Goal: Task Accomplishment & Management: Complete application form

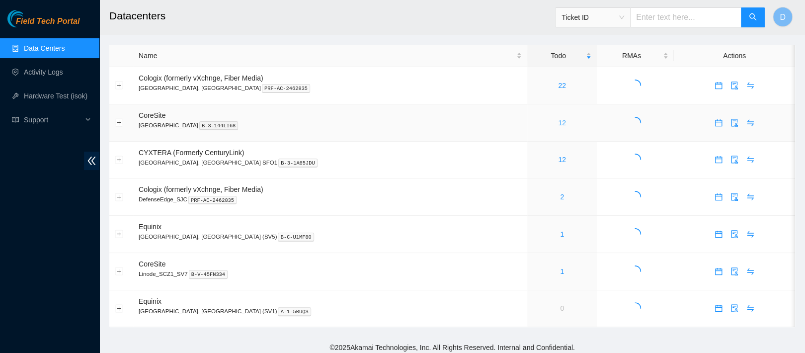
click at [558, 124] on link "12" at bounding box center [562, 123] width 8 height 8
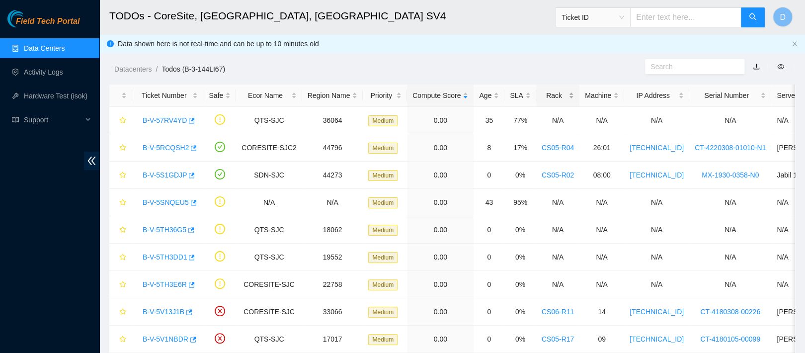
click at [541, 92] on div "Rack" at bounding box center [557, 95] width 32 height 11
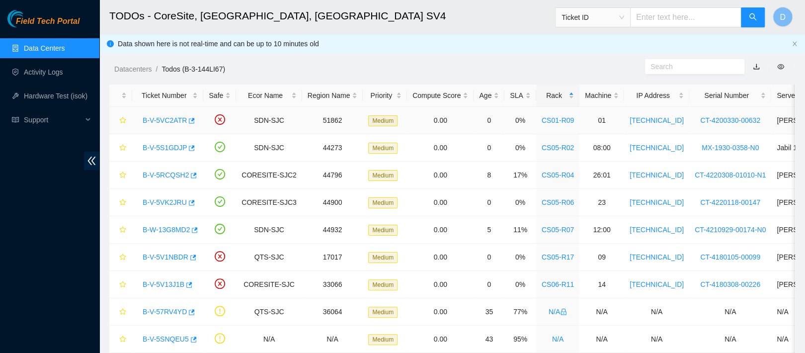
click at [170, 117] on link "B-V-5VC2ATR" at bounding box center [165, 120] width 44 height 8
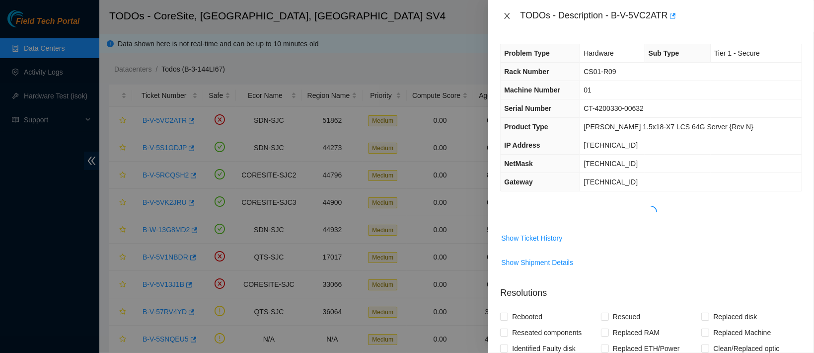
click at [508, 16] on icon "close" at bounding box center [507, 16] width 8 height 8
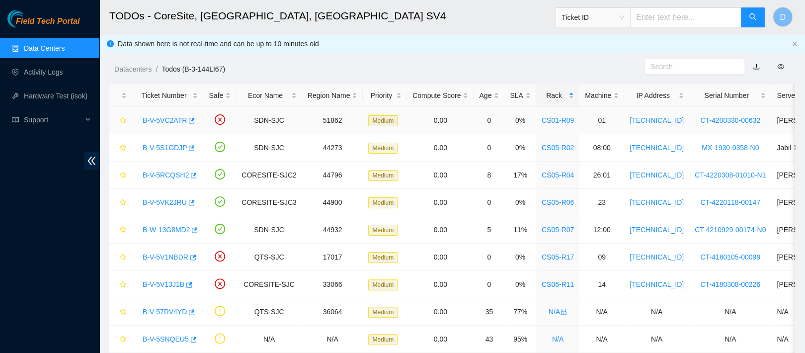
click at [164, 120] on link "B-V-5VC2ATR" at bounding box center [165, 120] width 44 height 8
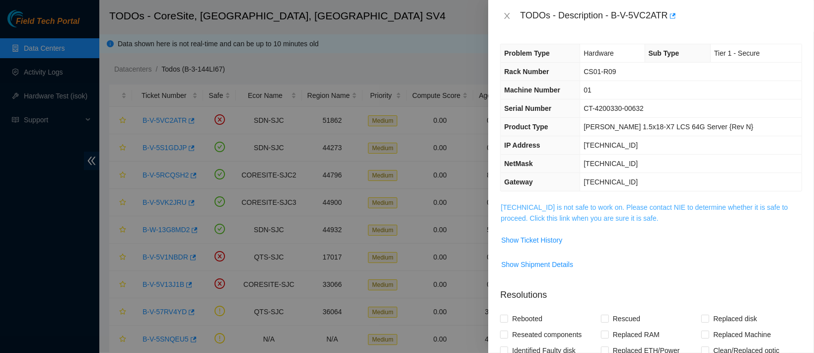
click at [535, 211] on link "23.201.105.100 is not safe to work on. Please contact NIE to determine whether …" at bounding box center [644, 212] width 287 height 19
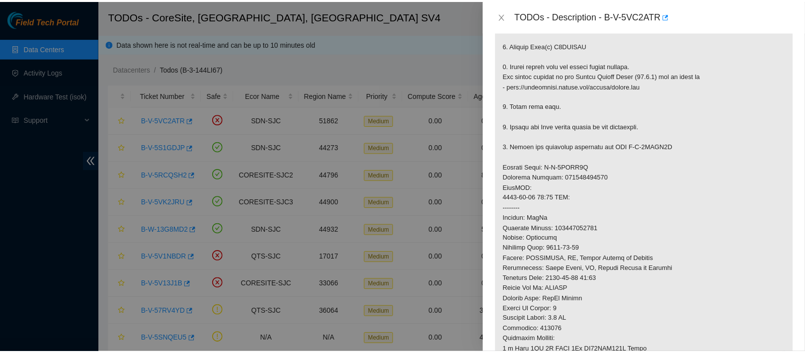
scroll to position [240, 0]
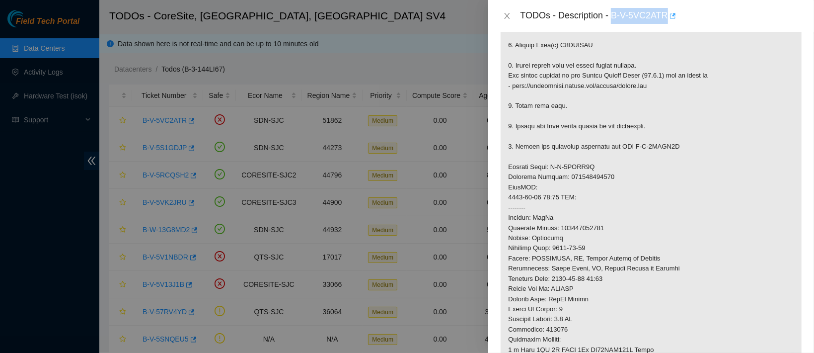
drag, startPoint x: 642, startPoint y: 15, endPoint x: 721, endPoint y: 17, distance: 78.5
click at [721, 17] on div "TODOs - Description - B-V-5VC2ATR" at bounding box center [661, 16] width 282 height 16
copy div "B-V-5VC2ATR"
click at [508, 14] on icon "close" at bounding box center [507, 16] width 8 height 8
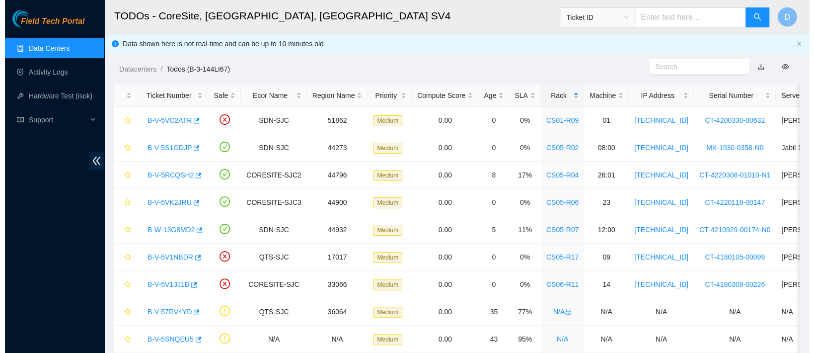
scroll to position [221, 0]
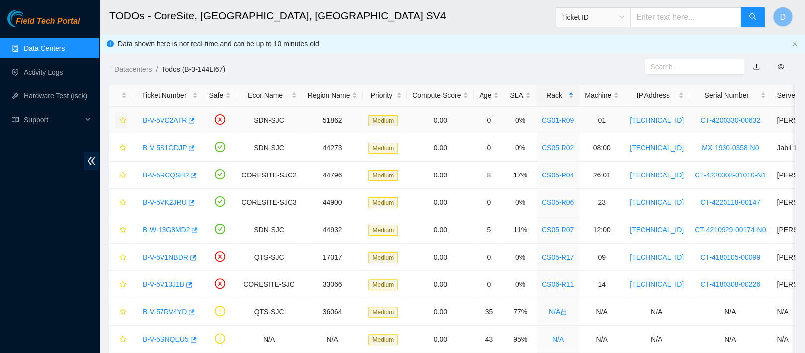
click at [125, 118] on icon "star" at bounding box center [122, 120] width 7 height 7
drag, startPoint x: 165, startPoint y: 147, endPoint x: 297, endPoint y: 144, distance: 132.2
click at [165, 147] on link "B-V-5S1GDJP" at bounding box center [165, 148] width 44 height 8
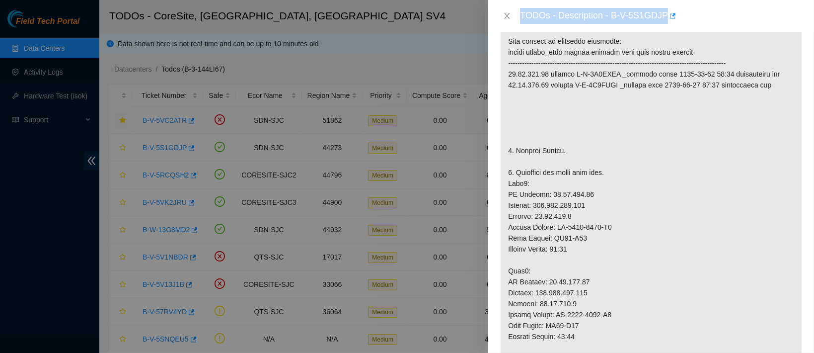
scroll to position [0, 0]
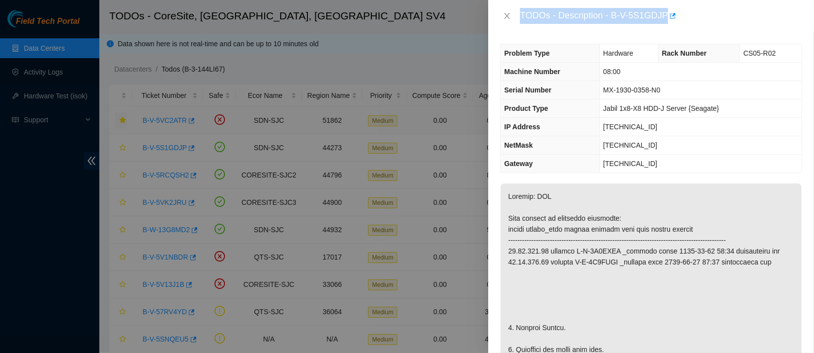
click at [644, 17] on div "TODOs - Description - B-V-5S1GDJP" at bounding box center [661, 16] width 282 height 16
drag, startPoint x: 643, startPoint y: 12, endPoint x: 727, endPoint y: 18, distance: 83.6
click at [727, 18] on div "TODOs - Description - B-V-5S1GDJP" at bounding box center [661, 16] width 282 height 16
copy div "B-V-5S1GDJP"
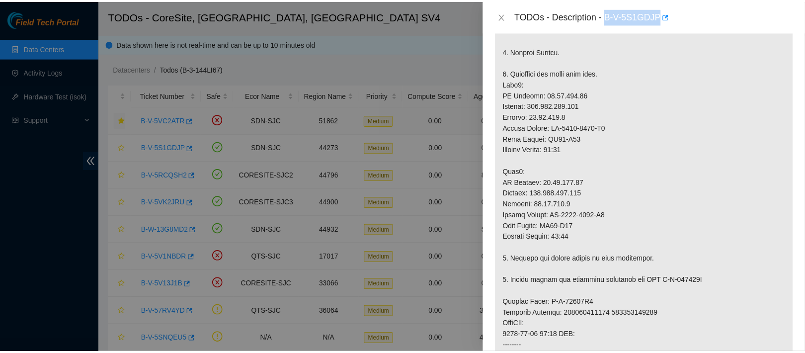
scroll to position [278, 0]
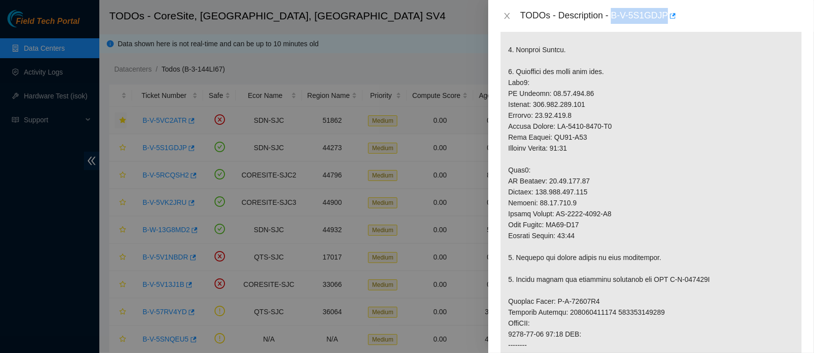
copy div "B-V-5S1GDJP"
click at [503, 13] on button "Close" at bounding box center [507, 15] width 14 height 9
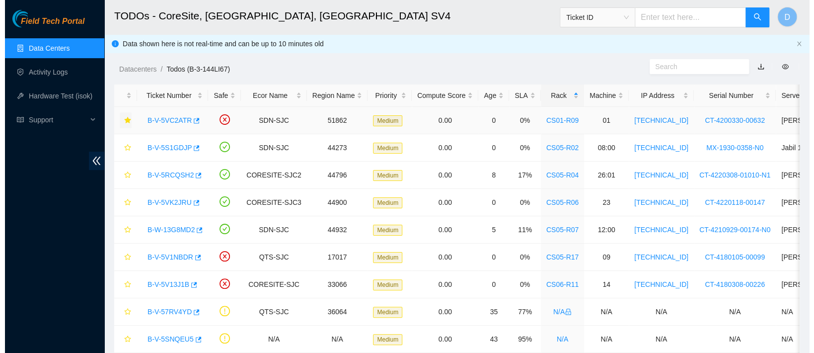
scroll to position [321, 0]
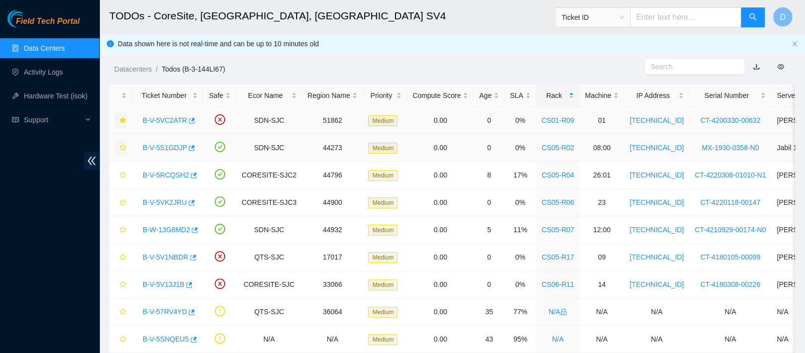
click at [122, 147] on icon "star" at bounding box center [122, 147] width 7 height 7
click at [164, 174] on link "B-V-5RCQSH2" at bounding box center [166, 175] width 46 height 8
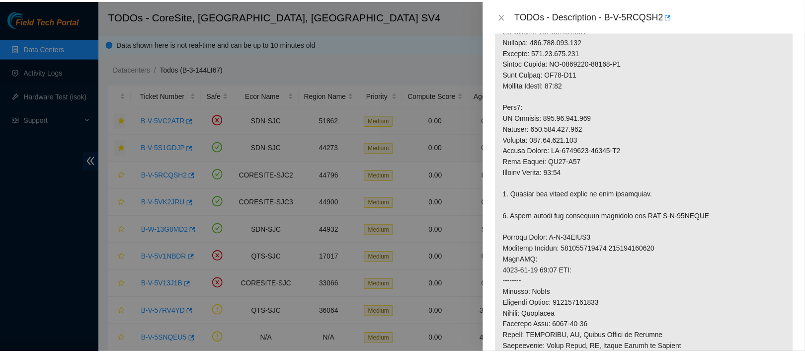
scroll to position [340, 0]
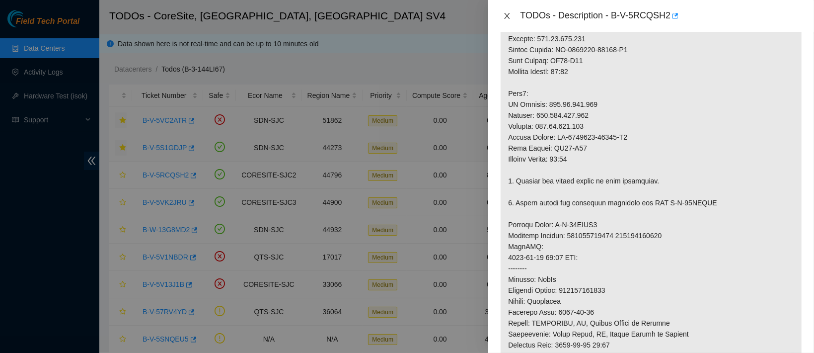
click at [507, 14] on icon "close" at bounding box center [507, 16] width 5 height 6
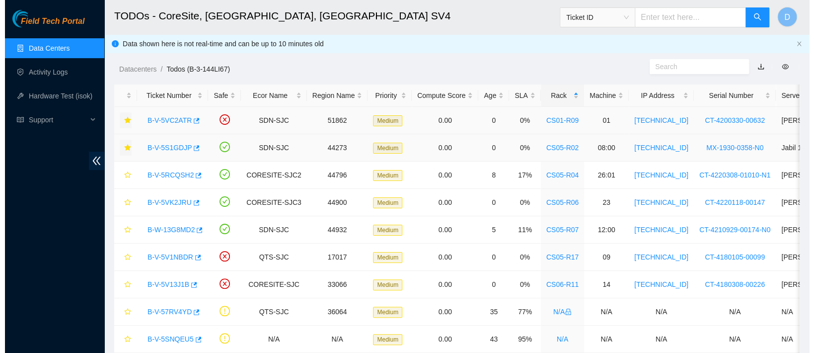
scroll to position [347, 0]
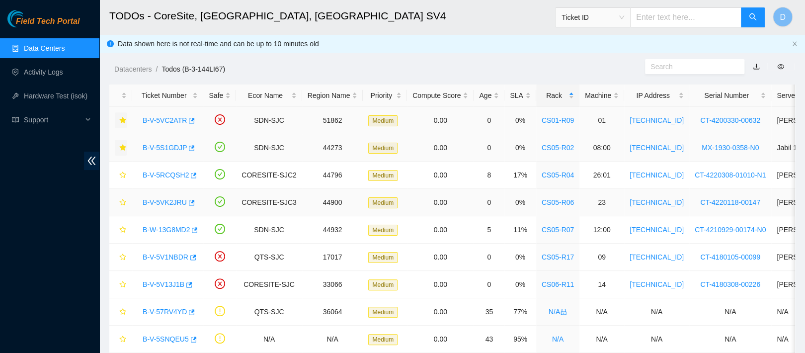
click at [171, 201] on link "B-V-5VK2JRU" at bounding box center [165, 202] width 44 height 8
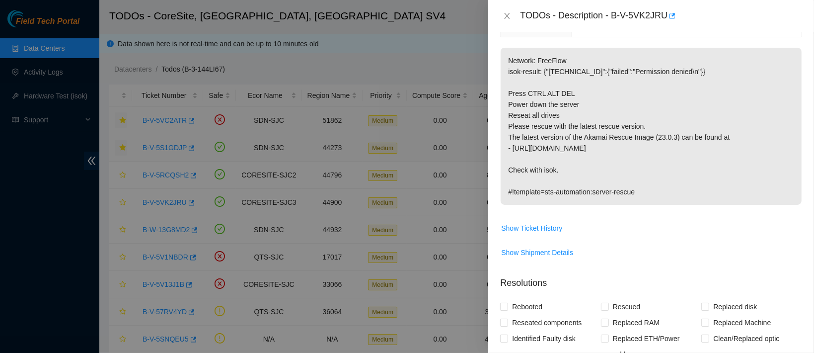
scroll to position [0, 0]
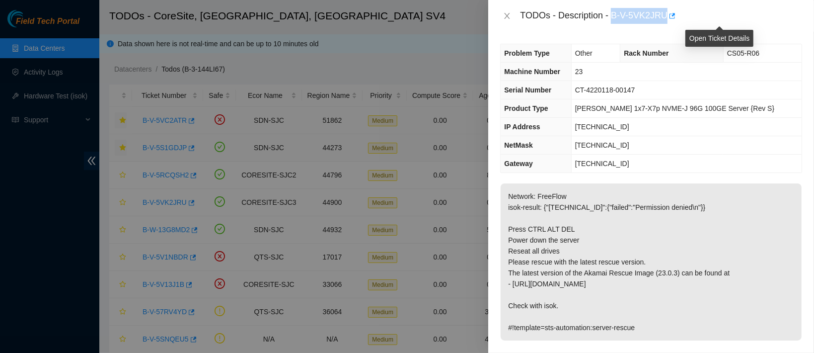
drag, startPoint x: 645, startPoint y: 12, endPoint x: 723, endPoint y: 23, distance: 78.7
click at [723, 23] on body "Field Tech Portal Data Centers Activity Logs Hardware Test (isok) Support TODOs…" at bounding box center [402, 176] width 804 height 353
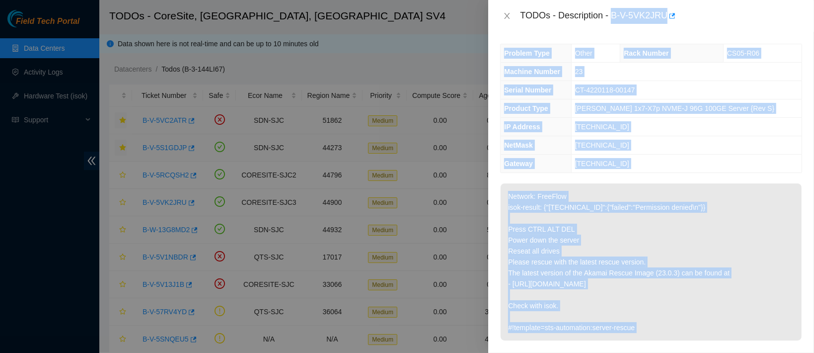
click at [646, 18] on div "TODOs - Description - B-V-5VK2JRU" at bounding box center [661, 16] width 282 height 16
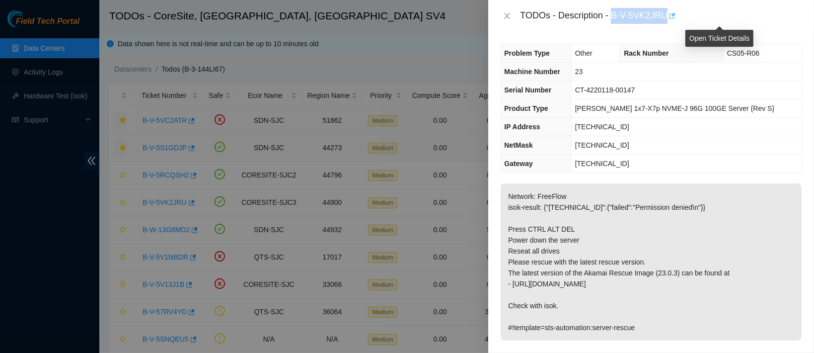
drag, startPoint x: 644, startPoint y: 15, endPoint x: 723, endPoint y: 14, distance: 79.5
click at [723, 14] on div "TODOs - Description - B-V-5VK2JRU" at bounding box center [661, 16] width 282 height 16
copy div "B-V-5VK2JRU"
click at [507, 18] on icon "close" at bounding box center [507, 16] width 8 height 8
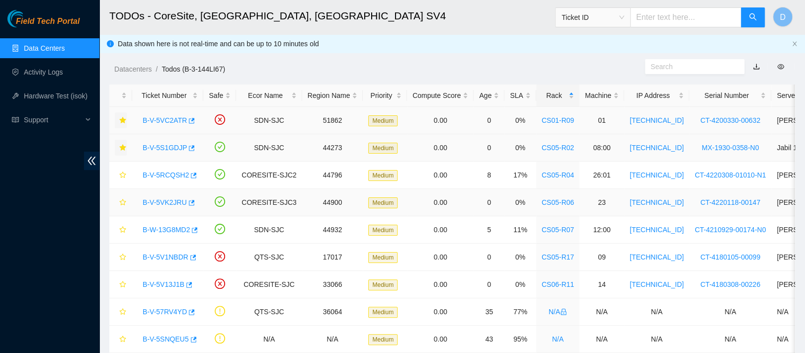
click at [156, 202] on link "B-V-5VK2JRU" at bounding box center [165, 202] width 44 height 8
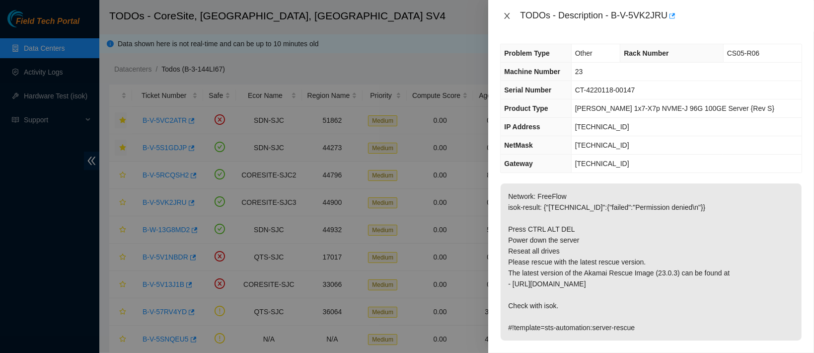
click at [505, 20] on button "Close" at bounding box center [507, 15] width 14 height 9
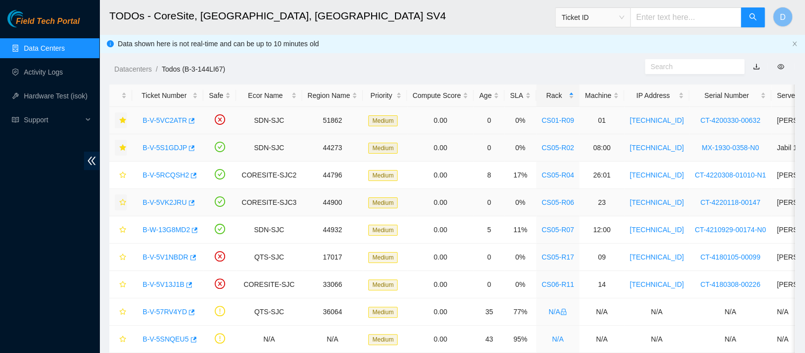
click at [124, 202] on icon "star" at bounding box center [122, 202] width 7 height 7
click at [171, 231] on link "B-W-13G8MD2" at bounding box center [166, 230] width 47 height 8
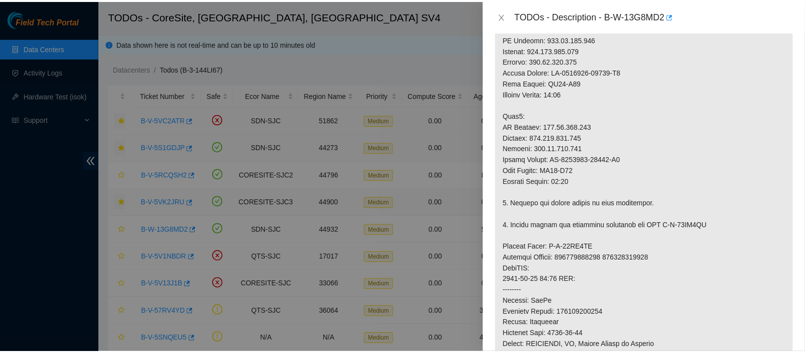
scroll to position [360, 0]
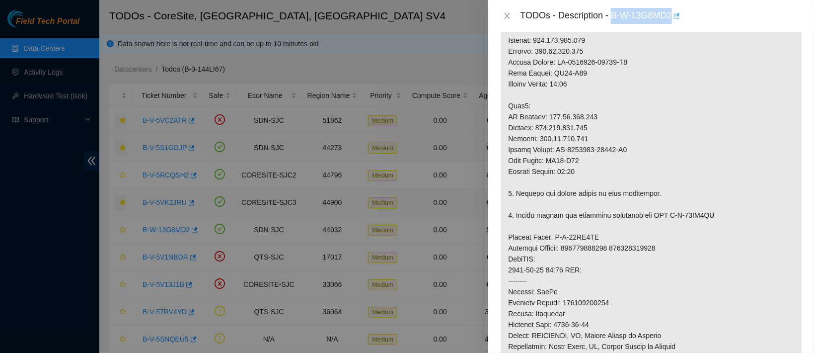
drag, startPoint x: 644, startPoint y: 16, endPoint x: 727, endPoint y: 11, distance: 82.6
click at [727, 11] on div "TODOs - Description - B-W-13G8MD2" at bounding box center [661, 16] width 282 height 16
copy div "B-W-13G8MD2"
click at [506, 16] on icon "close" at bounding box center [507, 16] width 8 height 8
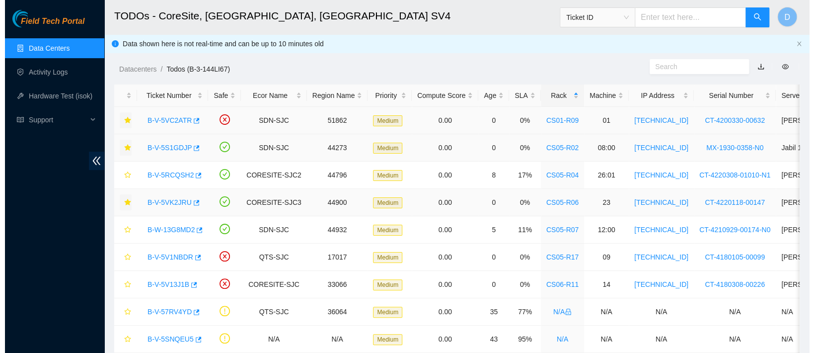
scroll to position [347, 0]
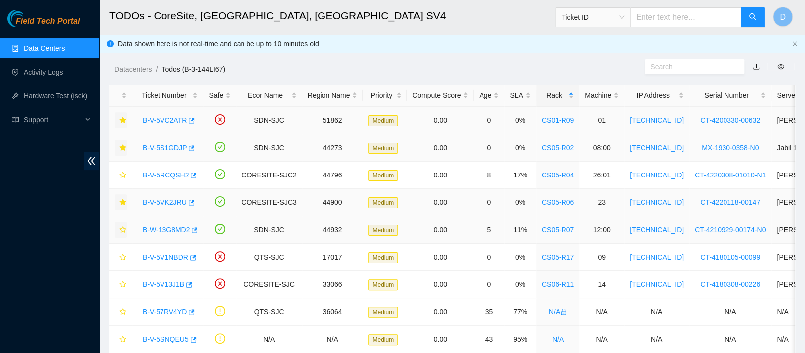
click at [123, 228] on icon "star" at bounding box center [122, 229] width 7 height 7
click at [163, 259] on link "B-V-5V1NBDR" at bounding box center [166, 257] width 46 height 8
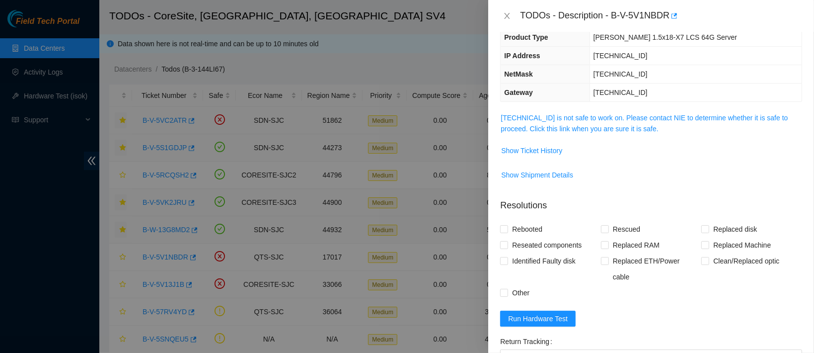
scroll to position [89, 0]
click at [583, 112] on td "96.6.45.116 is not safe to work on. Please contact NIE to determine whether it …" at bounding box center [651, 127] width 302 height 30
click at [583, 116] on link "96.6.45.116 is not safe to work on. Please contact NIE to determine whether it …" at bounding box center [644, 123] width 287 height 19
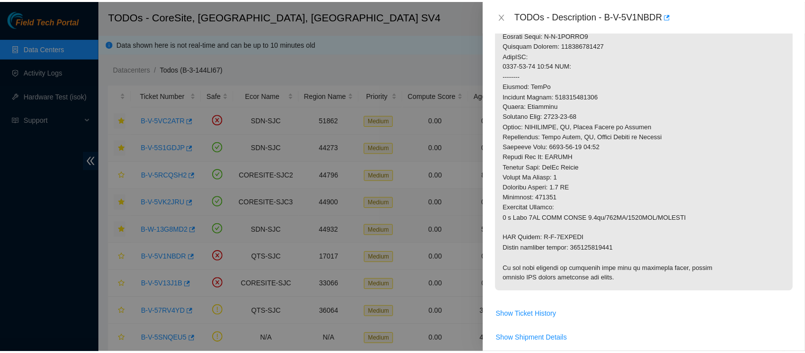
scroll to position [381, 0]
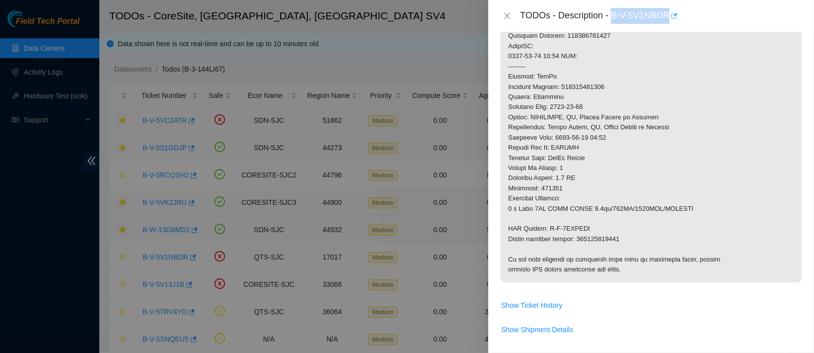
drag, startPoint x: 642, startPoint y: 14, endPoint x: 720, endPoint y: 19, distance: 78.7
click at [720, 19] on div "TODOs - Description - B-V-5V1NBDR" at bounding box center [661, 16] width 282 height 16
copy div "B-V-5V1NBDR"
click at [509, 16] on icon "close" at bounding box center [507, 16] width 8 height 8
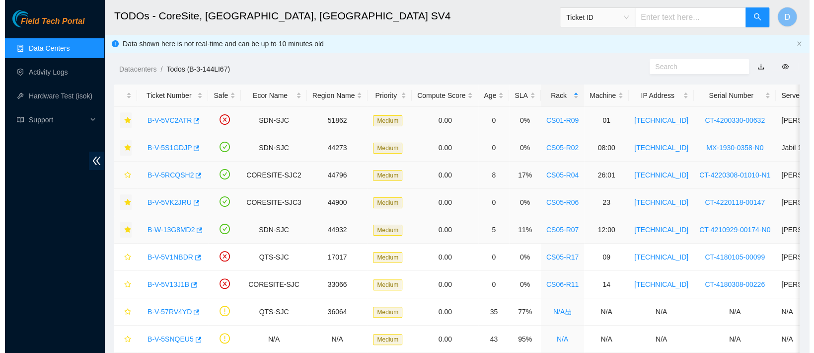
scroll to position [221, 0]
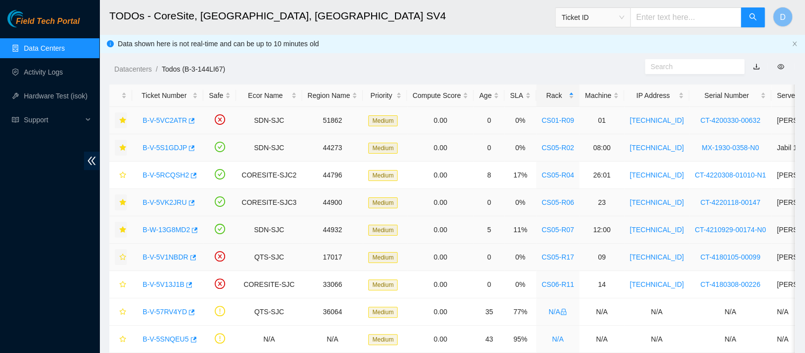
click at [121, 257] on icon "star" at bounding box center [122, 256] width 6 height 6
click at [153, 281] on link "B-V-5V13J1B" at bounding box center [164, 284] width 42 height 8
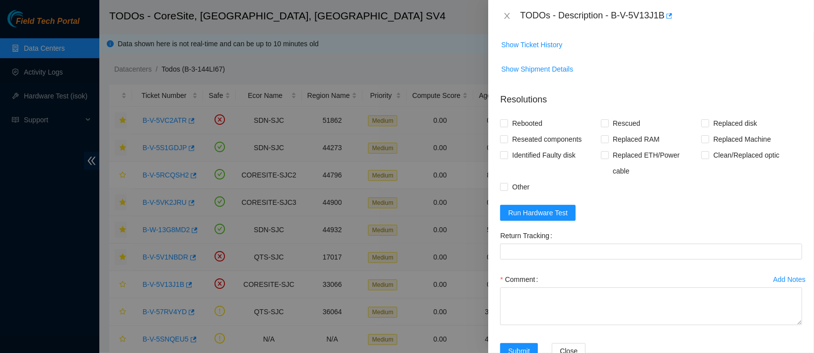
scroll to position [148, 0]
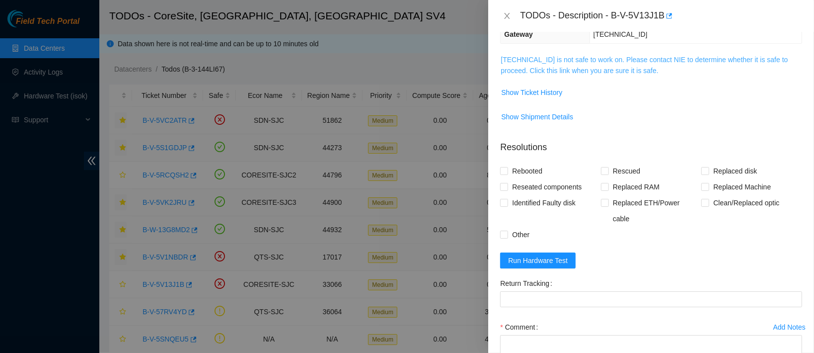
click at [568, 62] on link "23.218.80.29 is not safe to work on. Please contact NIE to determine whether it…" at bounding box center [644, 65] width 287 height 19
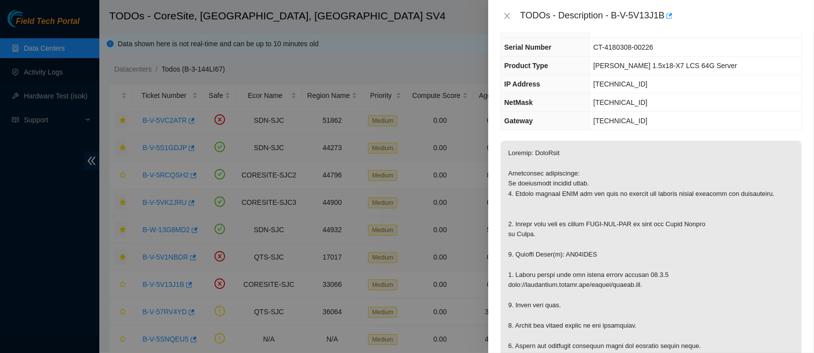
scroll to position [0, 0]
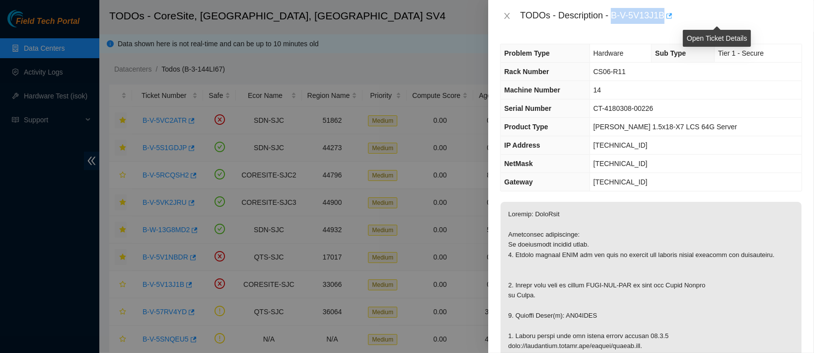
drag, startPoint x: 642, startPoint y: 12, endPoint x: 719, endPoint y: 11, distance: 77.5
click at [719, 11] on div "TODOs - Description - B-V-5V13J1B" at bounding box center [661, 16] width 282 height 16
copy div "B-V-5V13J1B"
click at [505, 14] on icon "close" at bounding box center [507, 16] width 8 height 8
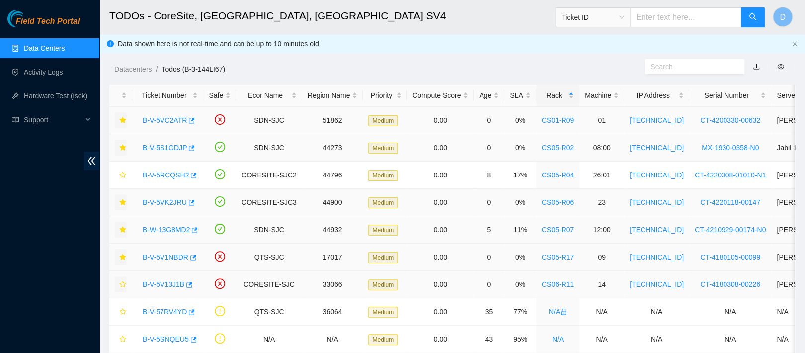
click at [123, 286] on icon "star" at bounding box center [122, 284] width 6 height 6
click at [157, 121] on link "B-V-5VC2ATR" at bounding box center [165, 120] width 44 height 8
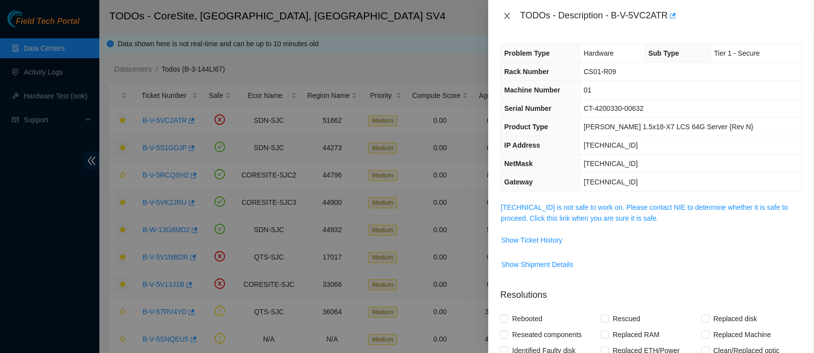
click at [507, 15] on icon "close" at bounding box center [507, 16] width 5 height 6
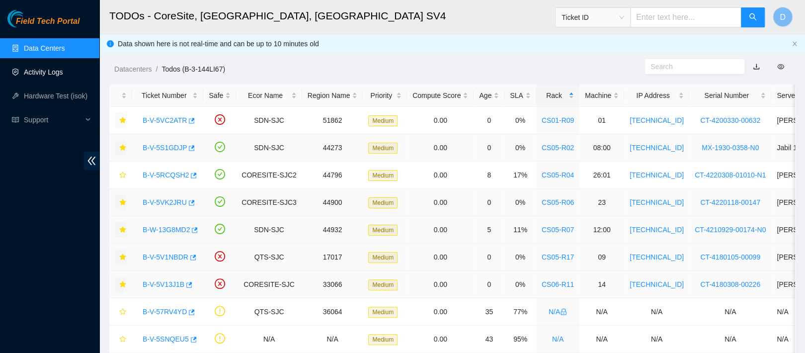
click at [63, 72] on link "Activity Logs" at bounding box center [43, 72] width 39 height 8
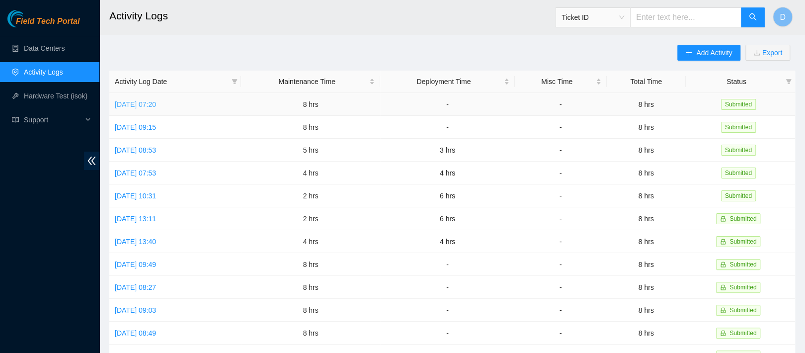
click at [145, 104] on link "Wed, 17 Sep 2025 07:20" at bounding box center [135, 104] width 41 height 8
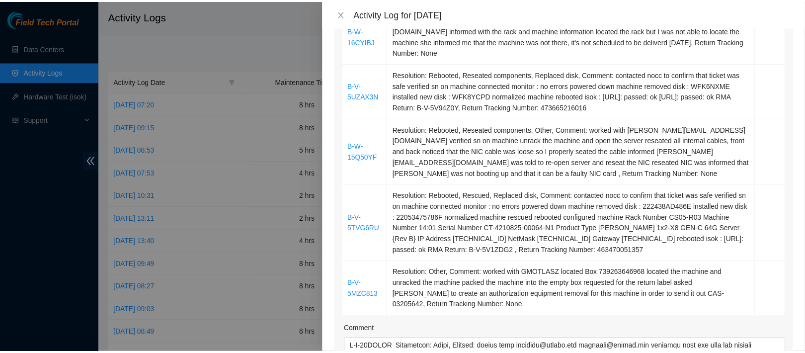
scroll to position [193, 0]
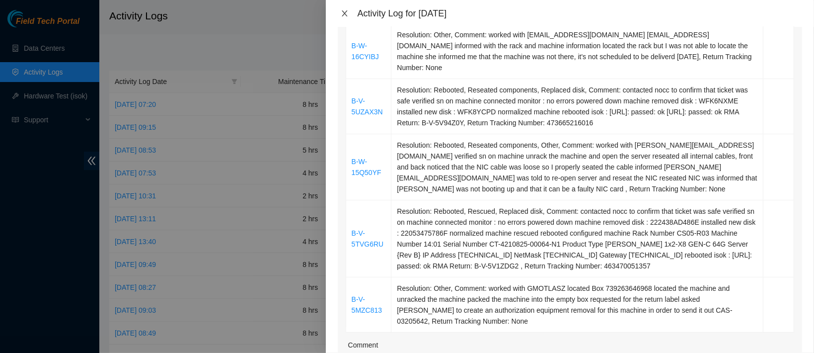
click at [341, 10] on icon "close" at bounding box center [345, 13] width 8 height 8
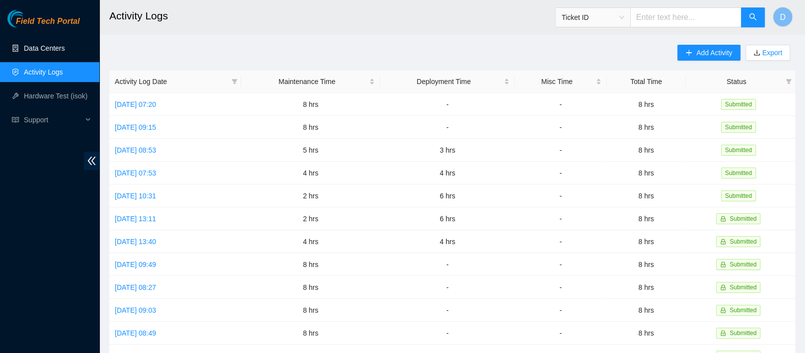
click at [65, 52] on link "Data Centers" at bounding box center [44, 48] width 41 height 8
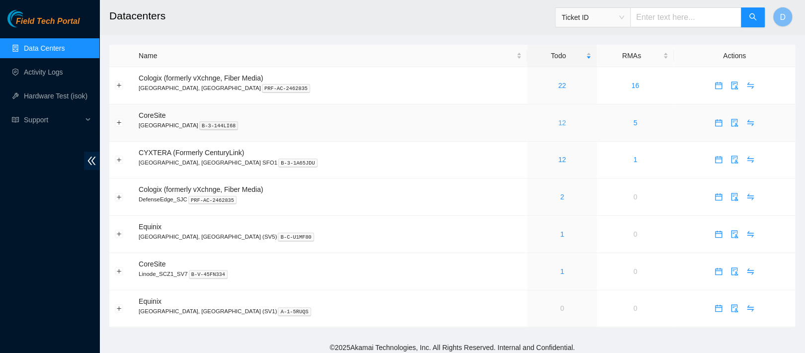
click at [558, 125] on link "12" at bounding box center [562, 123] width 8 height 8
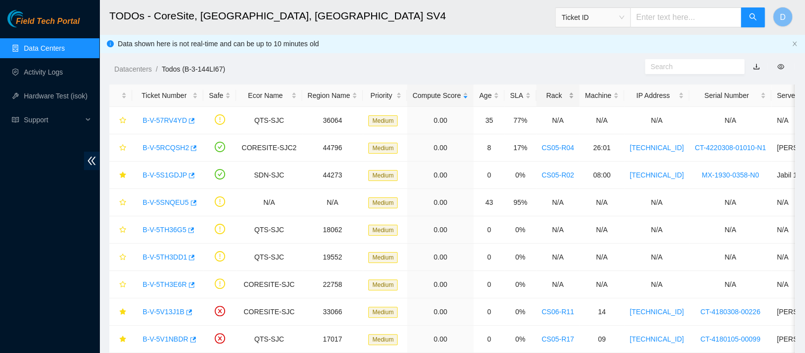
click at [547, 90] on div "Rack" at bounding box center [557, 95] width 32 height 11
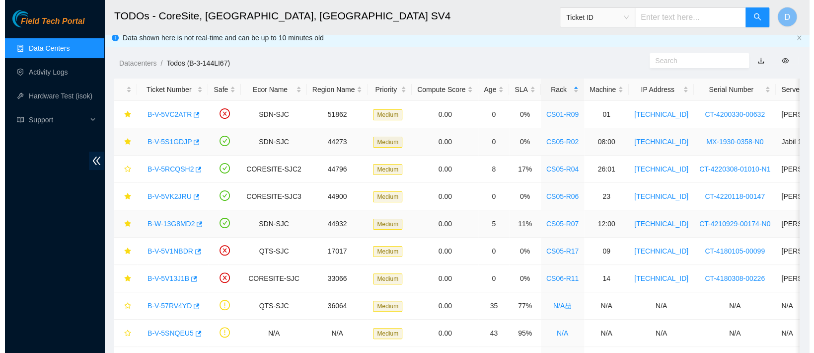
scroll to position [5, 0]
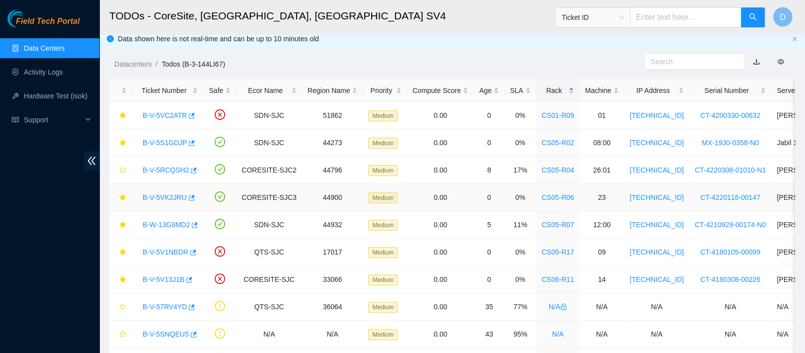
click at [174, 199] on link "B-V-5VK2JRU" at bounding box center [165, 197] width 44 height 8
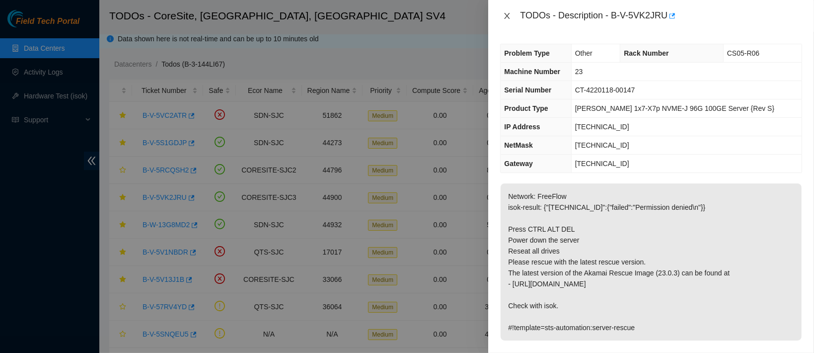
click at [511, 12] on icon "close" at bounding box center [507, 16] width 8 height 8
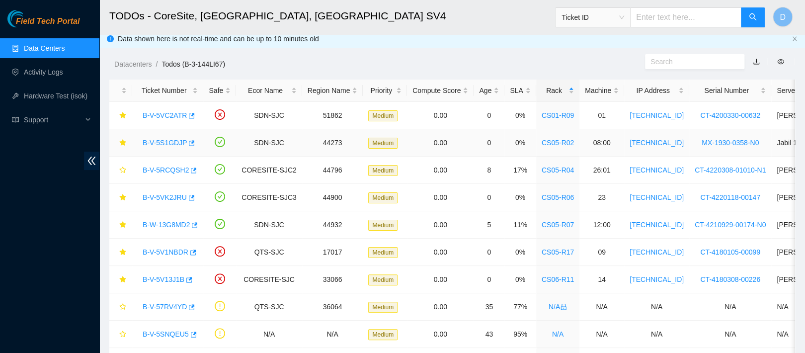
click at [174, 142] on link "B-V-5S1GDJP" at bounding box center [165, 143] width 44 height 8
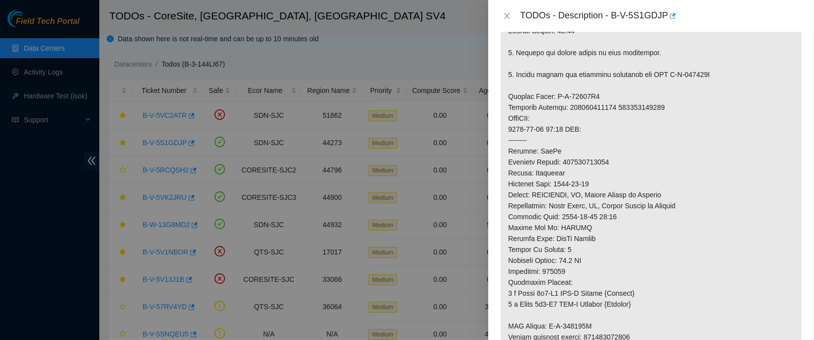
scroll to position [482, 0]
drag, startPoint x: 609, startPoint y: 159, endPoint x: 566, endPoint y: 157, distance: 42.7
click at [566, 157] on p at bounding box center [651, 47] width 301 height 693
click at [565, 158] on p at bounding box center [651, 47] width 301 height 693
drag, startPoint x: 565, startPoint y: 160, endPoint x: 617, endPoint y: 160, distance: 52.2
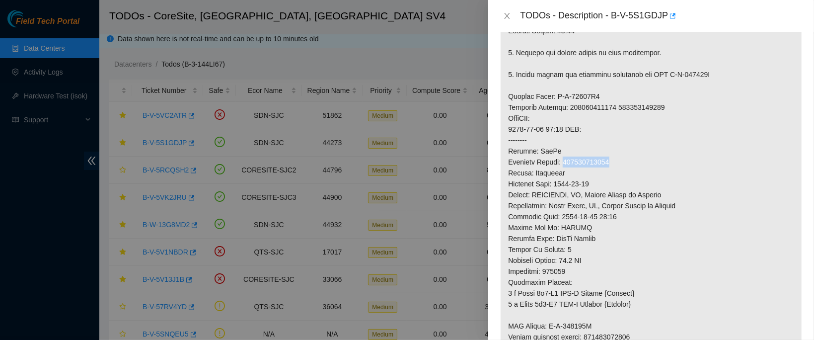
click at [617, 160] on p at bounding box center [651, 47] width 301 height 693
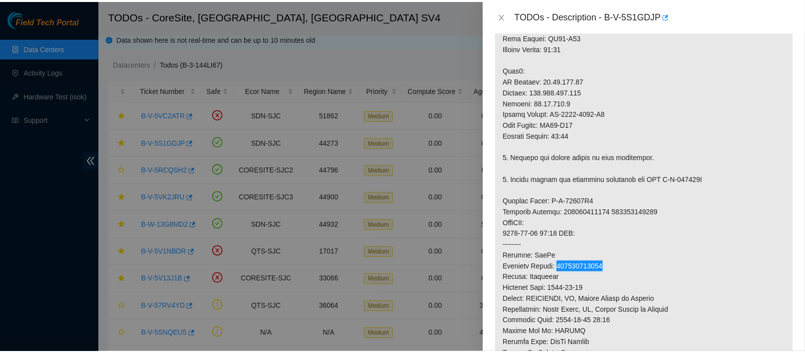
scroll to position [378, 0]
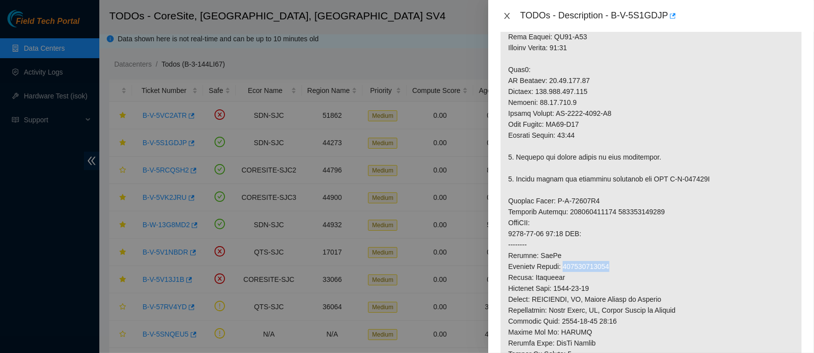
click at [506, 14] on icon "close" at bounding box center [507, 16] width 5 height 6
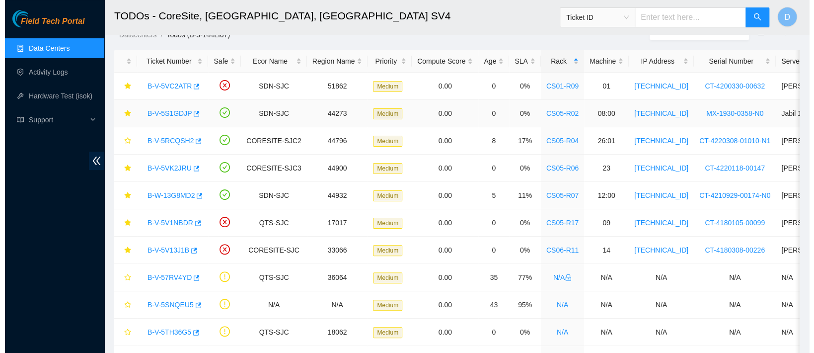
scroll to position [38, 0]
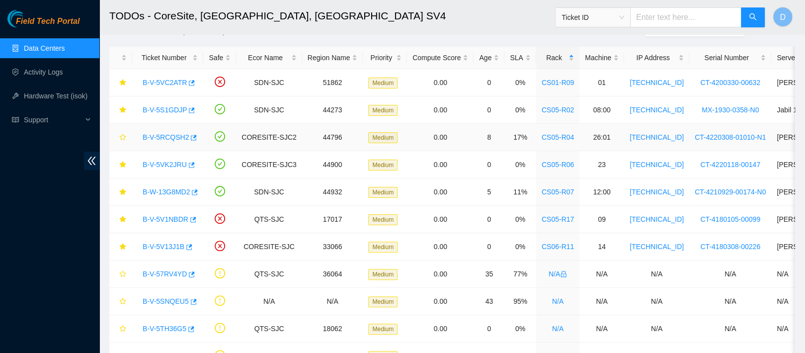
click at [161, 136] on link "B-V-5RCQSH2" at bounding box center [166, 137] width 46 height 8
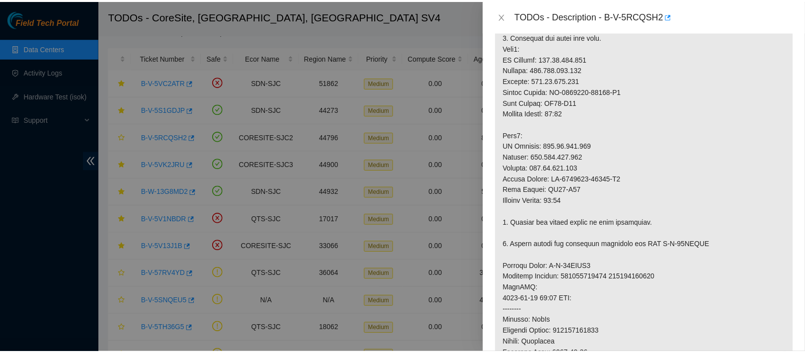
scroll to position [302, 0]
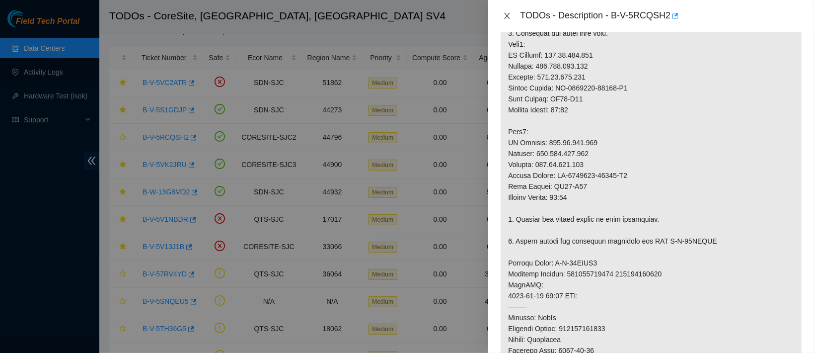
click at [509, 14] on icon "close" at bounding box center [507, 16] width 5 height 6
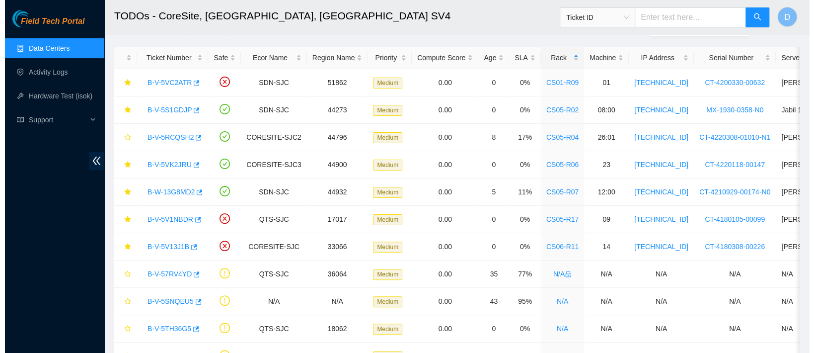
scroll to position [327, 0]
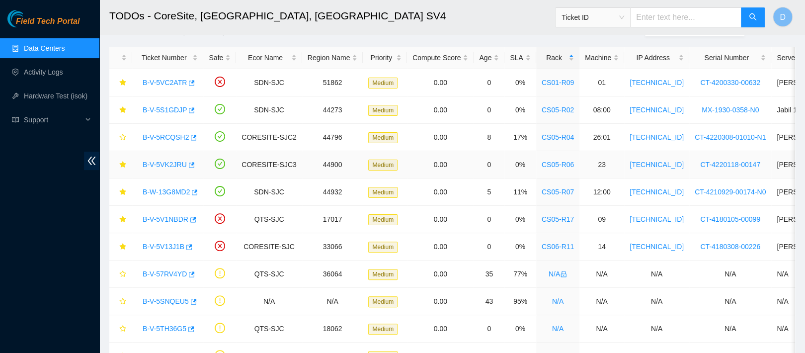
click at [172, 161] on link "B-V-5VK2JRU" at bounding box center [165, 164] width 44 height 8
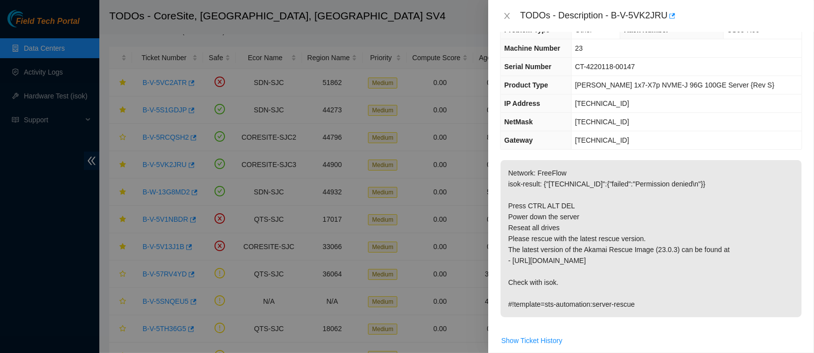
scroll to position [26, 0]
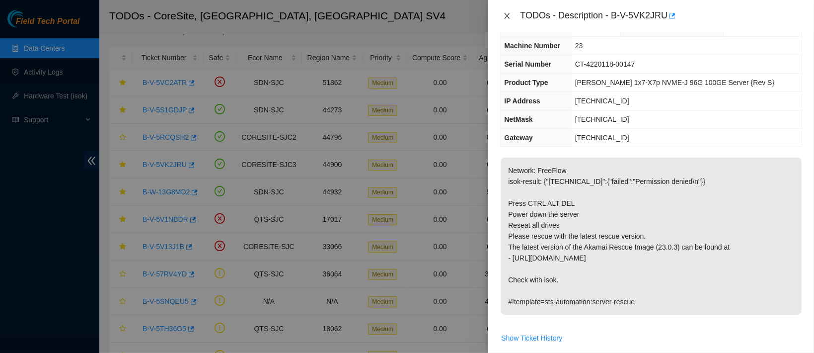
click at [509, 13] on icon "close" at bounding box center [507, 16] width 5 height 6
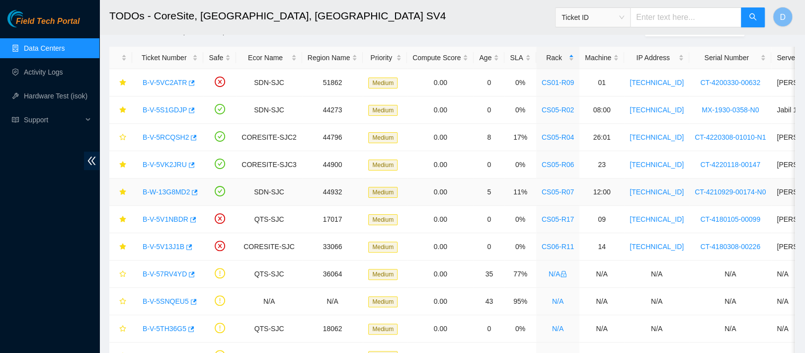
click at [167, 190] on link "B-W-13G8MD2" at bounding box center [166, 192] width 47 height 8
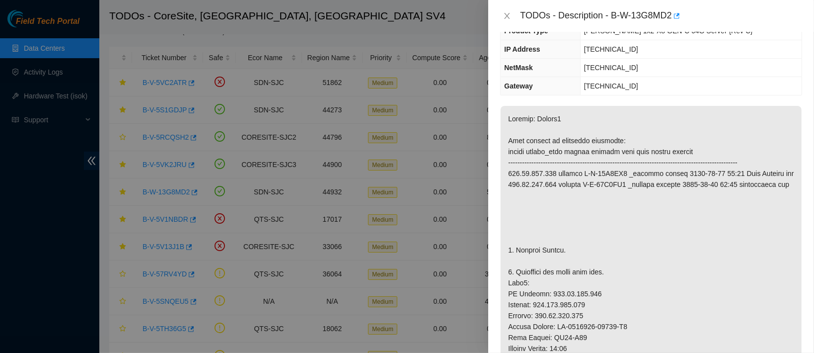
scroll to position [0, 0]
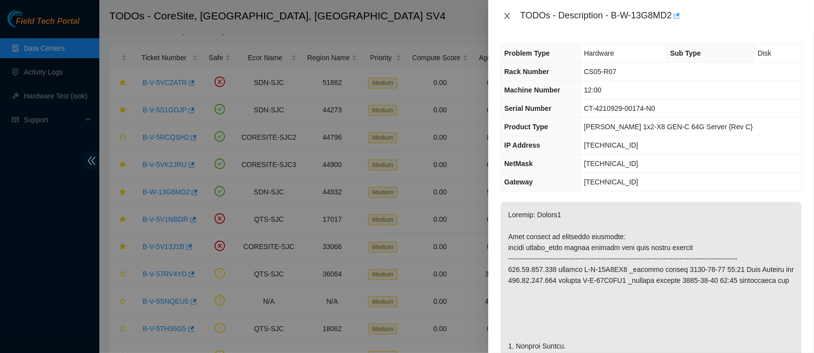
click at [507, 12] on icon "close" at bounding box center [507, 16] width 8 height 8
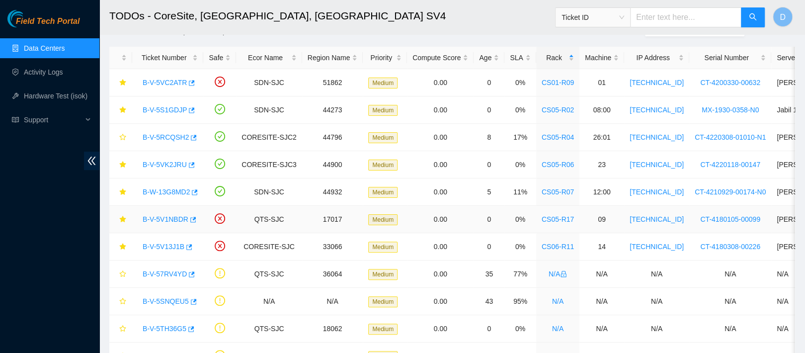
click at [158, 222] on link "B-V-5V1NBDR" at bounding box center [166, 219] width 46 height 8
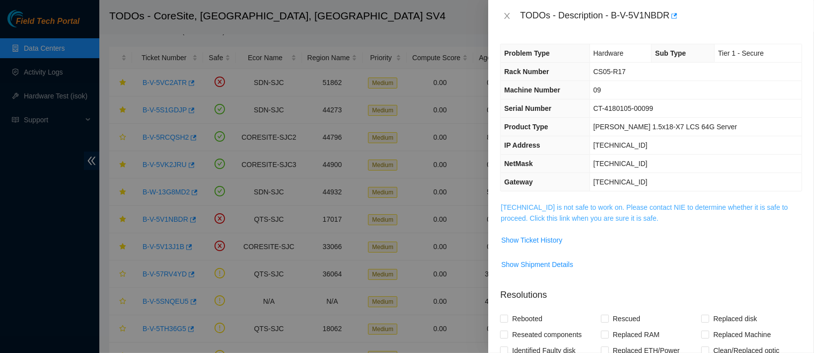
click at [565, 215] on link "96.6.45.116 is not safe to work on. Please contact NIE to determine whether it …" at bounding box center [644, 212] width 287 height 19
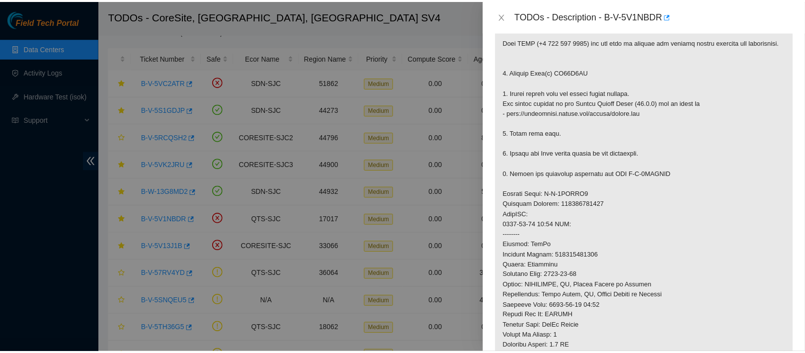
scroll to position [191, 0]
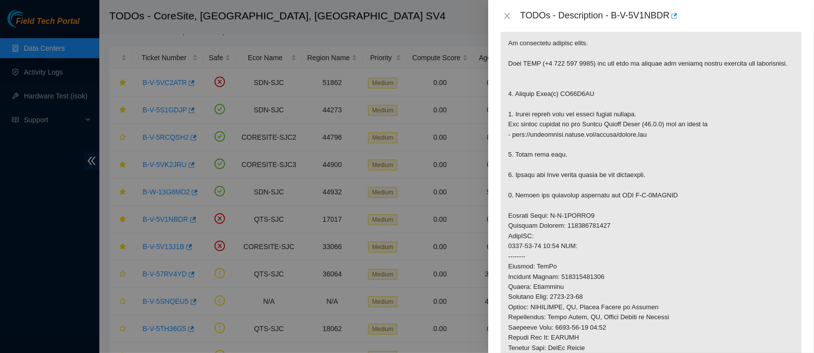
click at [651, 201] on p at bounding box center [651, 241] width 301 height 462
click at [500, 15] on button "Close" at bounding box center [507, 15] width 14 height 9
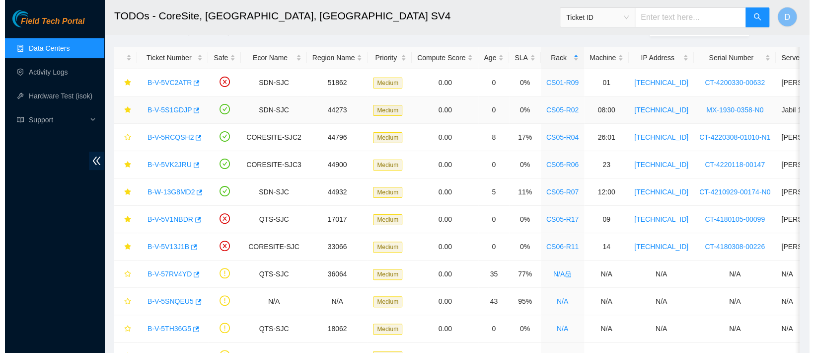
scroll to position [221, 0]
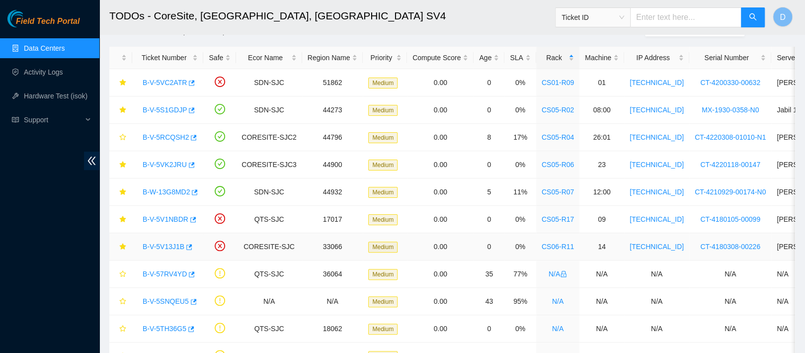
click at [172, 245] on link "B-V-5V13J1B" at bounding box center [164, 246] width 42 height 8
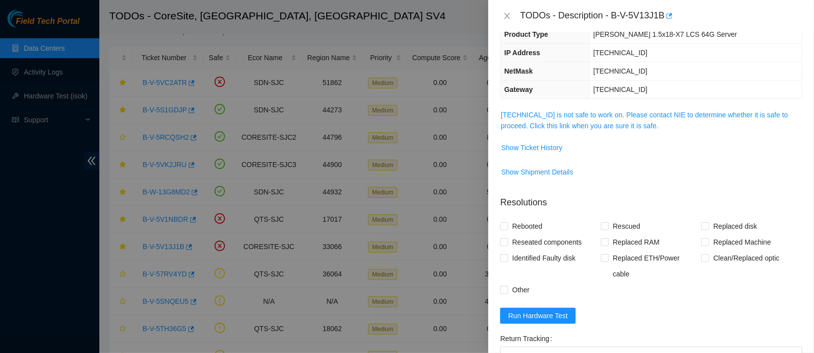
scroll to position [88, 0]
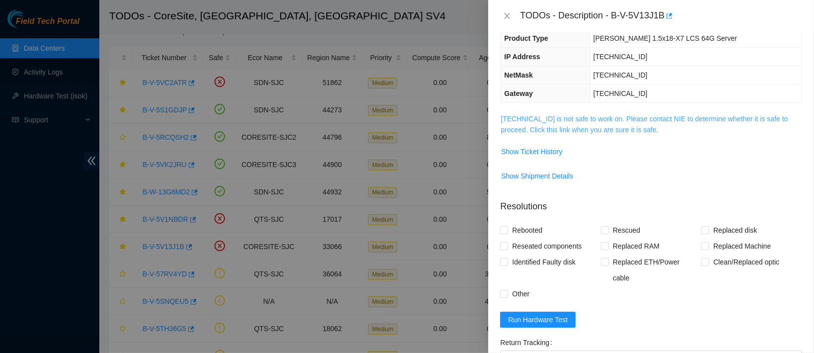
click at [601, 118] on link "23.218.80.29 is not safe to work on. Please contact NIE to determine whether it…" at bounding box center [644, 124] width 287 height 19
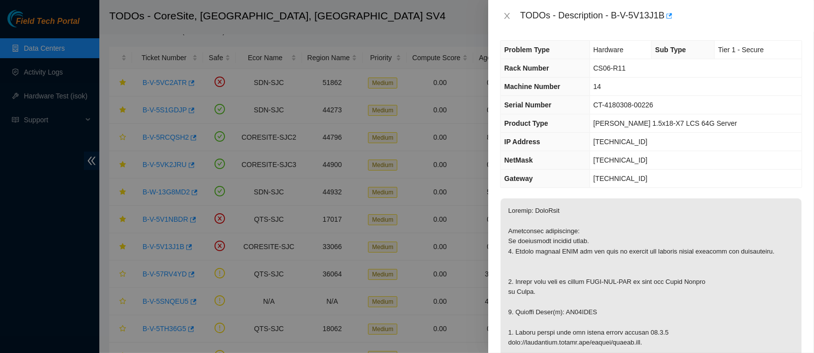
scroll to position [0, 0]
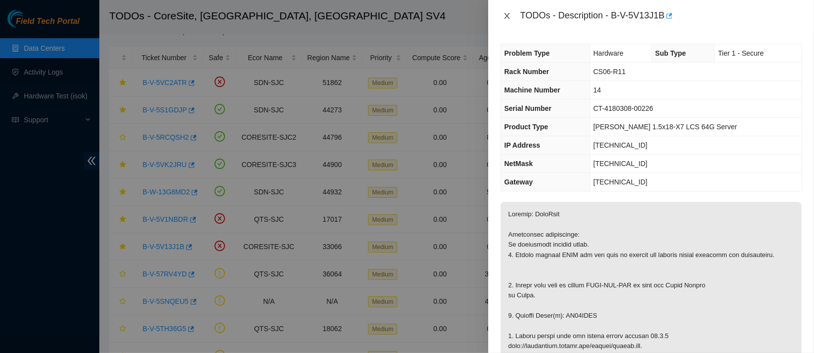
click at [509, 16] on icon "close" at bounding box center [507, 16] width 8 height 8
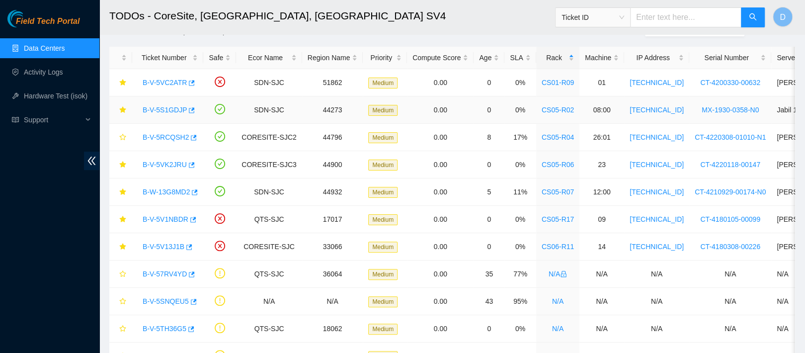
click at [170, 111] on link "B-V-5S1GDJP" at bounding box center [165, 110] width 44 height 8
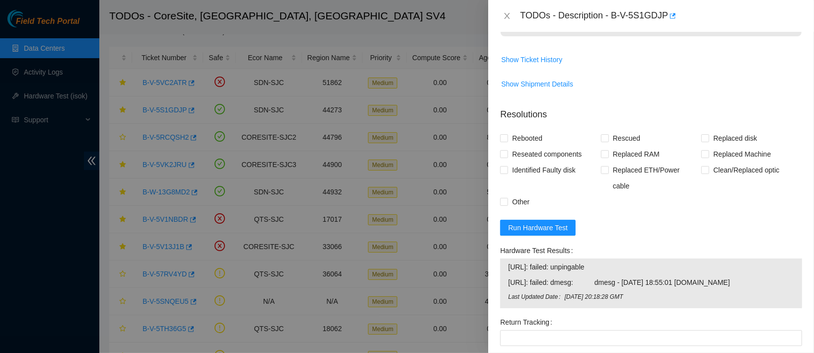
scroll to position [856, 0]
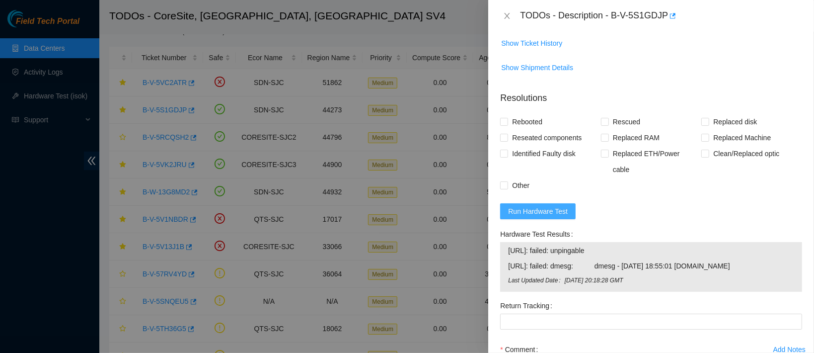
click at [549, 206] on span "Run Hardware Test" at bounding box center [538, 211] width 60 height 11
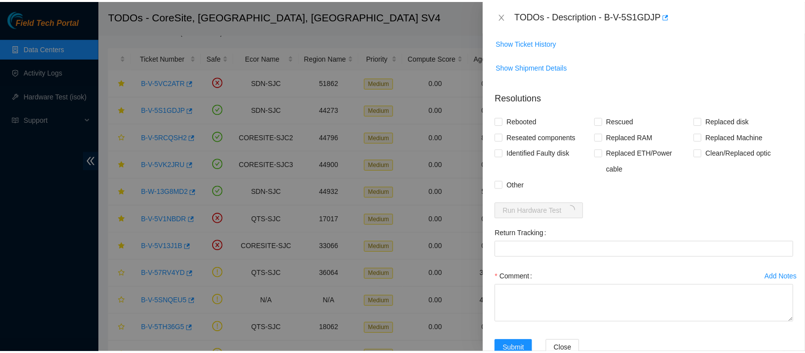
scroll to position [875, 0]
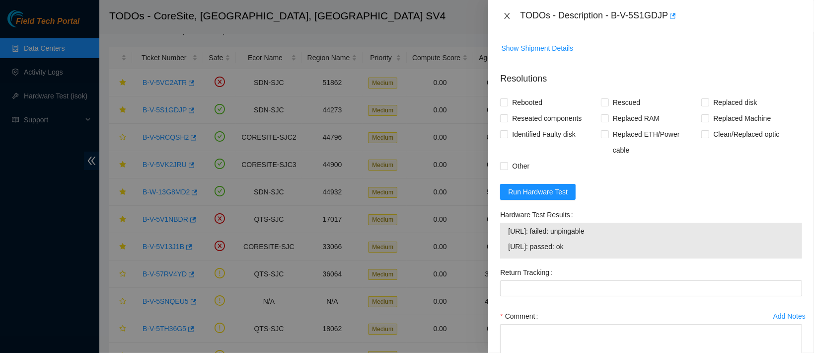
click at [512, 17] on button "Close" at bounding box center [507, 15] width 14 height 9
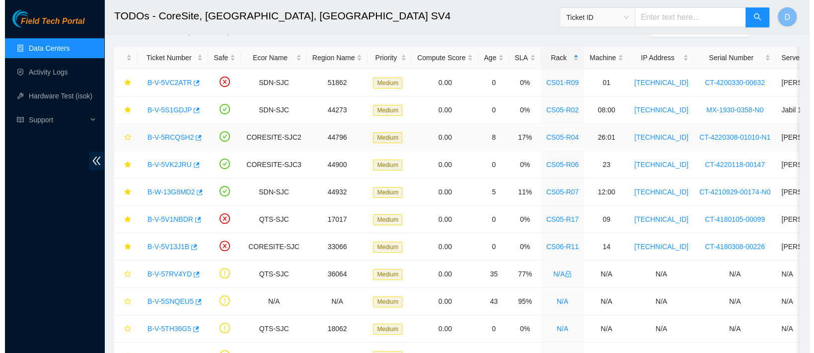
scroll to position [241, 0]
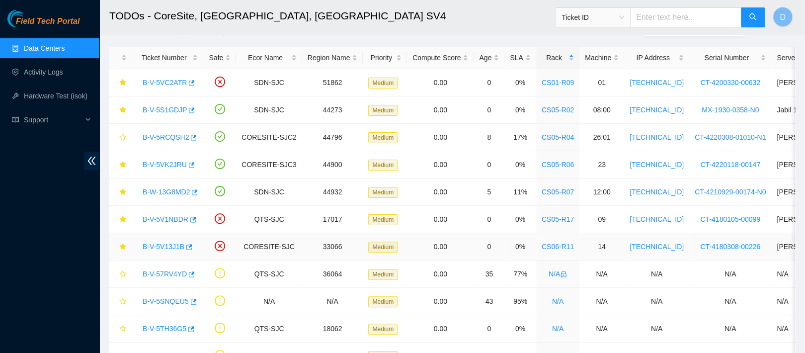
click at [157, 248] on link "B-V-5V13J1B" at bounding box center [164, 246] width 42 height 8
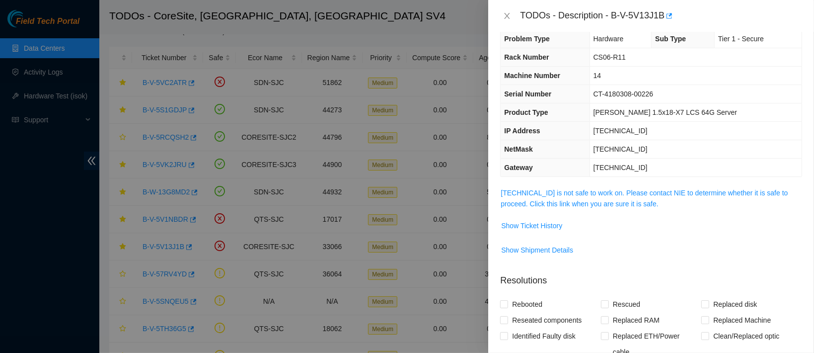
scroll to position [0, 0]
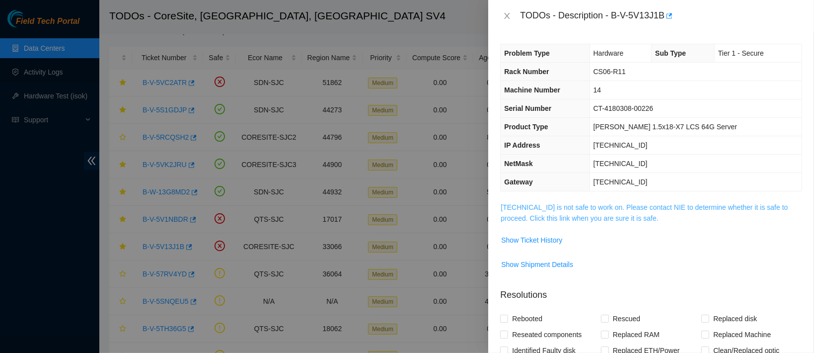
click at [557, 209] on link "23.218.80.29 is not safe to work on. Please contact NIE to determine whether it…" at bounding box center [644, 212] width 287 height 19
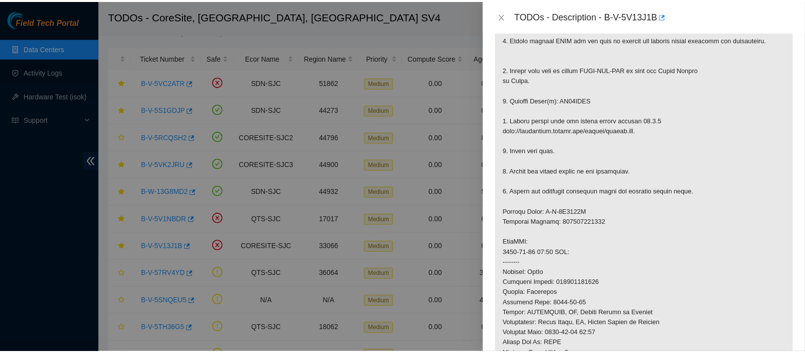
scroll to position [217, 0]
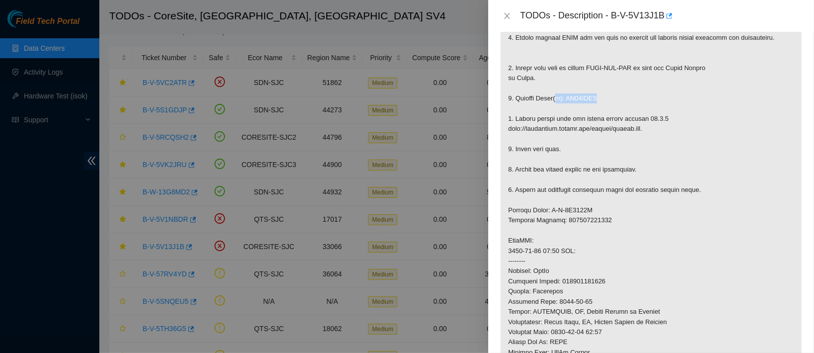
drag, startPoint x: 628, startPoint y: 152, endPoint x: 573, endPoint y: 153, distance: 55.6
click at [573, 153] on p at bounding box center [651, 241] width 301 height 512
click at [507, 14] on icon "close" at bounding box center [507, 16] width 8 height 8
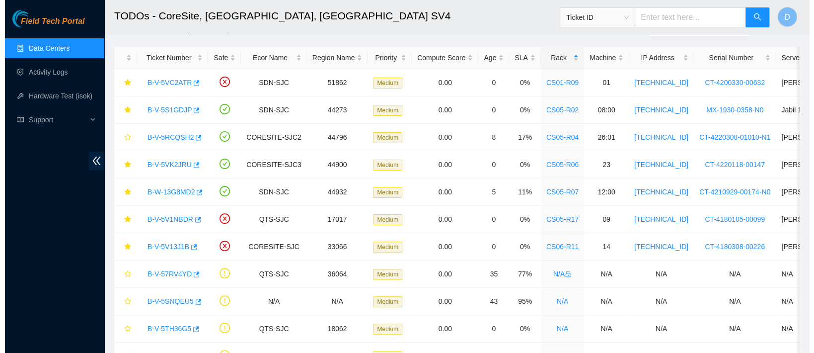
scroll to position [221, 0]
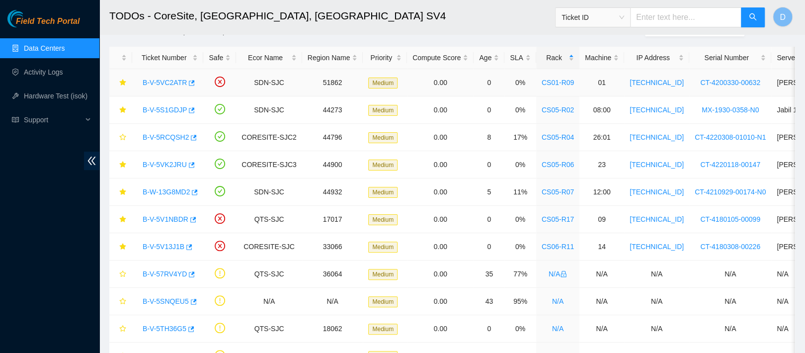
click at [166, 76] on div "B-V-5VC2ATR" at bounding box center [168, 83] width 60 height 16
click at [169, 81] on link "B-V-5VC2ATR" at bounding box center [165, 82] width 44 height 8
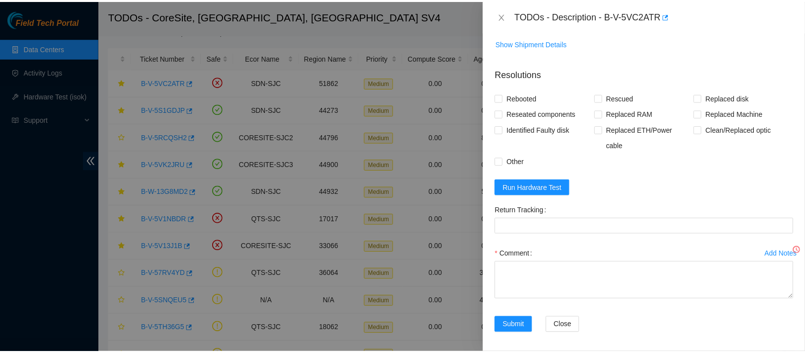
scroll to position [195, 0]
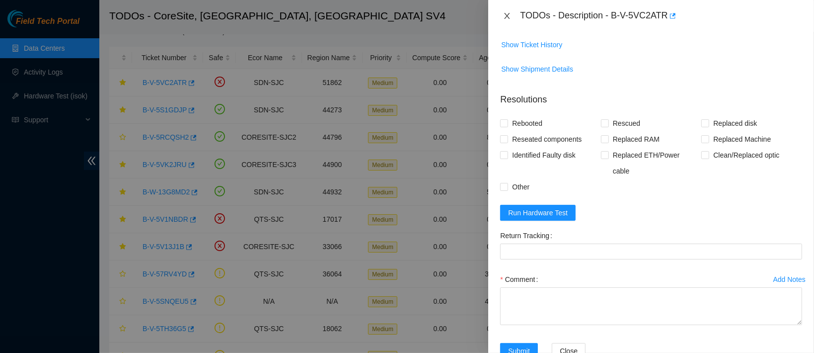
click at [503, 18] on button "Close" at bounding box center [507, 15] width 14 height 9
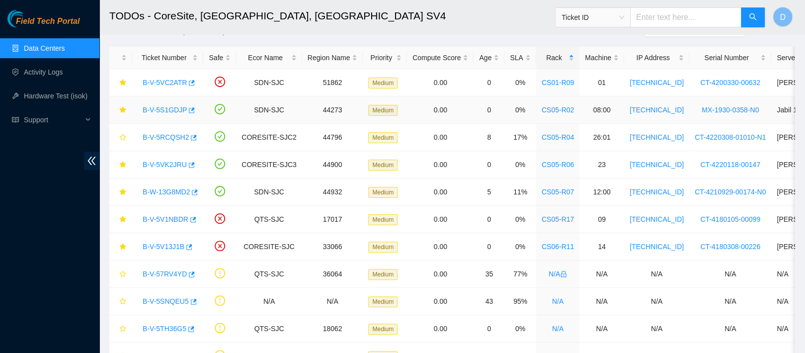
click at [170, 112] on link "B-V-5S1GDJP" at bounding box center [165, 110] width 44 height 8
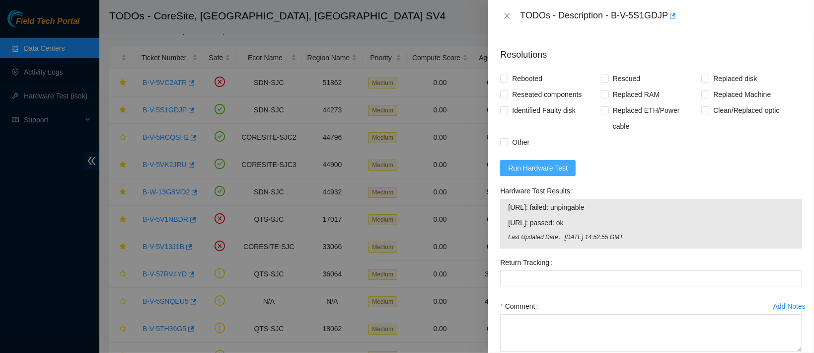
click at [541, 162] on span "Run Hardware Test" at bounding box center [538, 167] width 60 height 11
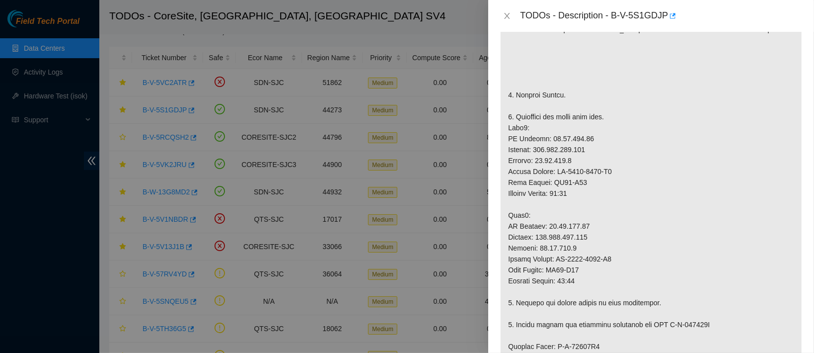
scroll to position [234, 0]
drag, startPoint x: 544, startPoint y: 221, endPoint x: 612, endPoint y: 223, distance: 68.1
click at [612, 223] on p at bounding box center [651, 295] width 301 height 693
copy p "23.33.113.19"
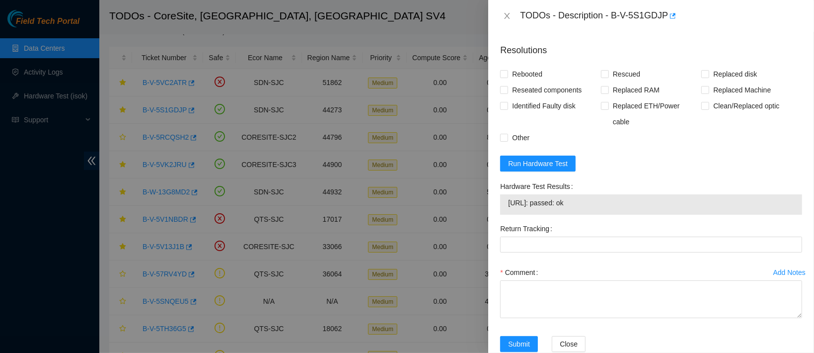
scroll to position [918, 0]
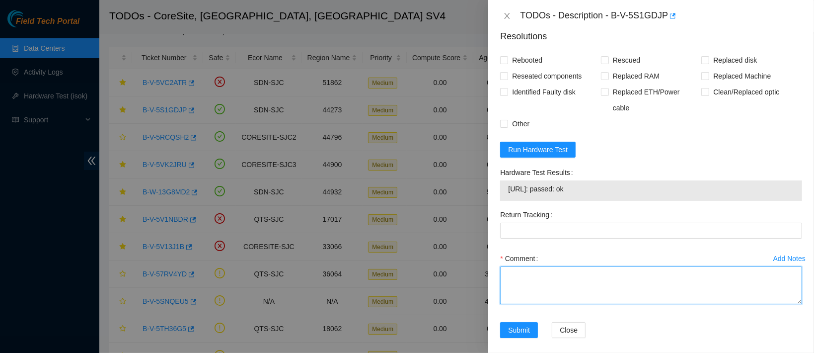
click at [520, 268] on textarea "Comment" at bounding box center [651, 285] width 302 height 38
paste textarea "23.33.113.19"
click at [507, 266] on textarea "23.33.113.19: passed: ok" at bounding box center [651, 285] width 302 height 38
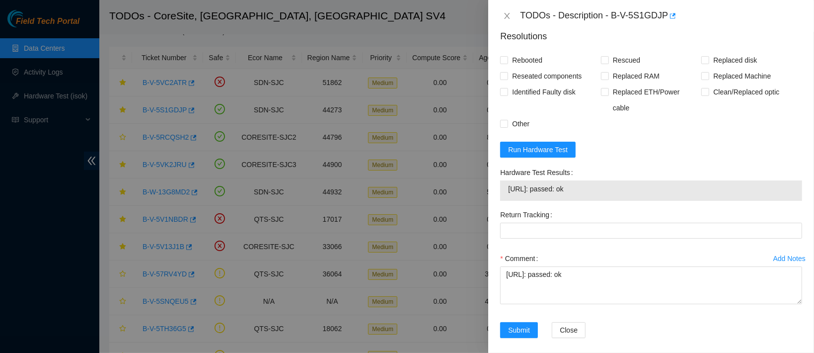
drag, startPoint x: 590, startPoint y: 179, endPoint x: 509, endPoint y: 182, distance: 81.0
click at [509, 183] on span "23.33.113.18: passed: ok" at bounding box center [651, 188] width 286 height 11
copy span "23.33.113.18: passed: ok"
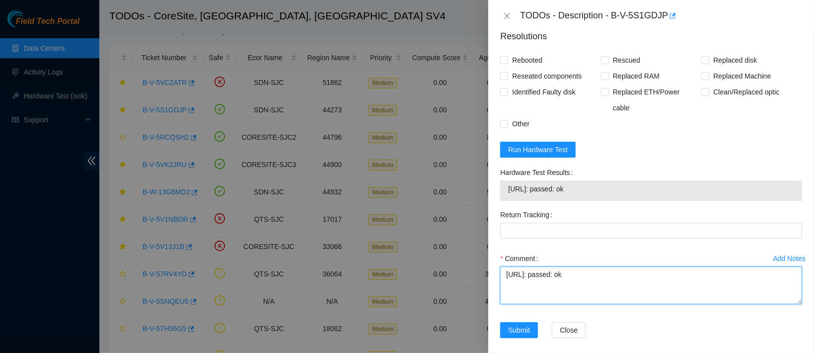
click at [510, 271] on textarea "23.33.113.19: passed: ok" at bounding box center [651, 285] width 302 height 38
click at [508, 269] on textarea "23.33.113.19: passed: ok" at bounding box center [651, 285] width 302 height 38
paste textarea "23.33.113.18: passed: ok"
drag, startPoint x: 500, startPoint y: 277, endPoint x: 599, endPoint y: 274, distance: 98.4
click at [599, 274] on textarea "23.33.113.18: passed: ok 23.33.113.19: passed: ok" at bounding box center [651, 285] width 302 height 38
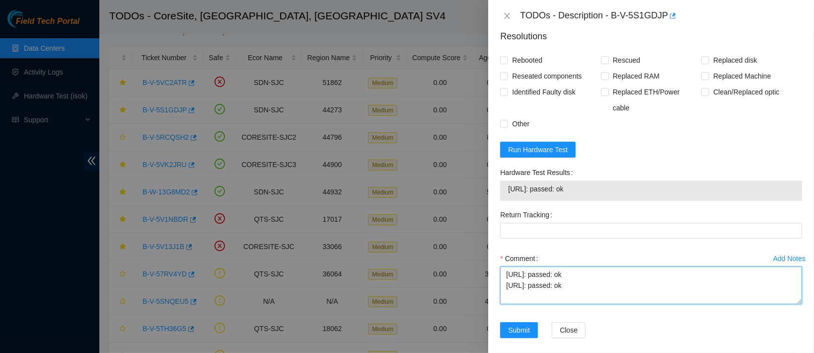
paste textarea "8: passed: ok"
click at [545, 276] on textarea "23.33.113.18: passed: ok 23.33.113.18: passed: ok" at bounding box center [651, 285] width 302 height 38
click at [505, 266] on textarea "23.33.113.18: passed: ok 23.33.113.19: passed: ok" at bounding box center [651, 285] width 302 height 38
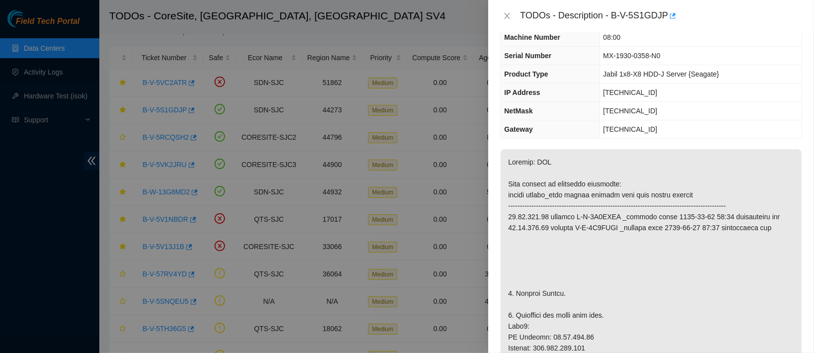
scroll to position [0, 0]
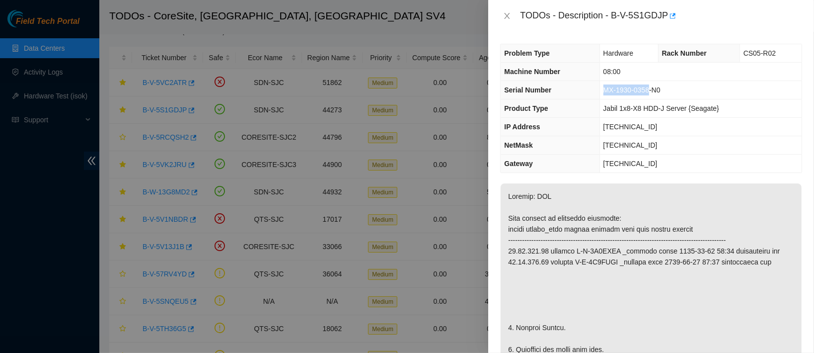
drag, startPoint x: 647, startPoint y: 89, endPoint x: 605, endPoint y: 89, distance: 42.7
click at [605, 89] on span "MX-1930-0358-N0" at bounding box center [632, 90] width 57 height 8
copy span "MX-1930-0358"
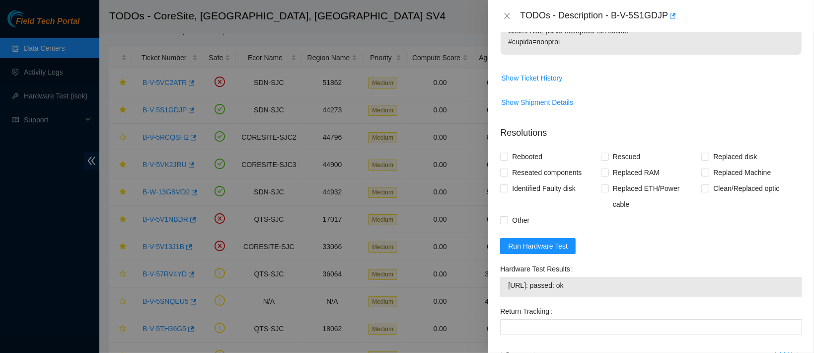
scroll to position [918, 0]
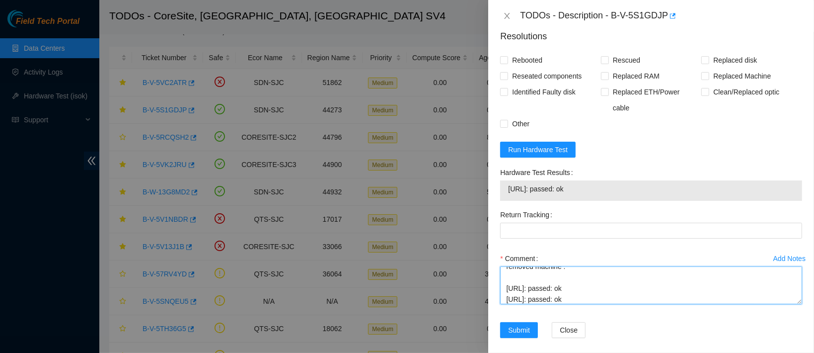
click at [577, 272] on textarea "contacted nocc to confirm that ticket was safe verified sn on machine connected…" at bounding box center [651, 285] width 302 height 38
paste textarea "MX-1930-0358"
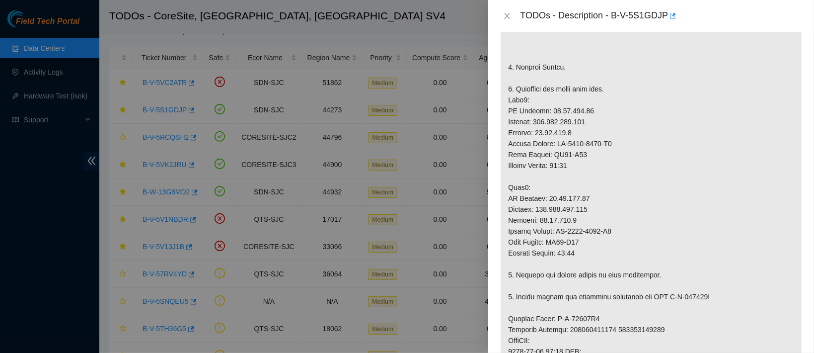
scroll to position [254, 0]
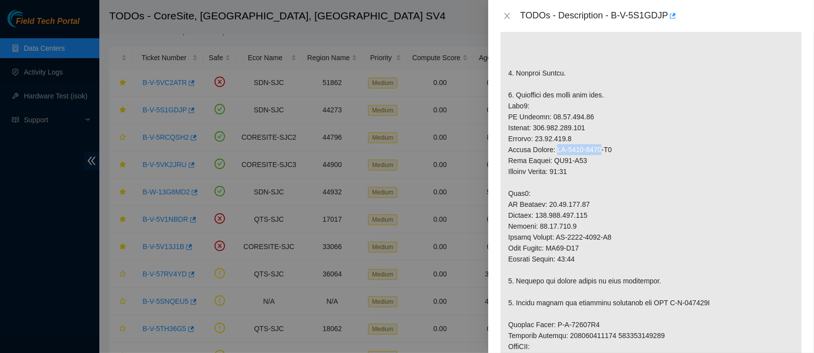
drag, startPoint x: 600, startPoint y: 145, endPoint x: 558, endPoint y: 145, distance: 41.2
click at [558, 145] on p at bounding box center [651, 275] width 301 height 693
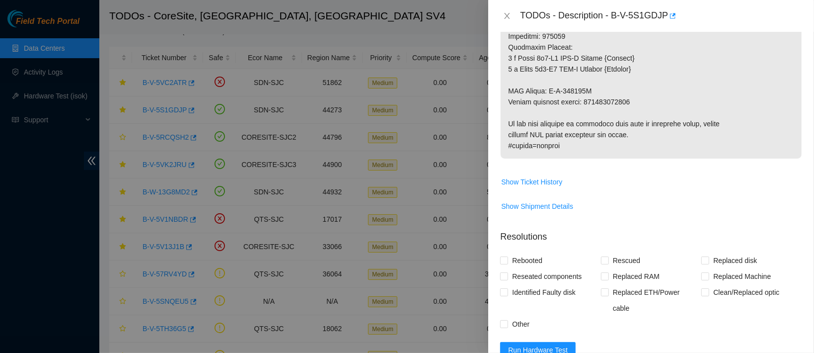
scroll to position [918, 0]
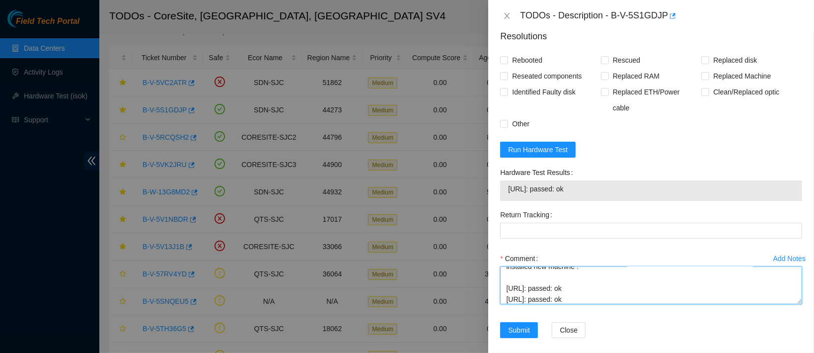
click at [598, 268] on textarea "contacted nocc to confirm that ticket was safe verified sn on machine connected…" at bounding box center [651, 285] width 302 height 38
paste textarea "MX-1934-0010"
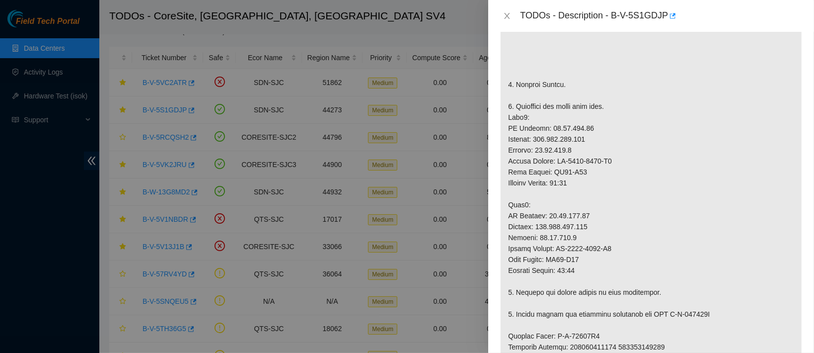
scroll to position [245, 0]
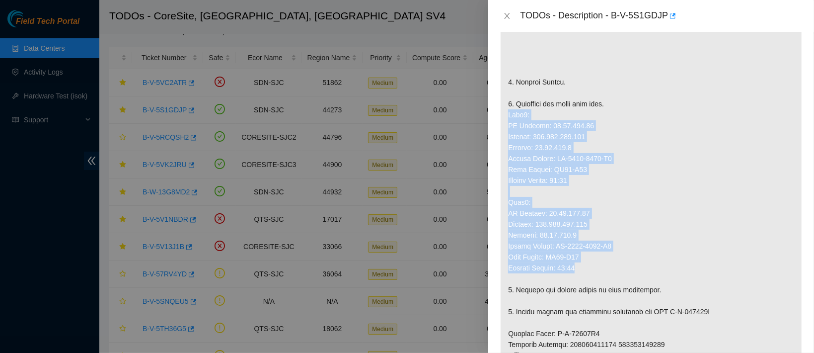
drag, startPoint x: 509, startPoint y: 112, endPoint x: 599, endPoint y: 265, distance: 177.3
click at [599, 265] on p at bounding box center [651, 284] width 301 height 693
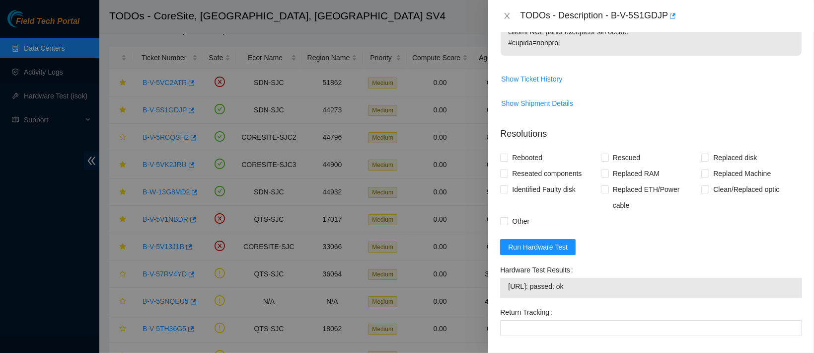
scroll to position [918, 0]
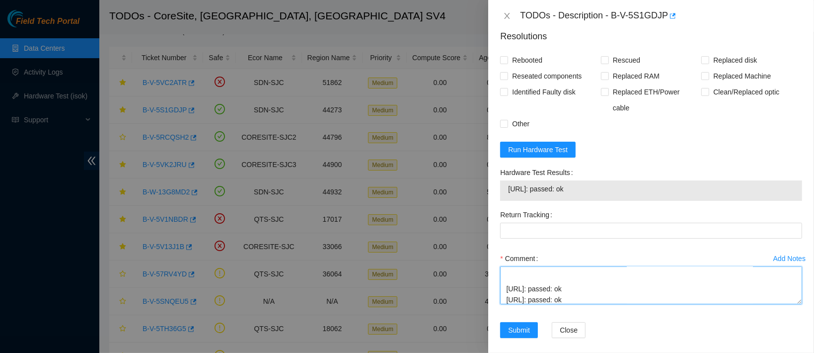
click at [534, 276] on textarea "contacted nocc to confirm that ticket was safe verified sn on machine connected…" at bounding box center [651, 285] width 302 height 38
click at [516, 266] on textarea "contacted nocc to confirm that ticket was safe verified sn on machine connected…" at bounding box center [651, 285] width 302 height 38
paste textarea "Node0: IP Address: 23.33.113.18 Netmask: 255.255.255.128 Gateway: 23.33.113.1 S…"
click at [600, 286] on textarea "contacted nocc to confirm that ticket was safe verified sn on machine connected…" at bounding box center [651, 285] width 302 height 38
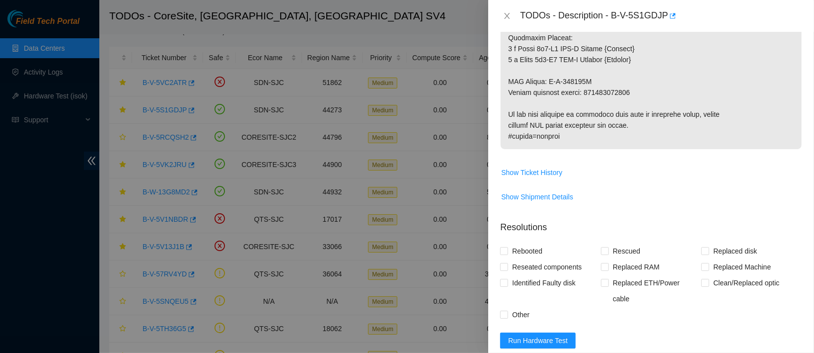
scroll to position [723, 0]
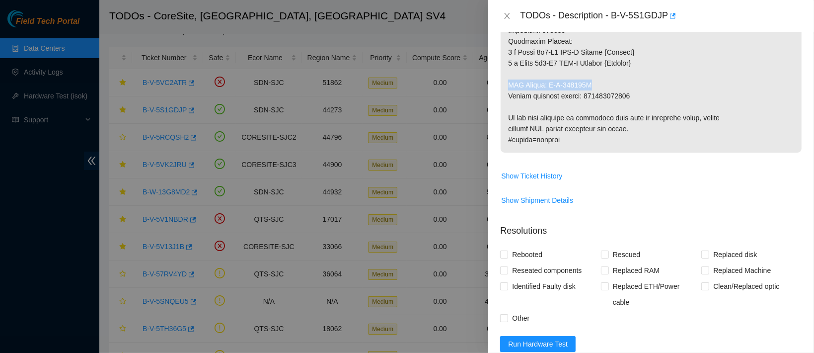
drag, startPoint x: 509, startPoint y: 84, endPoint x: 606, endPoint y: 81, distance: 97.4
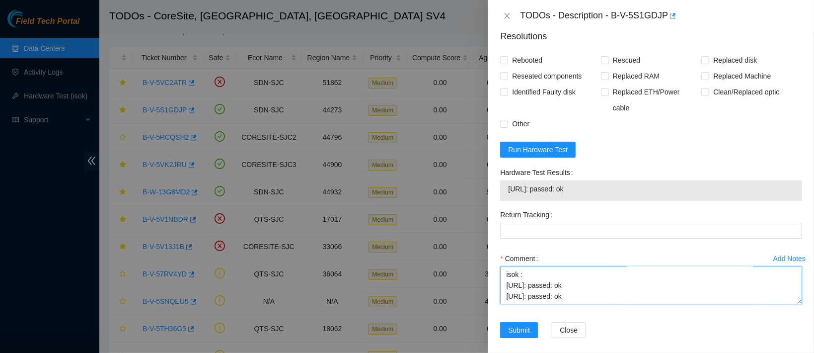
click at [534, 286] on textarea "contacted nocc to confirm that ticket was safe verified sn on machine connected…" at bounding box center [651, 285] width 302 height 38
paste textarea "RMA Return: B-W-154520G"
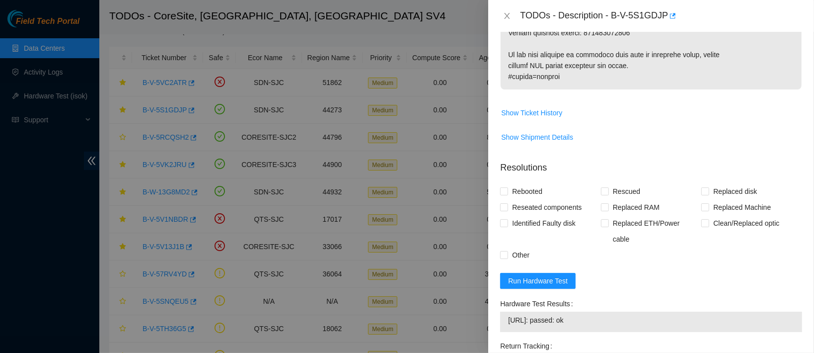
scroll to position [781, 0]
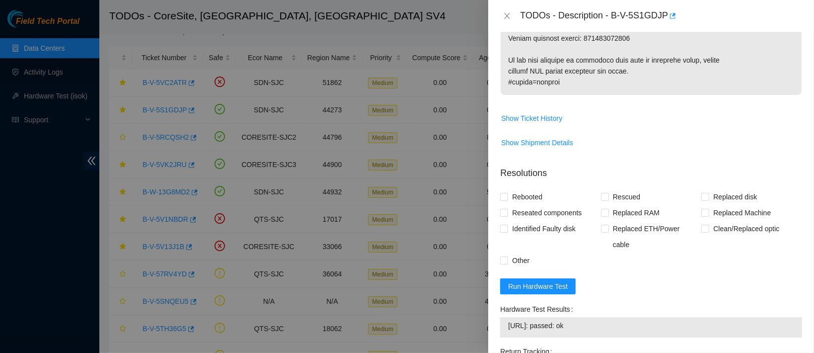
type textarea "contacted nocc to confirm that ticket was safe verified sn on machine connected…"
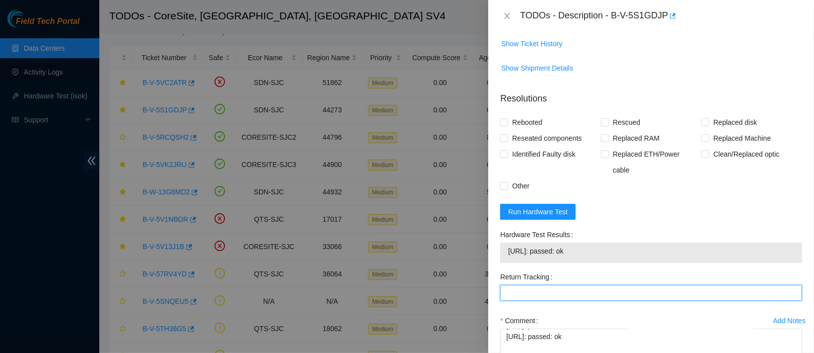
click at [520, 291] on Tracking "Return Tracking" at bounding box center [651, 293] width 302 height 16
paste Tracking "417328426362"
type Tracking "417328426362"
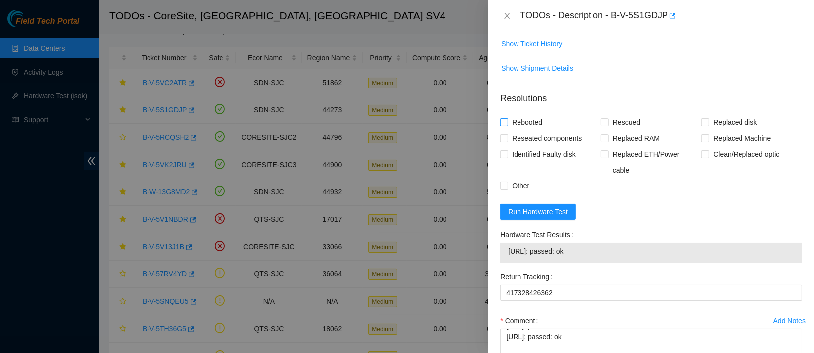
click at [527, 124] on span "Rebooted" at bounding box center [527, 122] width 38 height 16
click at [507, 124] on input "Rebooted" at bounding box center [503, 121] width 7 height 7
checkbox input "true"
click at [627, 122] on span "Rescued" at bounding box center [626, 122] width 35 height 16
click at [608, 122] on input "Rescued" at bounding box center [604, 121] width 7 height 7
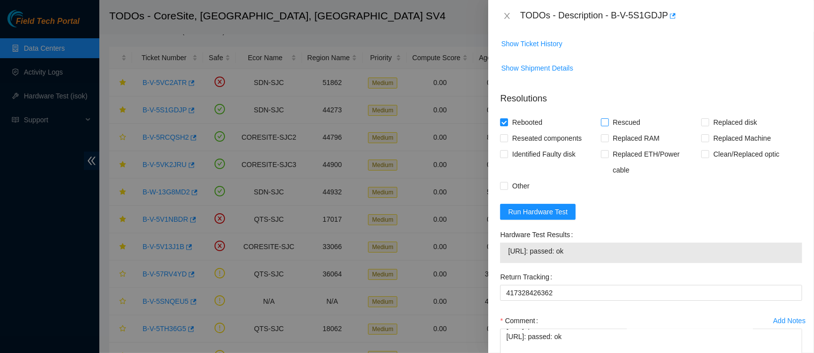
checkbox input "true"
click at [710, 141] on span "Replaced Machine" at bounding box center [742, 138] width 66 height 16
click at [708, 141] on input "Replaced Machine" at bounding box center [704, 137] width 7 height 7
checkbox input "true"
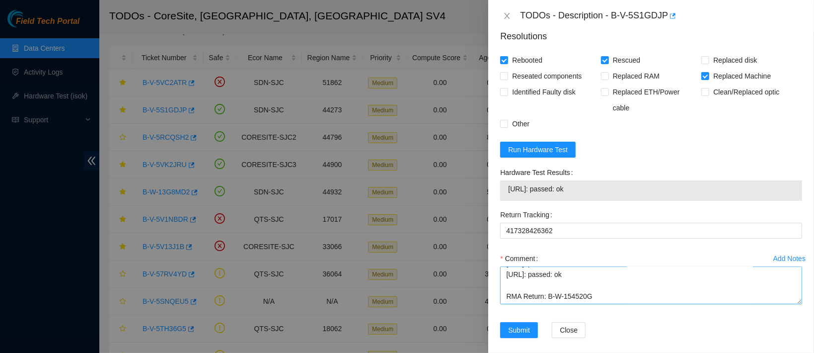
drag, startPoint x: 598, startPoint y: 296, endPoint x: 580, endPoint y: 286, distance: 20.7
click at [580, 286] on div "Comment contacted nocc to confirm that ticket was safe verified sn on machine c…" at bounding box center [651, 280] width 302 height 60
drag, startPoint x: 600, startPoint y: 288, endPoint x: 504, endPoint y: 231, distance: 111.2
click at [504, 231] on form "Resolutions Rebooted Rescued Replaced disk Reseated components Replaced RAM Rep…" at bounding box center [651, 186] width 302 height 328
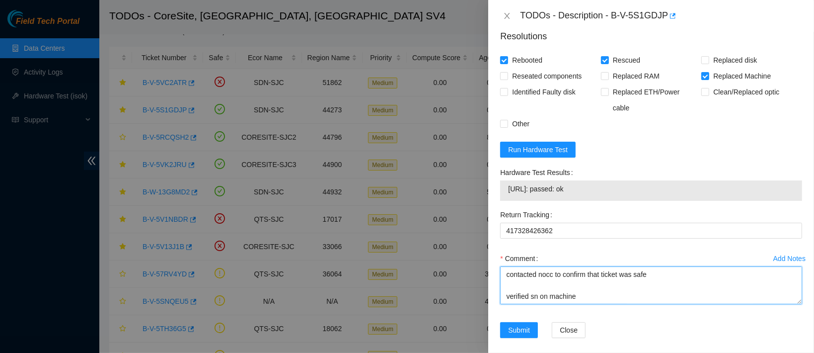
click at [511, 266] on textarea "contacted nocc to confirm that ticket was safe verified sn on machine connected…" at bounding box center [651, 285] width 302 height 38
type textarea "contacted nocc to confirm that ticket was safe verified sn on machine connected…"
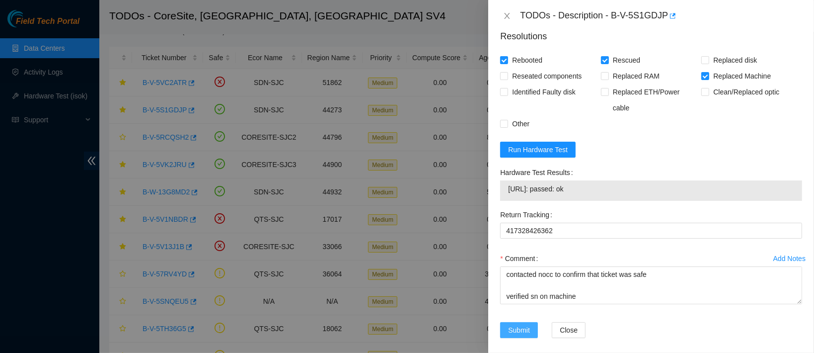
click at [512, 324] on span "Submit" at bounding box center [519, 329] width 22 height 11
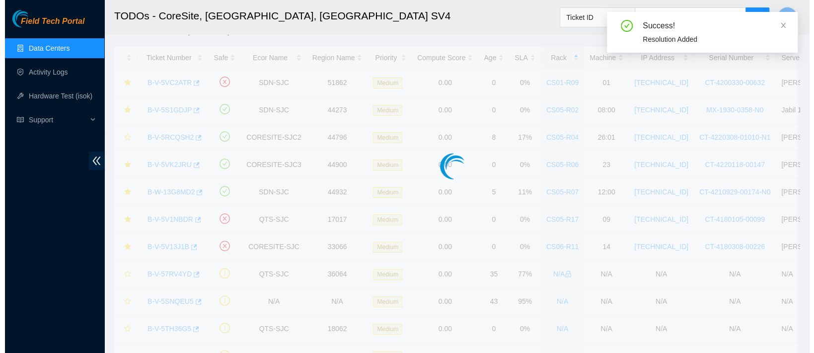
scroll to position [284, 0]
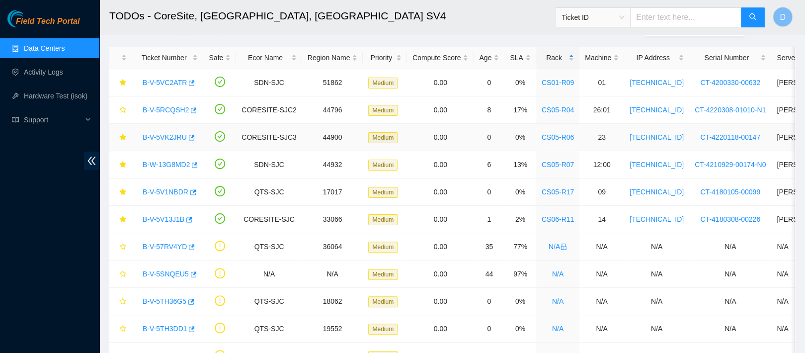
drag, startPoint x: 167, startPoint y: 139, endPoint x: 198, endPoint y: 129, distance: 31.9
click at [167, 139] on link "B-V-5VK2JRU" at bounding box center [165, 137] width 44 height 8
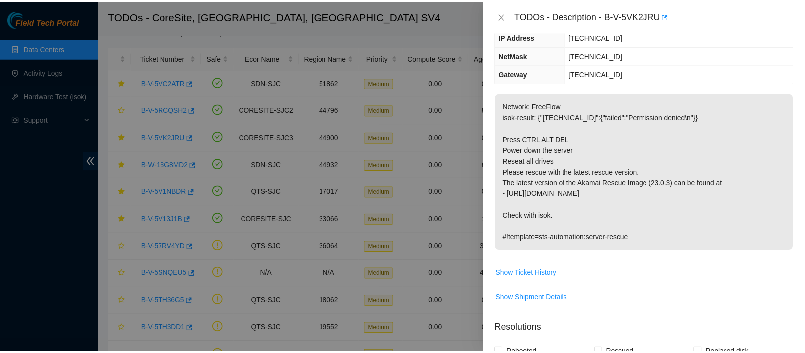
scroll to position [81, 0]
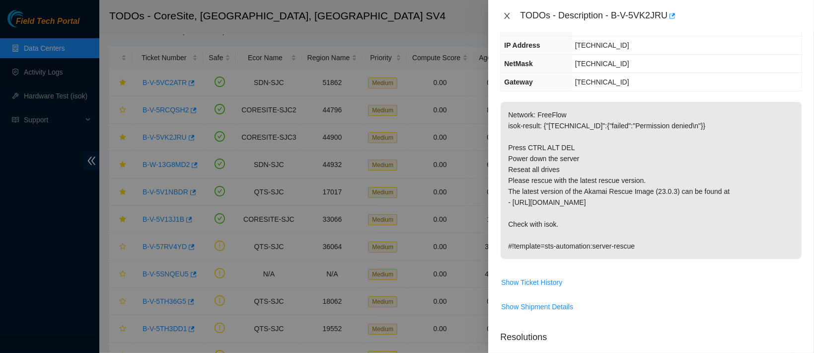
click at [507, 17] on icon "close" at bounding box center [507, 16] width 8 height 8
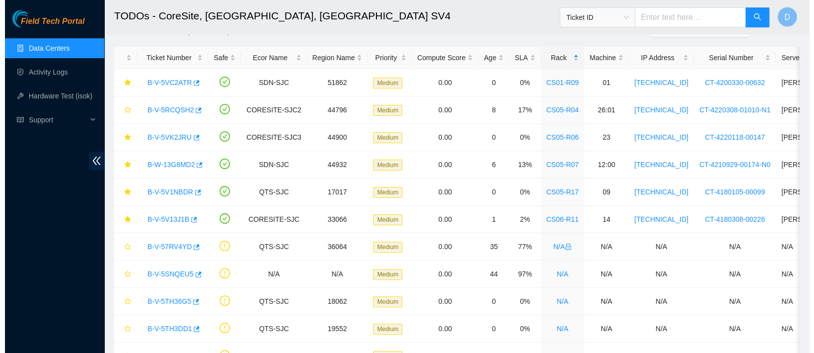
scroll to position [115, 0]
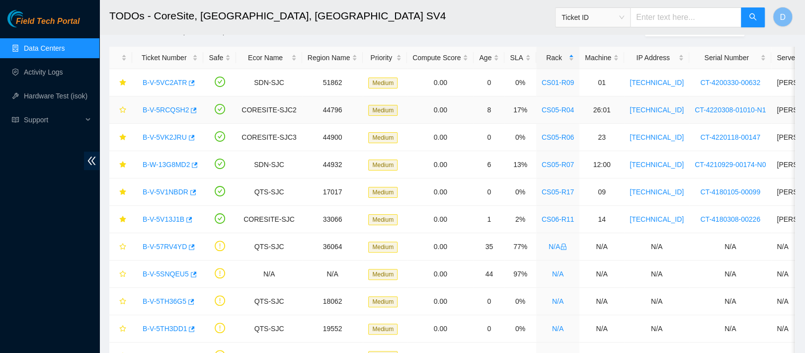
click at [160, 111] on link "B-V-5RCQSH2" at bounding box center [166, 110] width 46 height 8
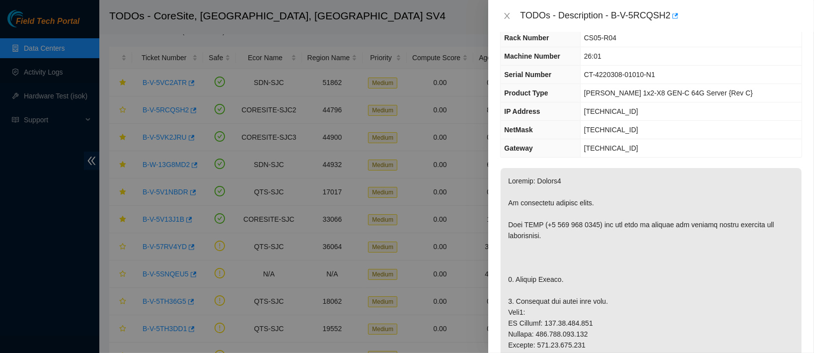
scroll to position [10, 0]
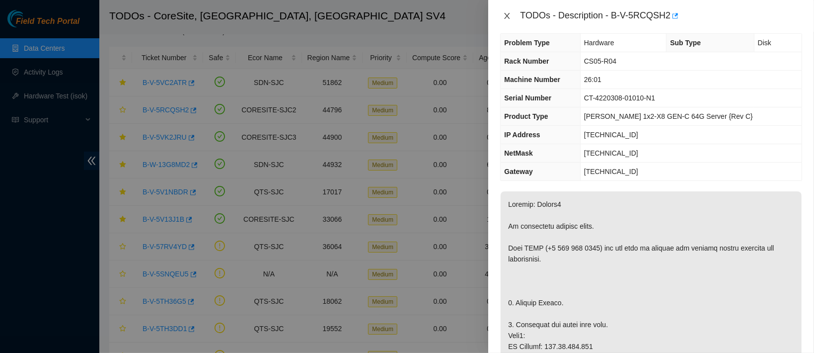
click at [512, 19] on button "Close" at bounding box center [507, 15] width 14 height 9
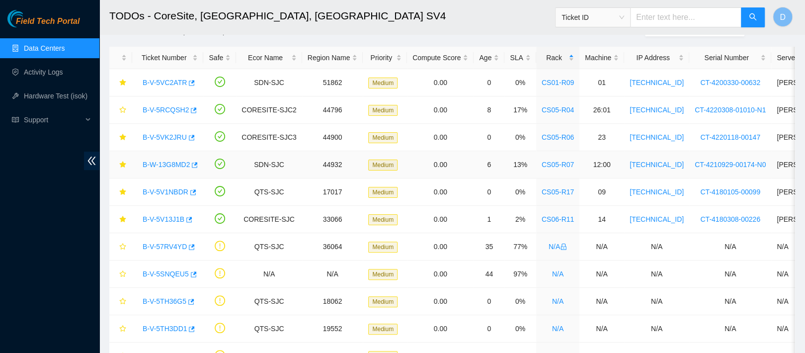
click at [173, 164] on link "B-W-13G8MD2" at bounding box center [166, 164] width 47 height 8
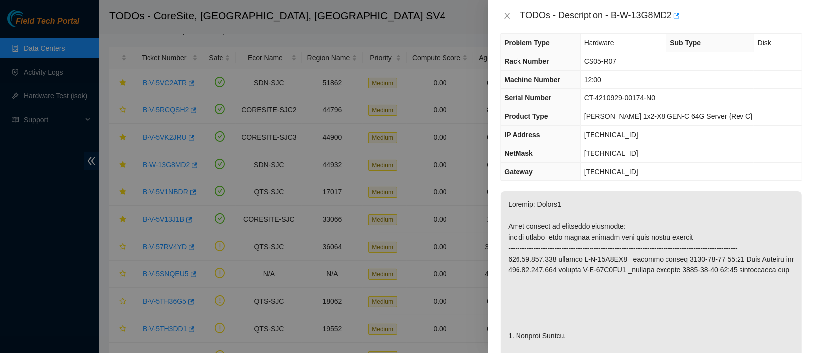
scroll to position [17, 0]
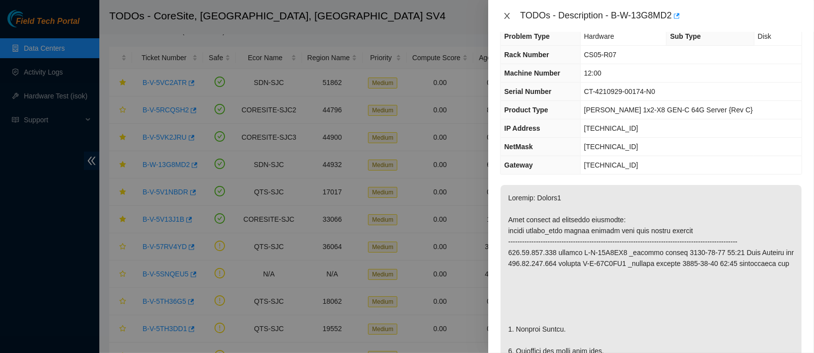
click at [508, 13] on icon "close" at bounding box center [507, 16] width 8 height 8
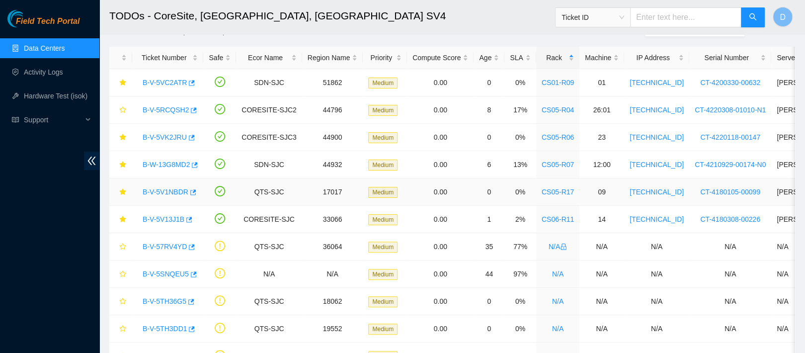
click at [169, 190] on link "B-V-5V1NBDR" at bounding box center [166, 192] width 46 height 8
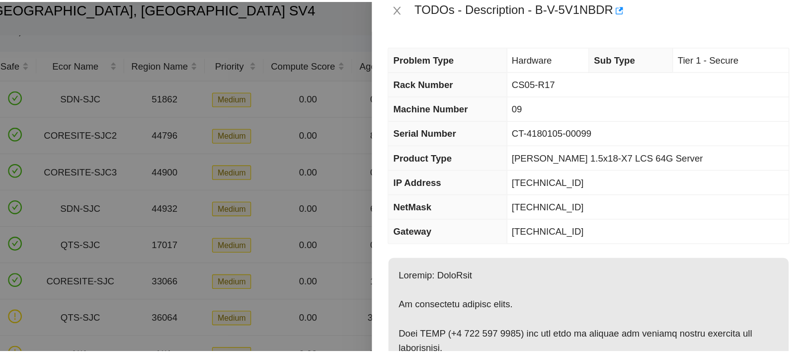
scroll to position [38, 0]
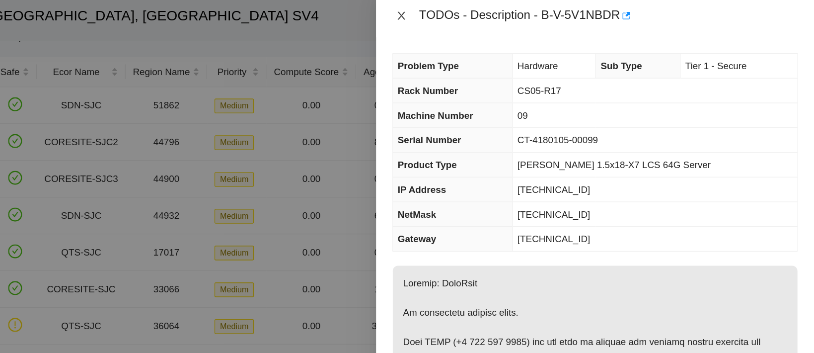
click at [505, 19] on icon "close" at bounding box center [507, 16] width 8 height 8
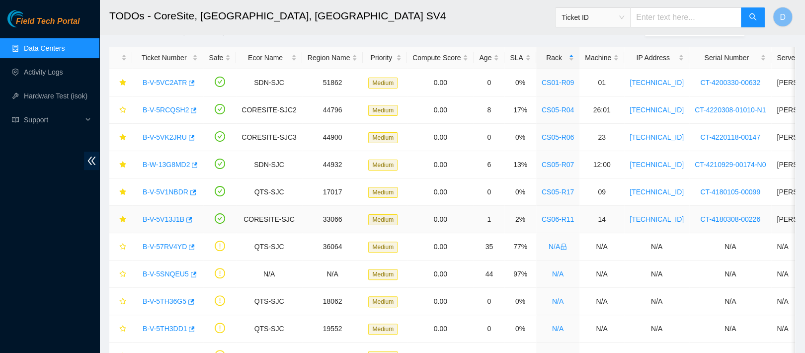
scroll to position [94, 0]
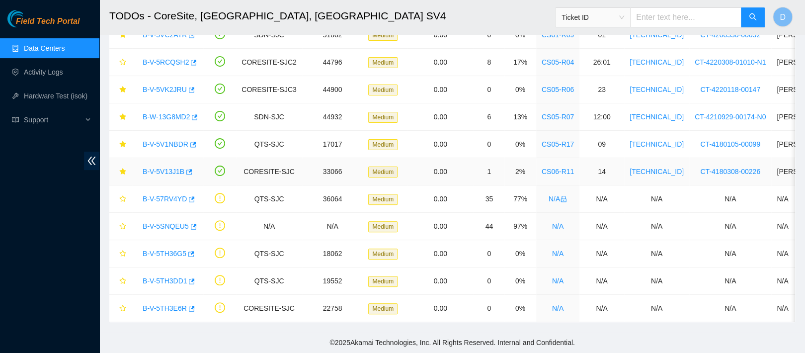
click at [162, 167] on link "B-V-5V13J1B" at bounding box center [164, 171] width 42 height 8
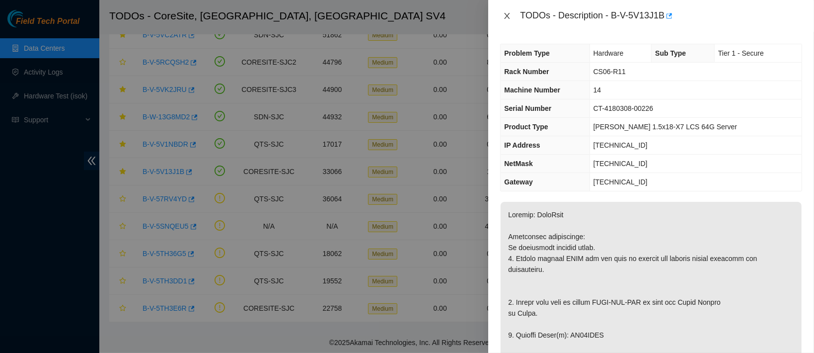
click at [511, 17] on icon "close" at bounding box center [507, 16] width 8 height 8
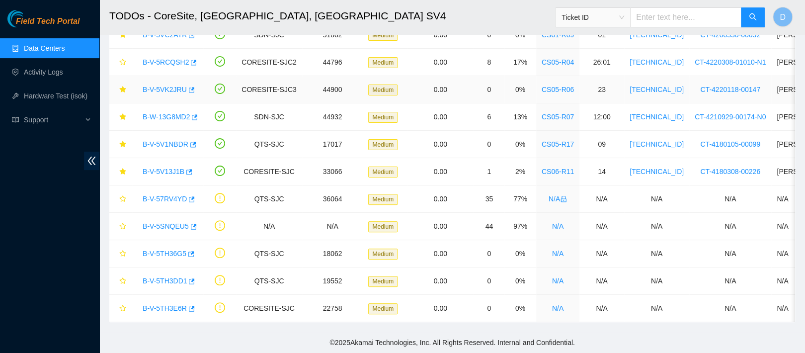
click at [171, 85] on link "B-V-5VK2JRU" at bounding box center [165, 89] width 44 height 8
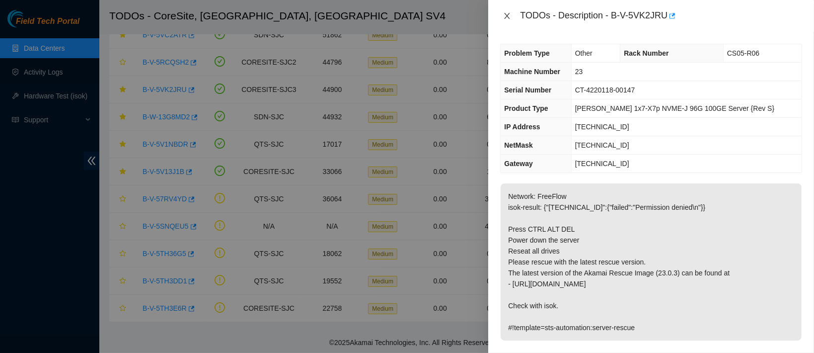
click at [503, 12] on icon "close" at bounding box center [507, 16] width 8 height 8
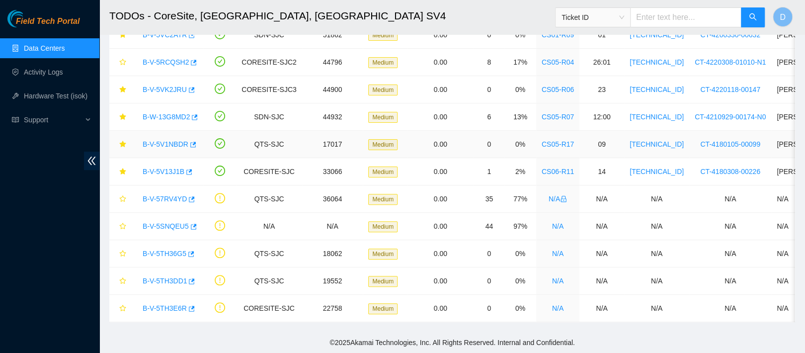
click at [165, 140] on link "B-V-5V1NBDR" at bounding box center [166, 144] width 46 height 8
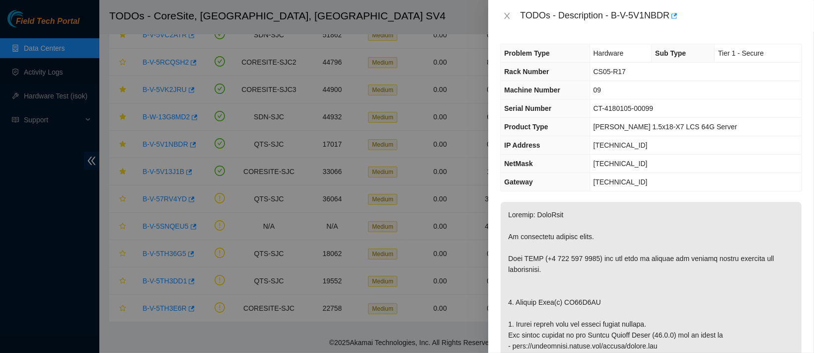
click at [573, 136] on th "IP Address" at bounding box center [545, 145] width 89 height 18
click at [503, 11] on button "Close" at bounding box center [507, 15] width 14 height 9
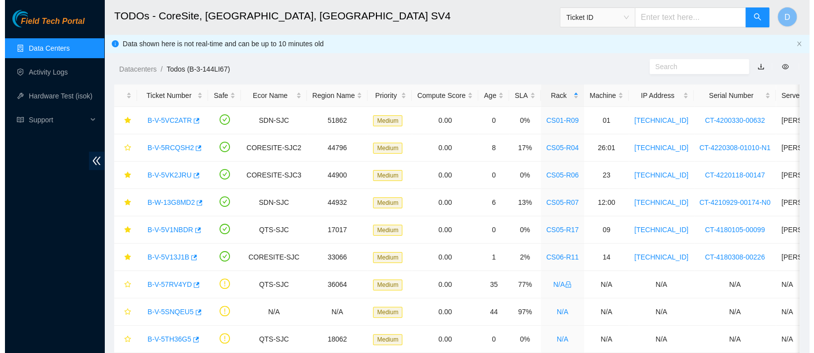
scroll to position [0, 0]
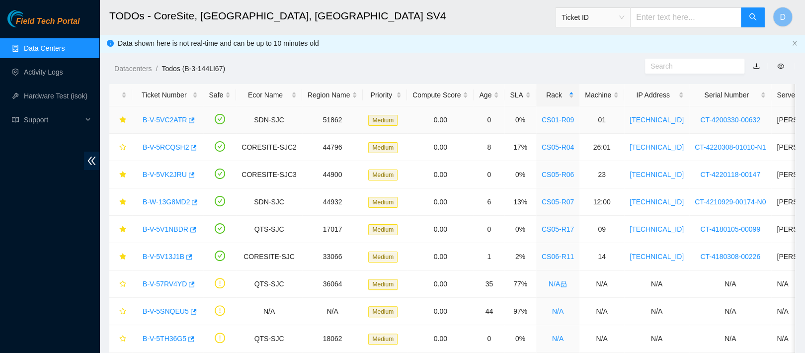
click at [155, 116] on link "B-V-5VC2ATR" at bounding box center [165, 120] width 44 height 8
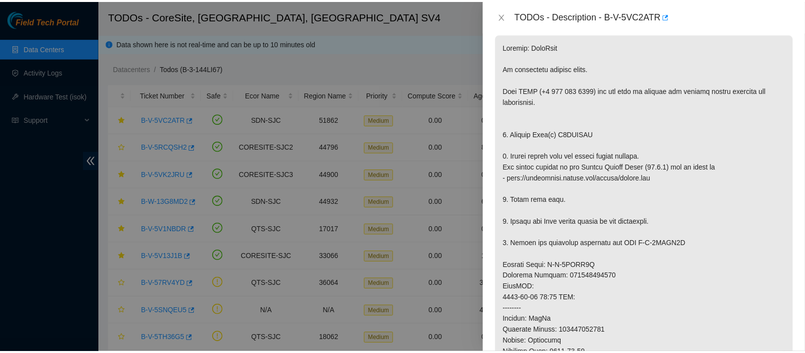
scroll to position [200, 0]
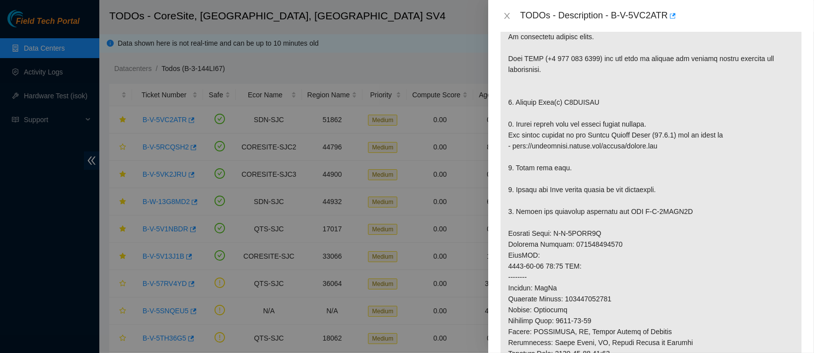
click at [619, 184] on p at bounding box center [651, 255] width 301 height 507
click at [504, 17] on icon "close" at bounding box center [507, 16] width 8 height 8
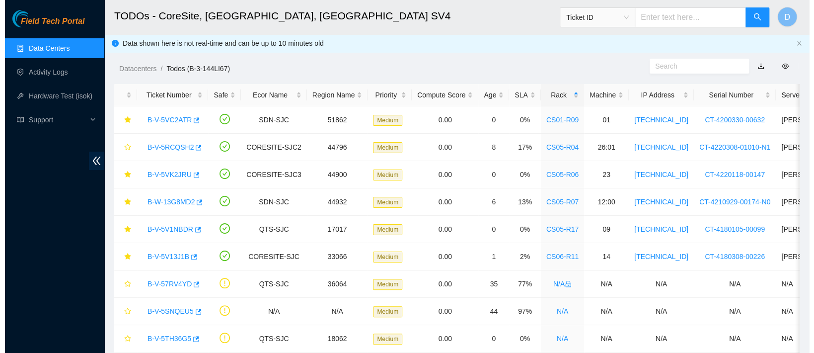
scroll to position [225, 0]
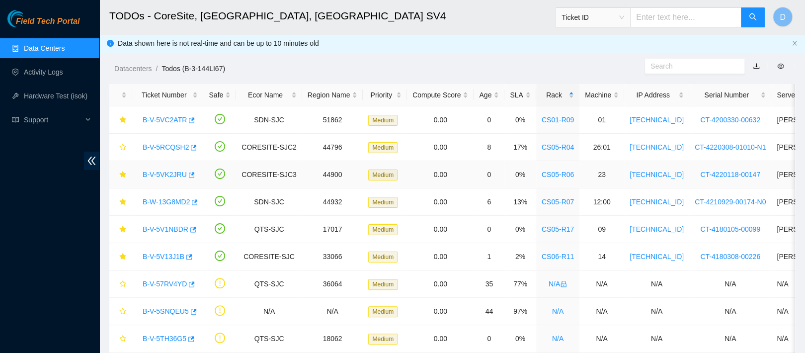
click at [174, 177] on link "B-V-5VK2JRU" at bounding box center [165, 174] width 44 height 8
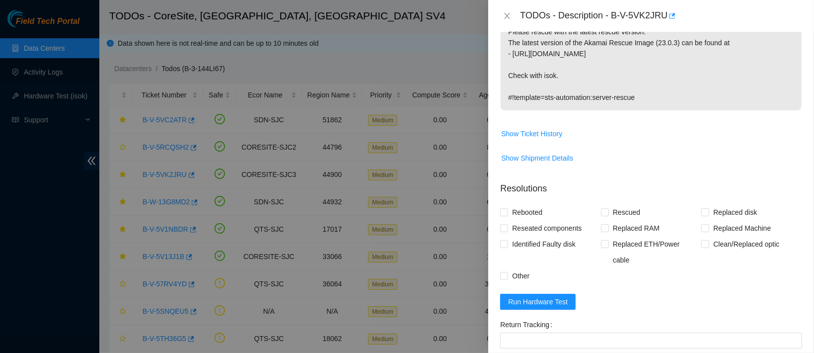
scroll to position [229, 0]
click at [539, 297] on span "Run Hardware Test" at bounding box center [538, 302] width 60 height 11
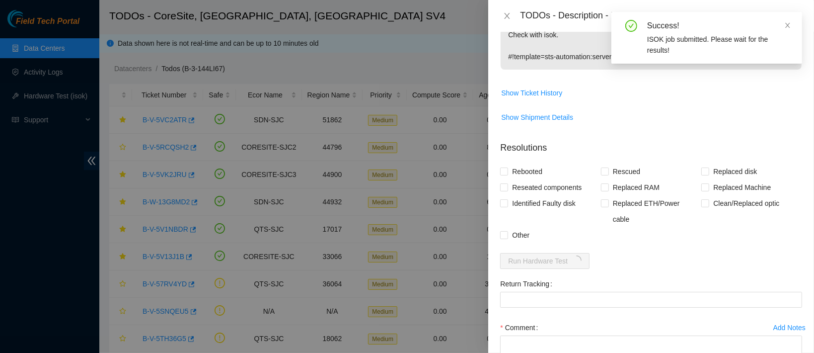
scroll to position [340, 0]
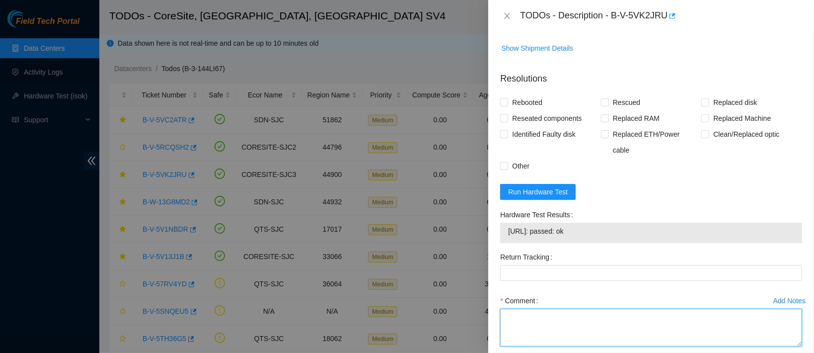
click at [539, 318] on textarea "Comment" at bounding box center [651, 327] width 302 height 38
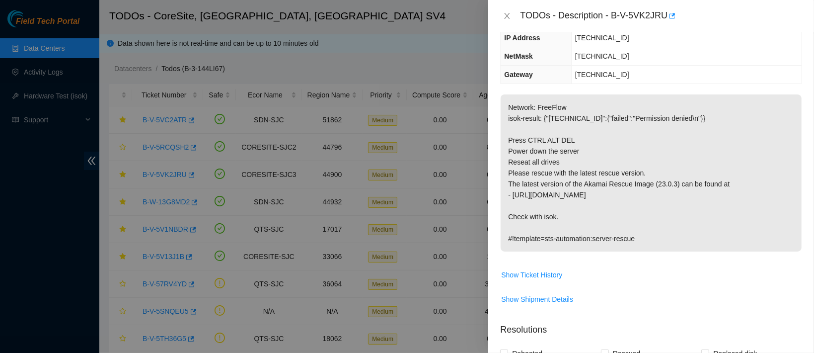
scroll to position [0, 0]
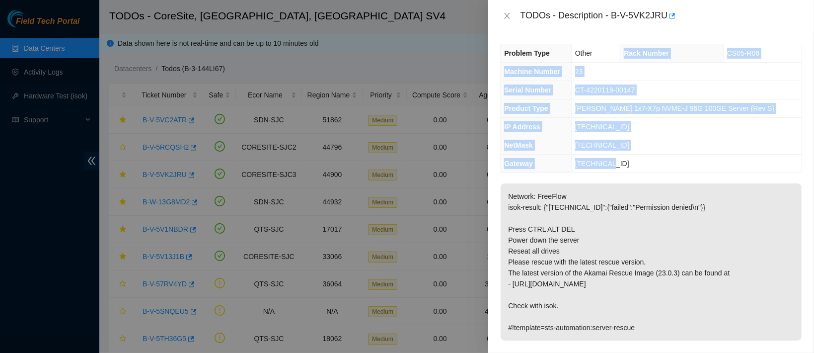
drag, startPoint x: 635, startPoint y: 48, endPoint x: 675, endPoint y: 155, distance: 114.3
click at [675, 155] on tbody "Problem Type Other Rack Number CS05-R06 Machine Number 23 Serial Number CT-4220…" at bounding box center [651, 108] width 301 height 128
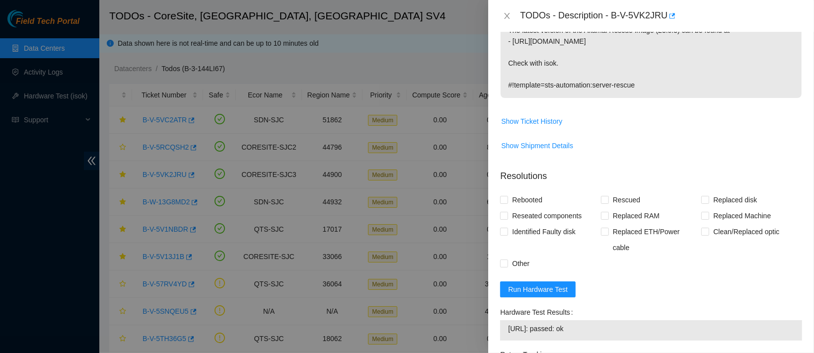
scroll to position [382, 0]
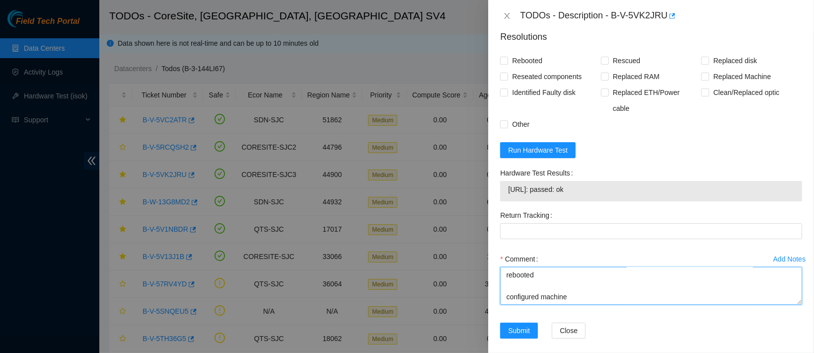
click at [539, 289] on textarea "contacted nocc to confirm that ticket was safe verified sn on machine connected…" at bounding box center [651, 286] width 302 height 38
paste textarea "Rack Number CS05-R06 Machine Number 23 Serial Number CT-4220118-00147 Product T…"
click at [546, 184] on span "104.79.0.46: passed: ok" at bounding box center [651, 189] width 286 height 11
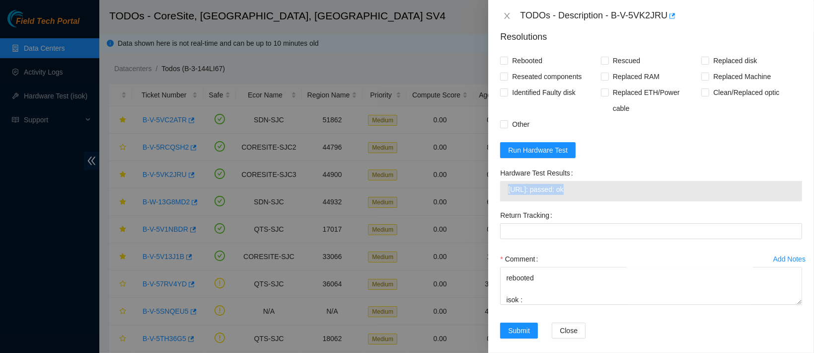
click at [546, 184] on span "104.79.0.46: passed: ok" at bounding box center [651, 189] width 286 height 11
click at [545, 295] on textarea "contacted nocc to confirm that ticket was safe verified sn on machine connected…" at bounding box center [651, 286] width 302 height 38
paste textarea "104.79.0.46: passed: ok"
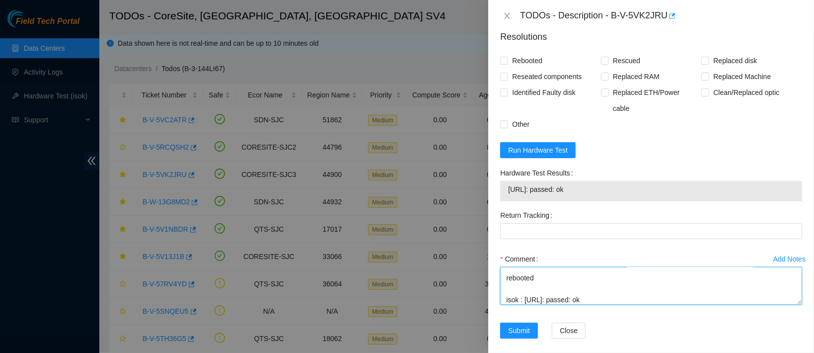
scroll to position [259, 0]
type textarea "contacted nocc to confirm that ticket was safe verified sn on machine connected…"
click at [528, 62] on span "Rebooted" at bounding box center [527, 61] width 38 height 16
click at [507, 62] on input "Rebooted" at bounding box center [503, 60] width 7 height 7
checkbox input "true"
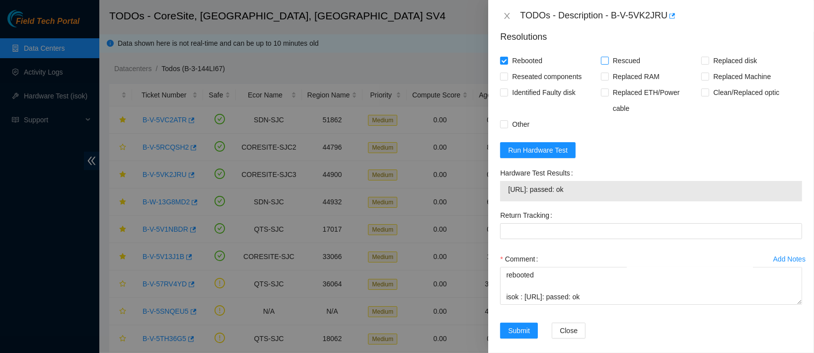
click at [623, 65] on span "Rescued" at bounding box center [626, 61] width 35 height 16
click at [608, 64] on input "Rescued" at bounding box center [604, 60] width 7 height 7
checkbox input "true"
click at [549, 83] on span "Reseated components" at bounding box center [546, 77] width 77 height 16
click at [507, 79] on input "Reseated components" at bounding box center [503, 76] width 7 height 7
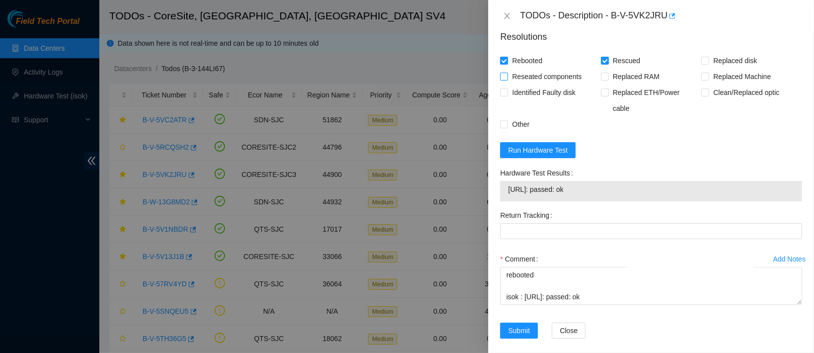
checkbox input "true"
click at [523, 325] on span "Submit" at bounding box center [519, 330] width 22 height 11
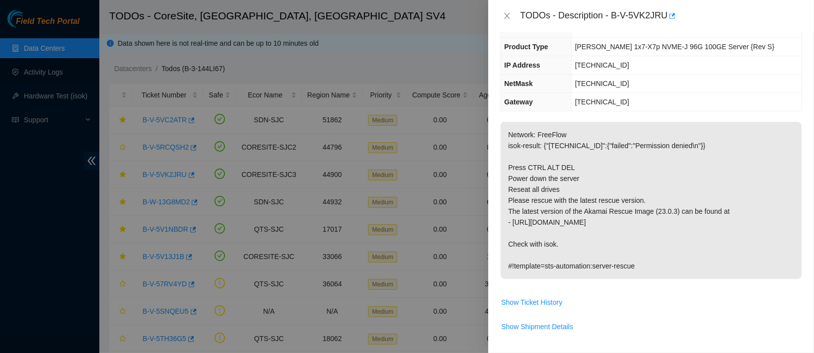
scroll to position [0, 0]
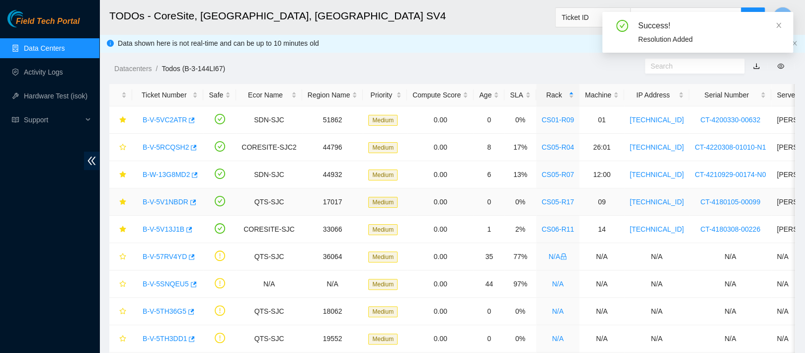
click at [161, 202] on link "B-V-5V1NBDR" at bounding box center [166, 202] width 46 height 8
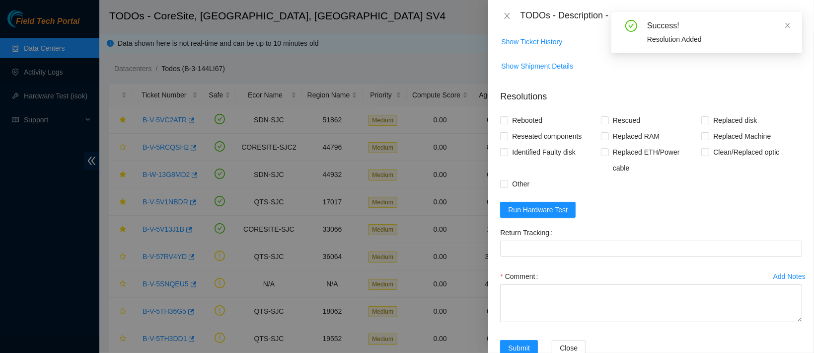
scroll to position [708, 0]
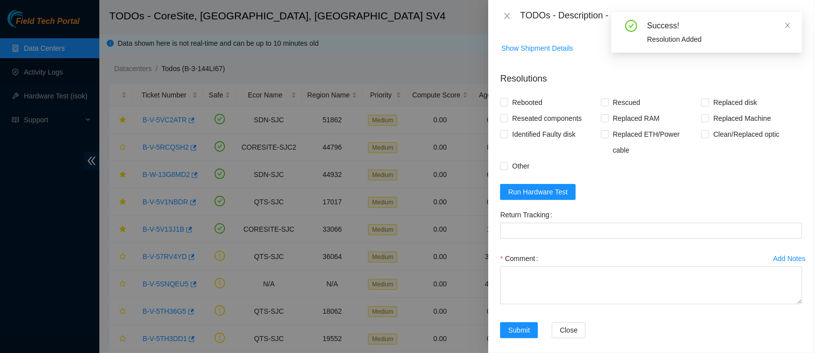
click at [538, 192] on form "Resolutions Rebooted Rescued Replaced disk Reseated components Replaced RAM Rep…" at bounding box center [651, 207] width 302 height 286
click at [543, 186] on span "Run Hardware Test" at bounding box center [538, 191] width 60 height 11
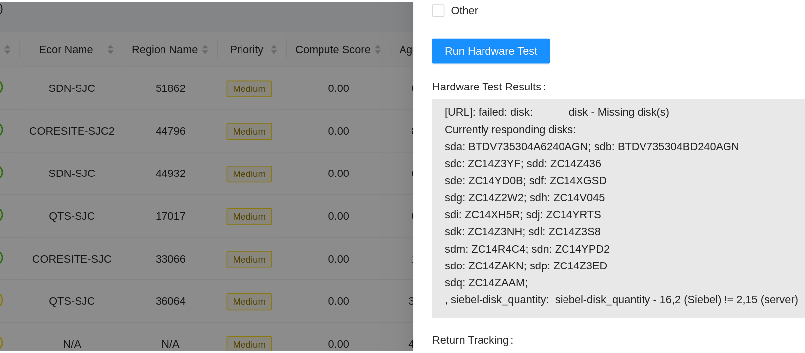
scroll to position [0, 0]
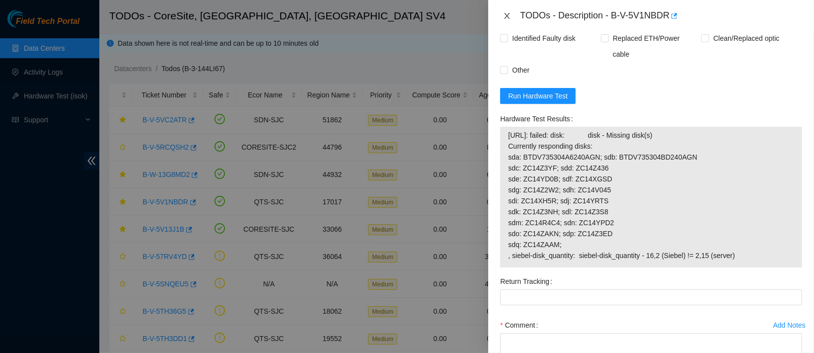
click at [504, 17] on icon "close" at bounding box center [507, 16] width 8 height 8
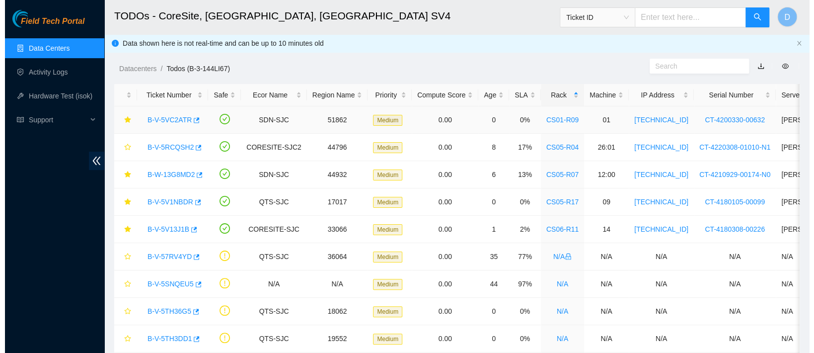
scroll to position [218, 0]
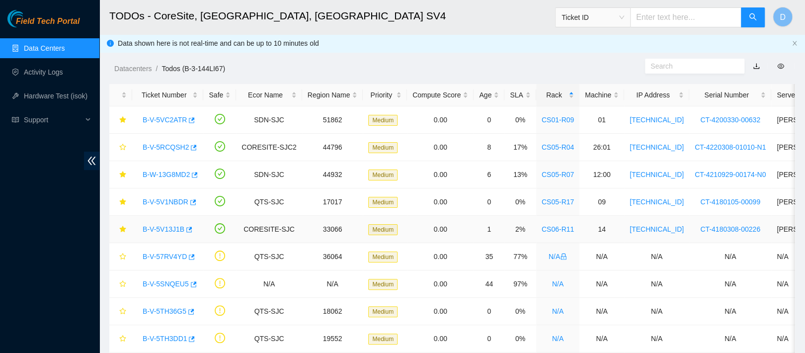
click at [157, 229] on link "B-V-5V13J1B" at bounding box center [164, 229] width 42 height 8
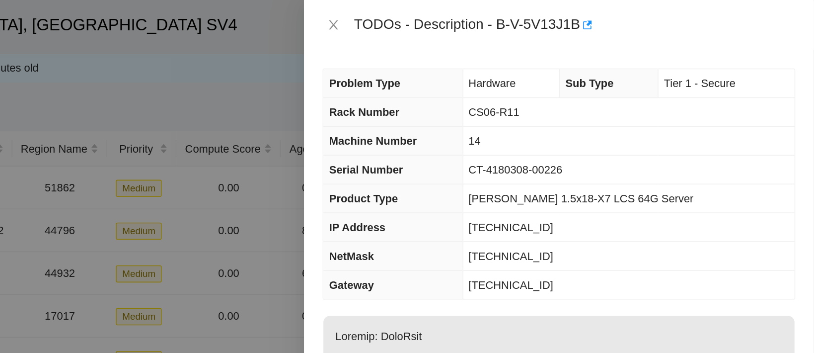
scroll to position [0, 0]
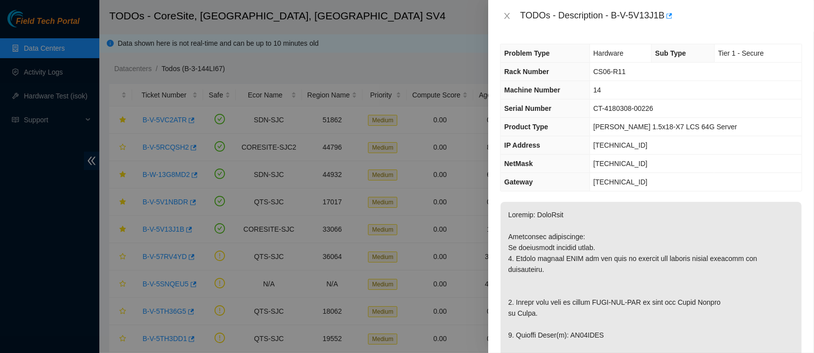
click at [509, 21] on div "TODOs - Description - B-V-5V13J1B" at bounding box center [651, 16] width 302 height 16
click at [508, 16] on icon "close" at bounding box center [507, 16] width 5 height 6
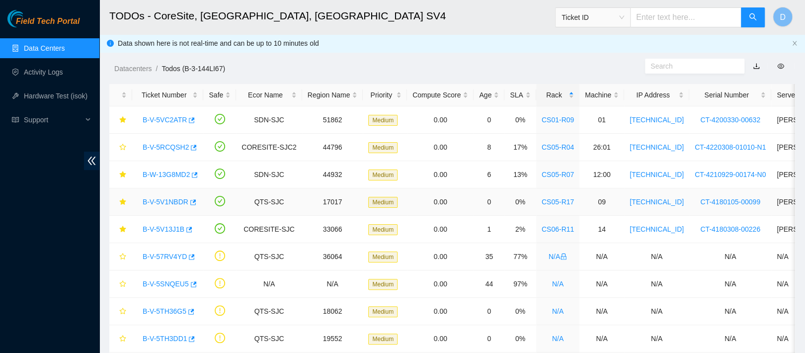
click at [172, 198] on link "B-V-5V1NBDR" at bounding box center [166, 202] width 46 height 8
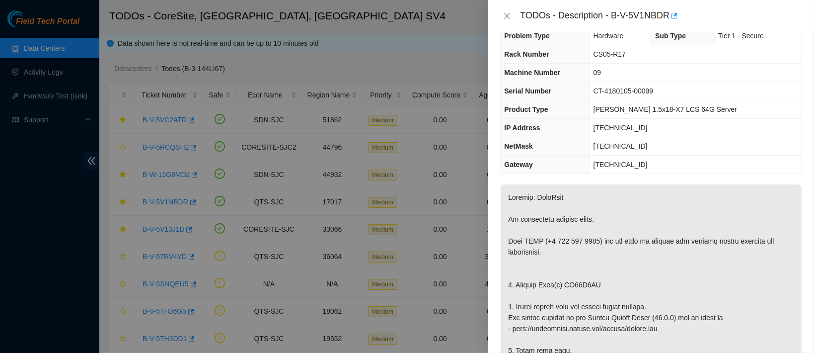
scroll to position [0, 0]
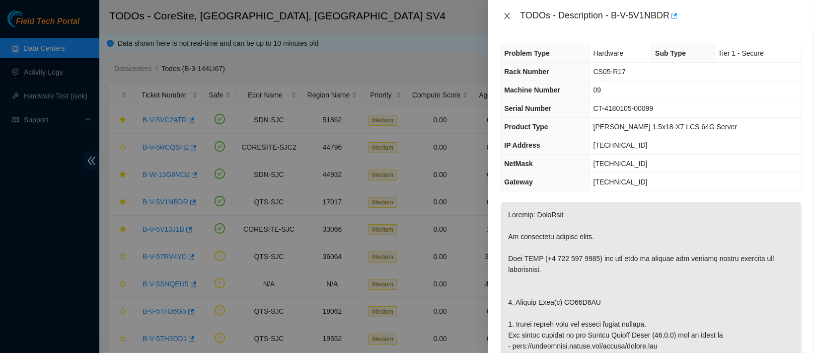
click at [506, 14] on icon "close" at bounding box center [507, 16] width 5 height 6
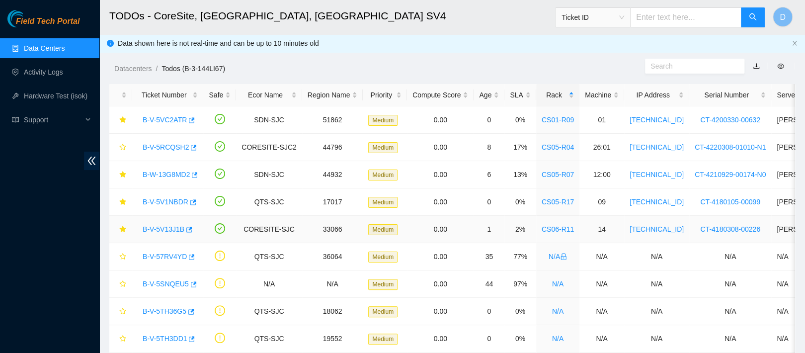
click at [169, 231] on link "B-V-5V13J1B" at bounding box center [164, 229] width 42 height 8
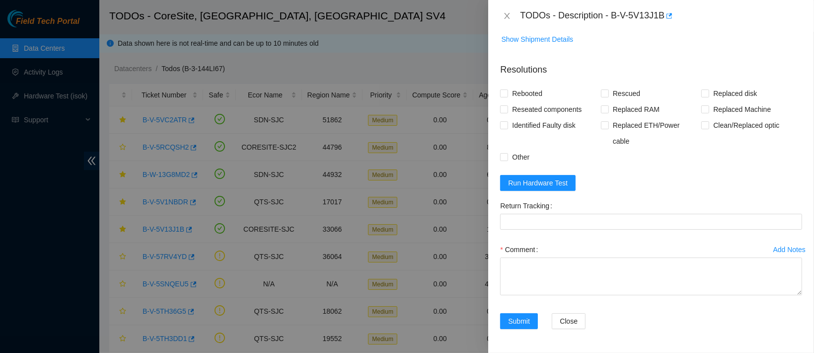
scroll to position [788, 0]
click at [543, 188] on span "Run Hardware Test" at bounding box center [538, 182] width 60 height 11
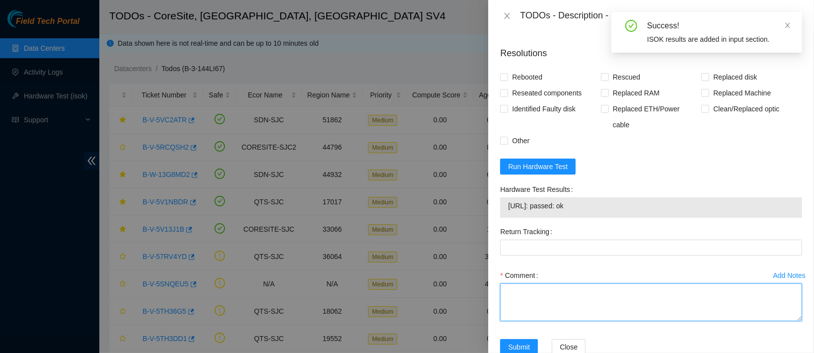
click at [549, 321] on textarea "Comment" at bounding box center [651, 302] width 302 height 38
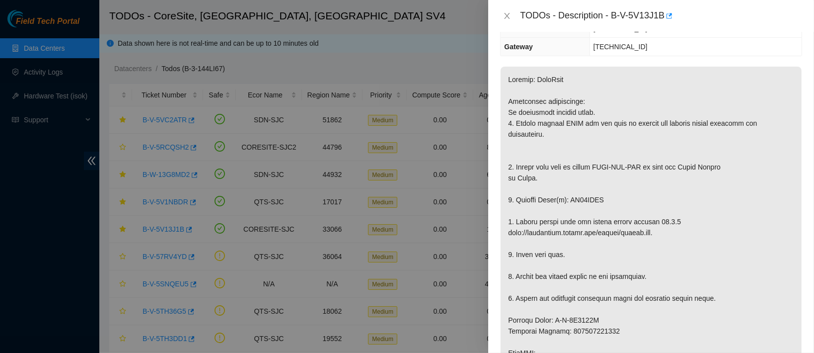
scroll to position [128, 0]
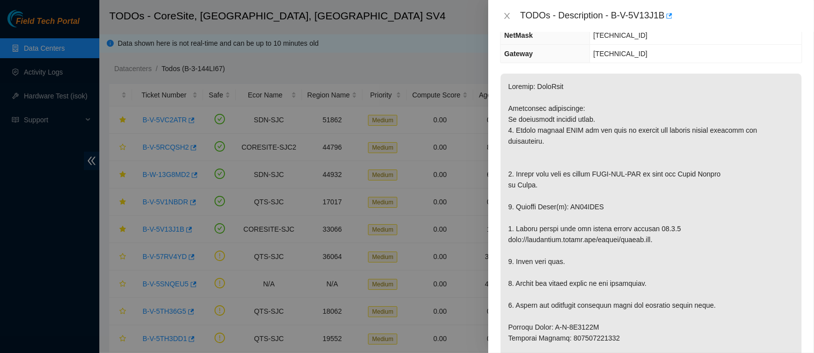
click at [589, 202] on p at bounding box center [651, 354] width 301 height 561
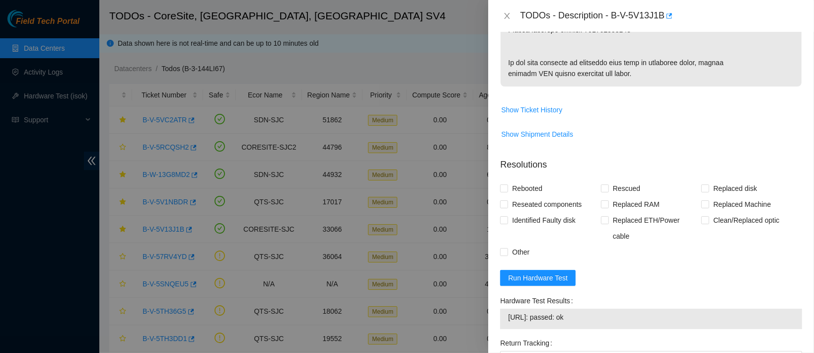
scroll to position [848, 0]
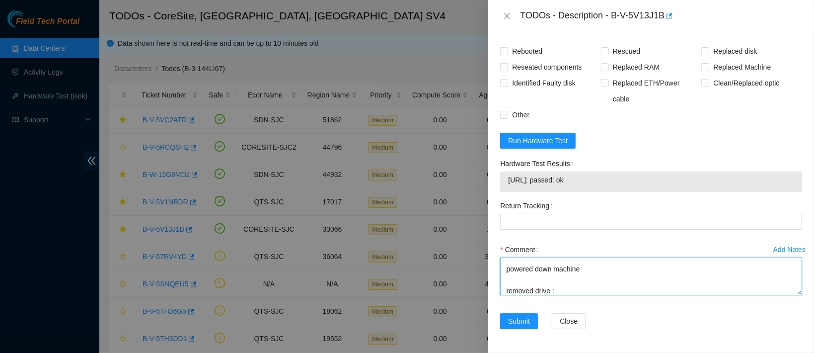
click at [563, 289] on textarea "contacted nocc to confirm that ticket was safe verified sn on machine connected…" at bounding box center [651, 276] width 302 height 38
paste textarea "ZC14XNNH"
paste textarea "20JDKBBOFJKA"
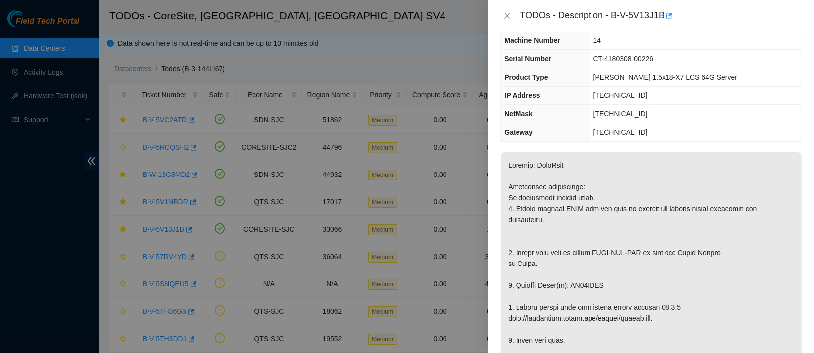
scroll to position [0, 0]
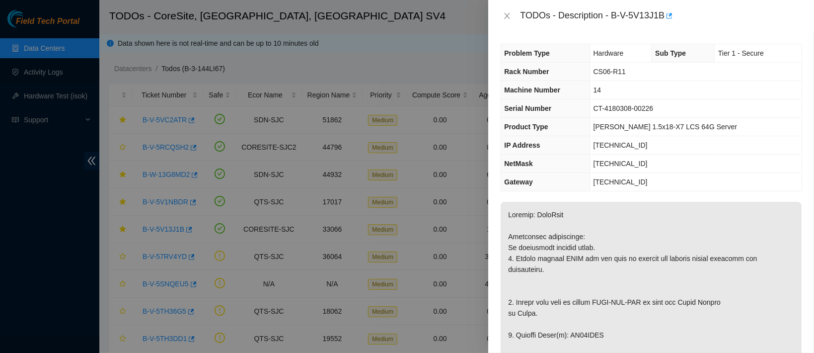
click at [506, 74] on span "Rack Number" at bounding box center [526, 72] width 45 height 8
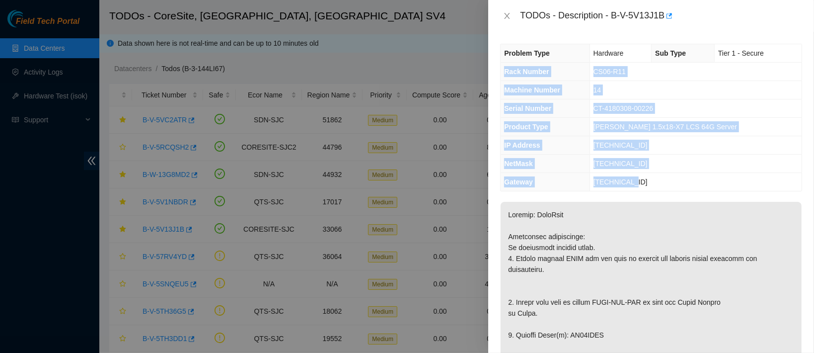
drag, startPoint x: 504, startPoint y: 69, endPoint x: 644, endPoint y: 186, distance: 183.1
click at [644, 186] on tbody "Problem Type Hardware Sub Type Tier 1 - Secure Rack Number CS06-R11 Machine Num…" at bounding box center [651, 117] width 301 height 147
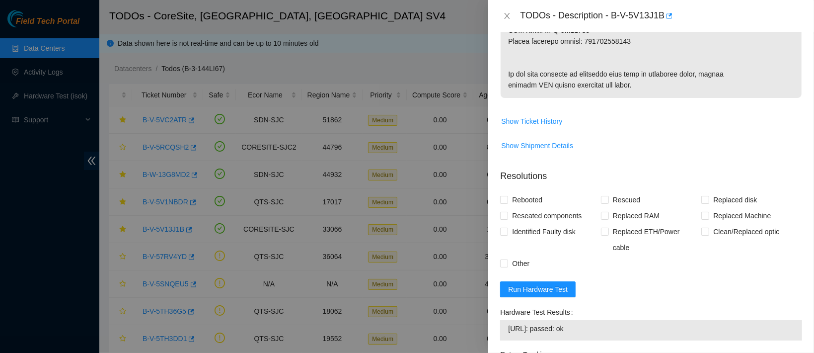
scroll to position [848, 0]
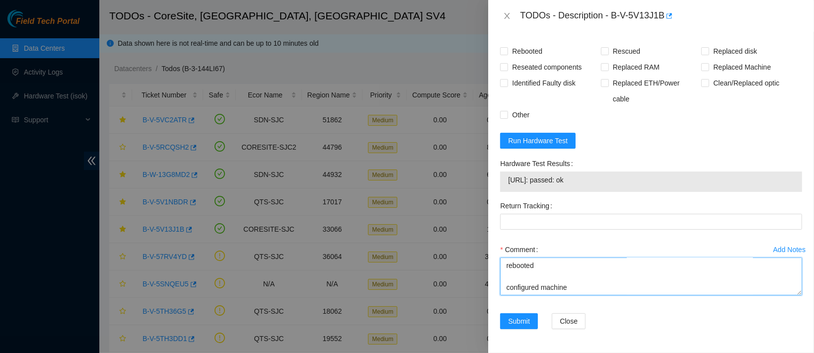
click at [552, 288] on textarea "contacted nocc to confirm that ticket was safe verified sn on machine connected…" at bounding box center [651, 276] width 302 height 38
paste textarea "Rack Number CS06-R11 Machine Number 14 Serial Number CT-4180308-00226 Product T…"
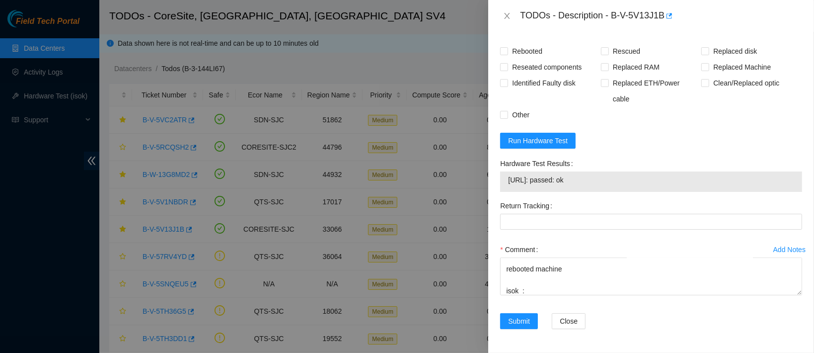
click at [538, 182] on span "23.218.80.29: passed: ok" at bounding box center [651, 179] width 286 height 11
click at [532, 297] on div "Comment contacted nocc to confirm that ticket was safe verified sn on machine c…" at bounding box center [651, 271] width 302 height 60
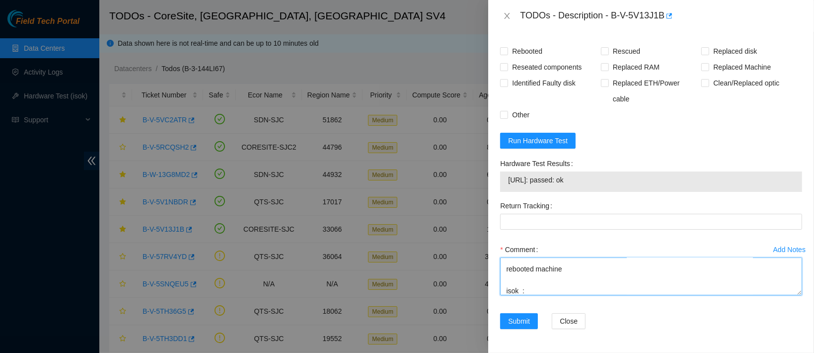
click at [535, 291] on textarea "contacted nocc to confirm that ticket was safe verified sn on machine connected…" at bounding box center [651, 276] width 302 height 38
paste textarea "23.218.80.29: passed: ok"
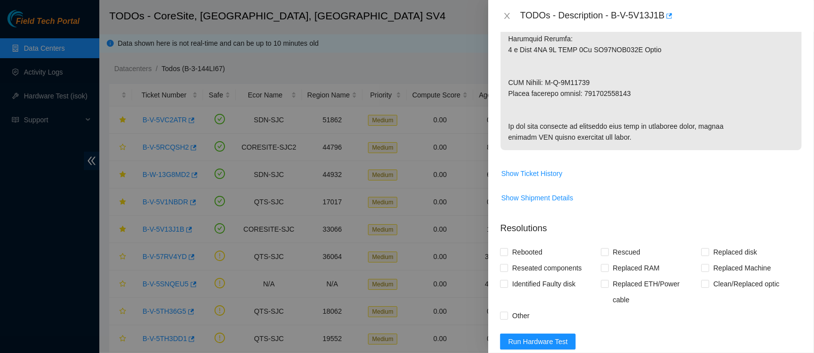
scroll to position [613, 0]
drag, startPoint x: 503, startPoint y: 78, endPoint x: 599, endPoint y: 80, distance: 96.4
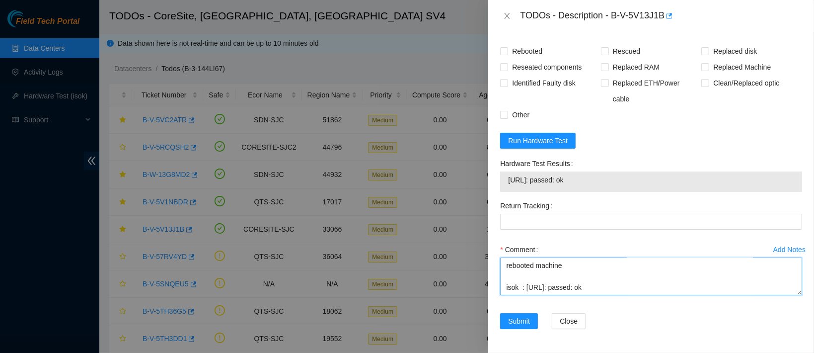
click at [528, 288] on textarea "contacted nocc to confirm that ticket was safe verified sn on machine connected…" at bounding box center [651, 276] width 302 height 38
paste textarea "RMA Return: B-V-5V95077"
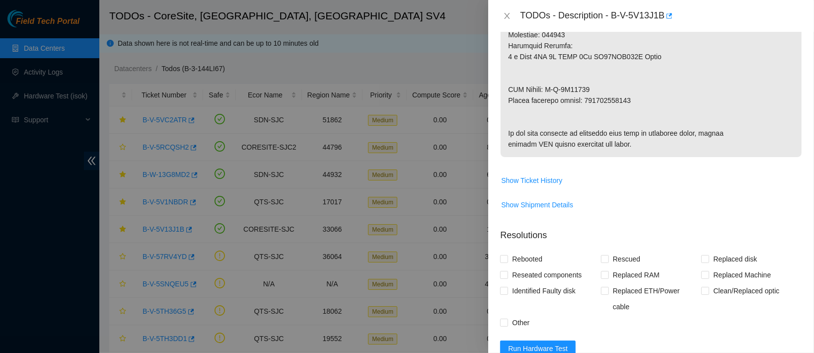
scroll to position [598, 0]
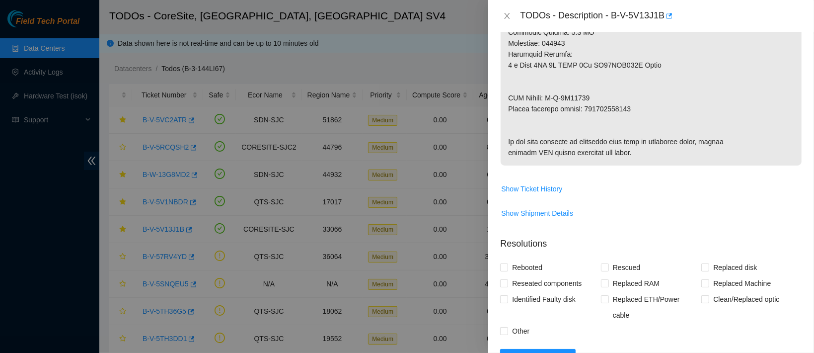
type textarea "contacted nocc to confirm that ticket was safe verified sn on machine connected…"
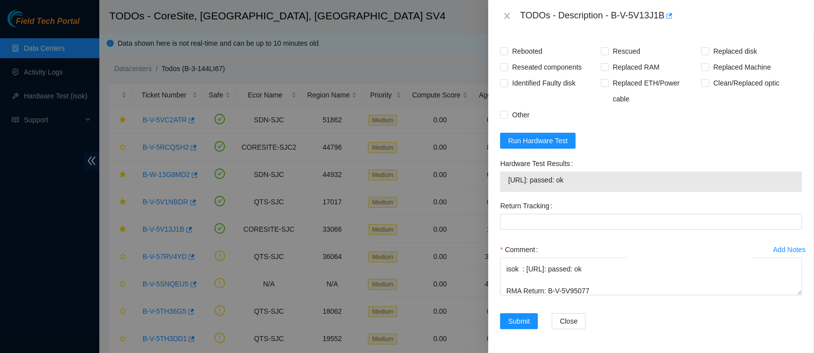
scroll to position [848, 0]
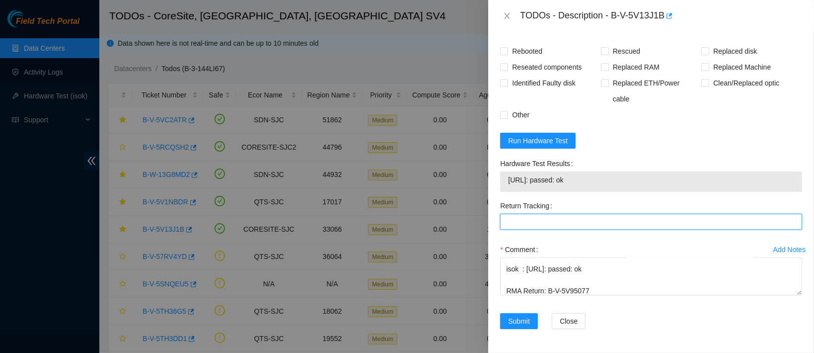
click at [571, 225] on Tracking "Return Tracking" at bounding box center [651, 222] width 302 height 16
paste Tracking "450826216480"
type Tracking "450826216480"
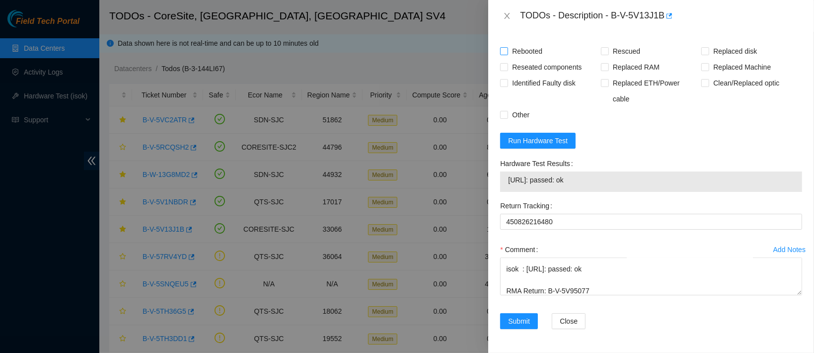
click at [532, 59] on span "Rebooted" at bounding box center [527, 51] width 38 height 16
click at [507, 54] on input "Rebooted" at bounding box center [503, 50] width 7 height 7
checkbox input "true"
click at [616, 59] on span "Rescued" at bounding box center [626, 51] width 35 height 16
click at [608, 54] on input "Rescued" at bounding box center [604, 50] width 7 height 7
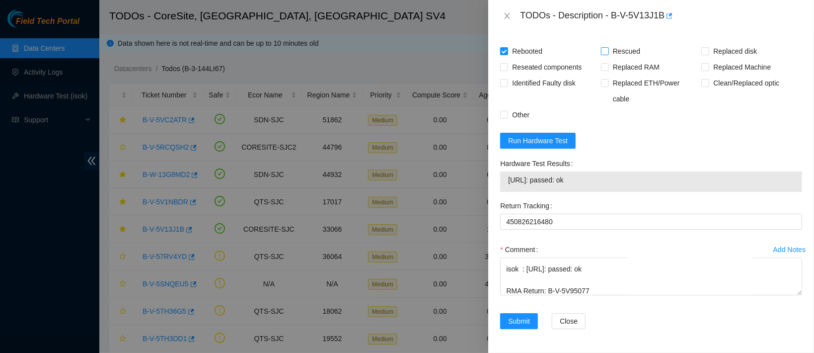
checkbox input "true"
click at [557, 75] on span "Reseated components" at bounding box center [546, 67] width 77 height 16
click at [507, 70] on input "Reseated components" at bounding box center [503, 66] width 7 height 7
checkbox input "true"
click at [709, 59] on span "Replaced disk" at bounding box center [735, 51] width 52 height 16
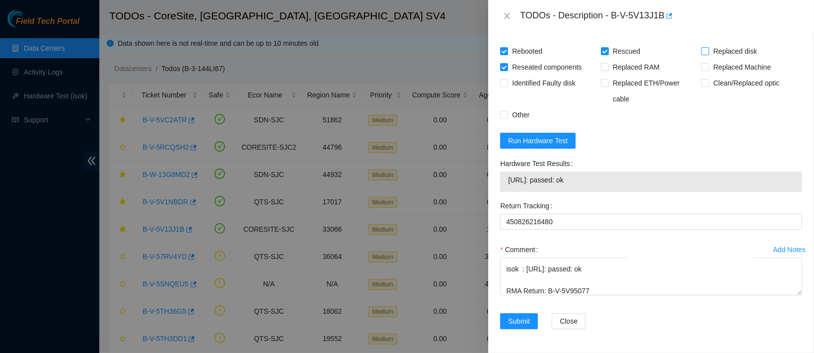
click at [703, 54] on input "Replaced disk" at bounding box center [704, 50] width 7 height 7
checkbox input "true"
click at [529, 324] on span "Submit" at bounding box center [519, 320] width 22 height 11
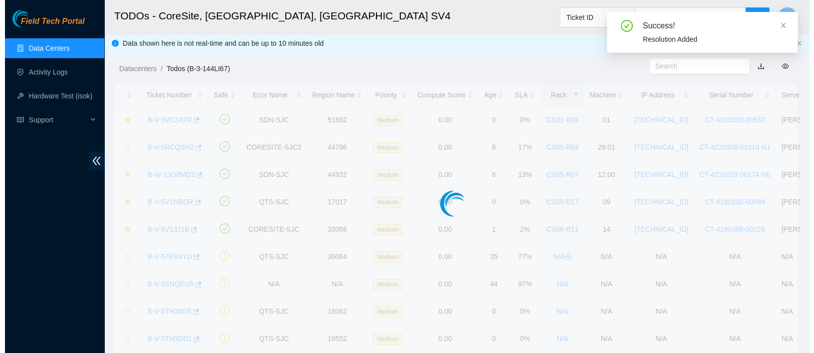
scroll to position [347, 0]
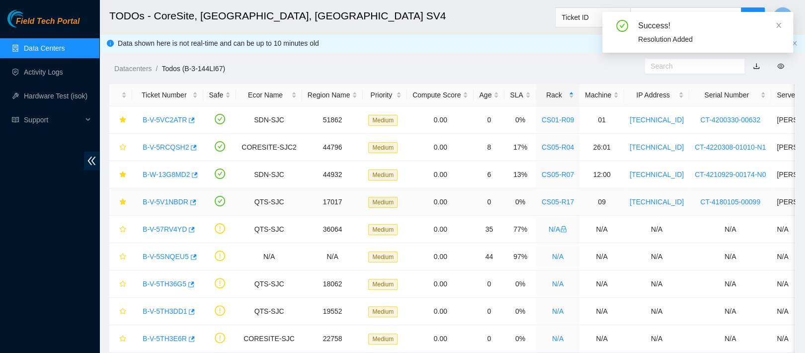
click at [174, 205] on div "B-V-5V1NBDR" at bounding box center [168, 202] width 60 height 16
click at [166, 205] on link "B-V-5V1NBDR" at bounding box center [166, 202] width 46 height 8
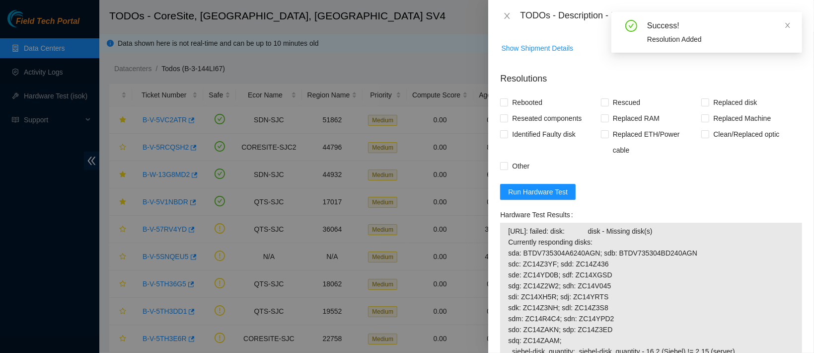
scroll to position [718, 0]
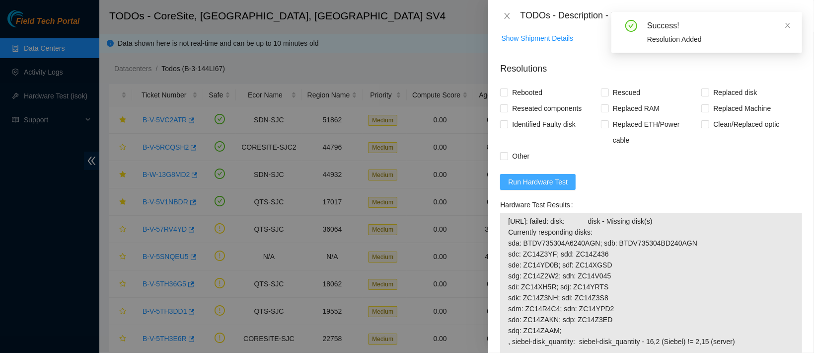
click at [558, 176] on span "Run Hardware Test" at bounding box center [538, 181] width 60 height 11
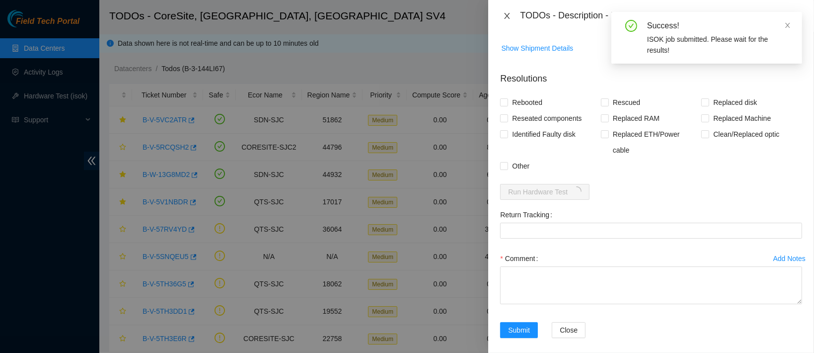
click at [506, 13] on icon "close" at bounding box center [507, 16] width 8 height 8
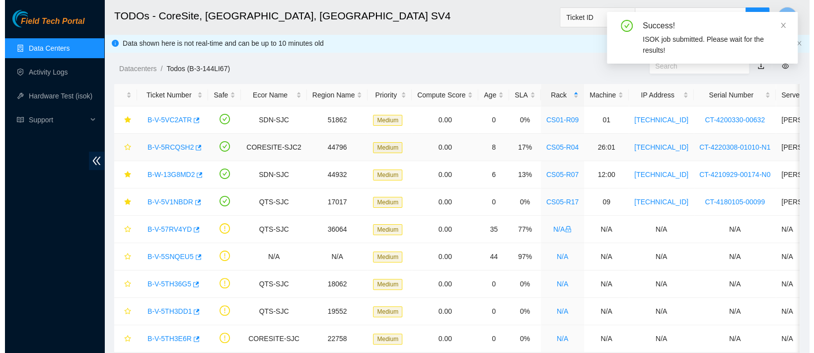
scroll to position [40, 0]
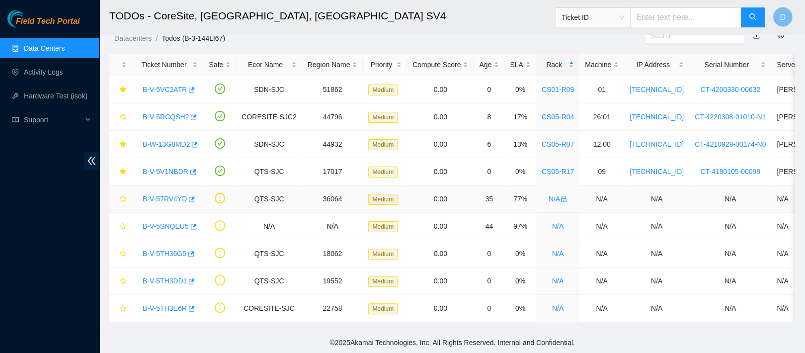
click at [158, 195] on link "B-V-57RV4YD" at bounding box center [165, 199] width 44 height 8
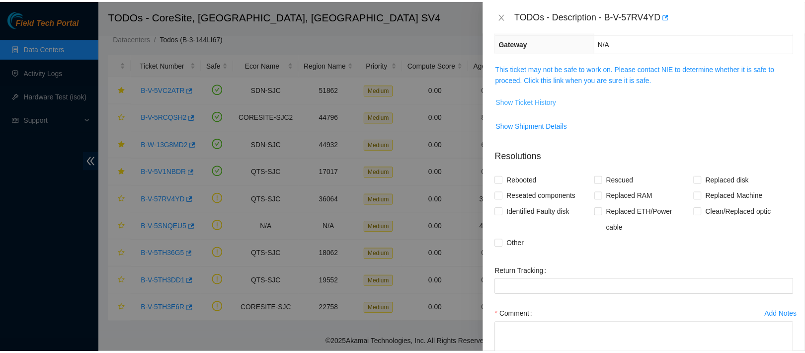
scroll to position [132, 0]
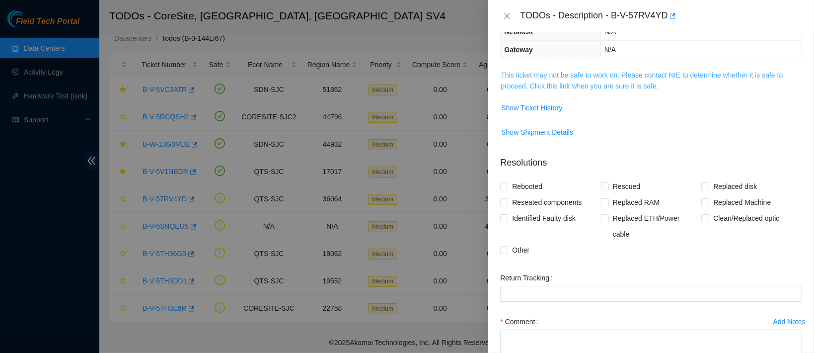
click at [538, 77] on link "This ticket may not be safe to work on. Please contact NIE to determine whether…" at bounding box center [642, 80] width 282 height 19
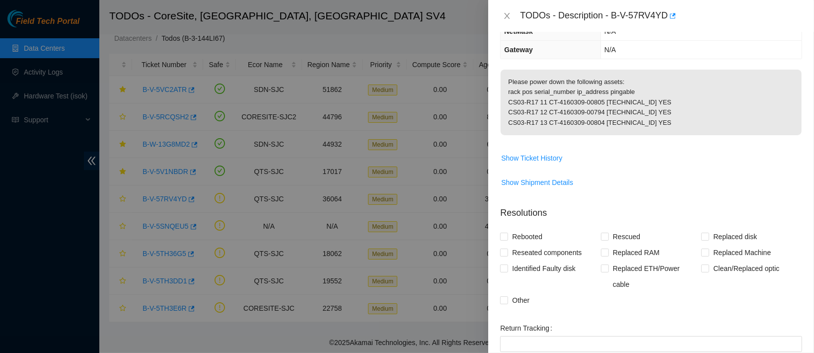
click at [509, 22] on div "TODOs - Description - B-V-57RV4YD" at bounding box center [651, 16] width 302 height 16
click at [509, 21] on div "TODOs - Description - B-V-57RV4YD" at bounding box center [651, 16] width 302 height 16
click at [503, 16] on button "Close" at bounding box center [507, 15] width 14 height 9
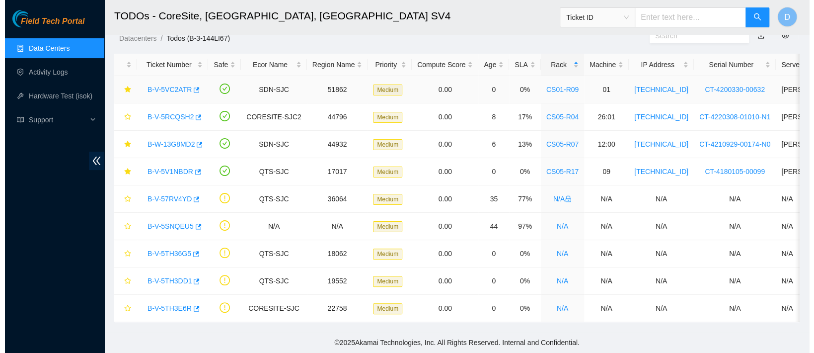
scroll to position [176, 0]
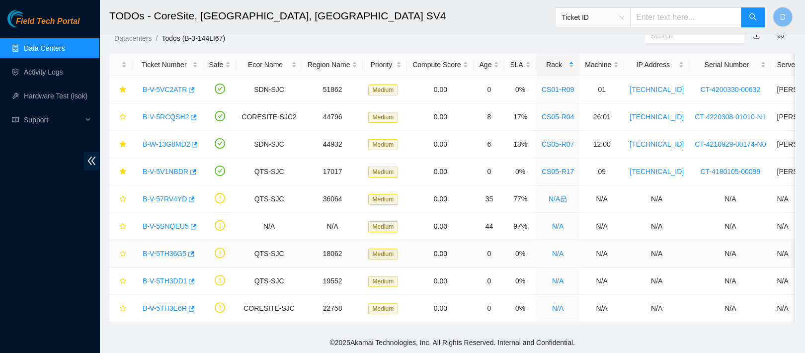
click at [164, 249] on link "B-V-5TH36G5" at bounding box center [165, 253] width 44 height 8
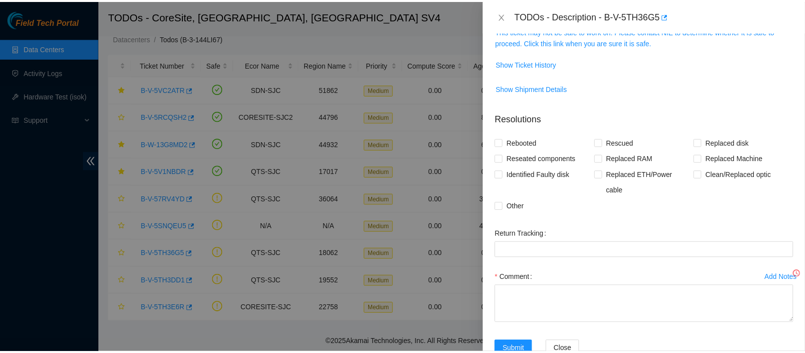
scroll to position [132, 0]
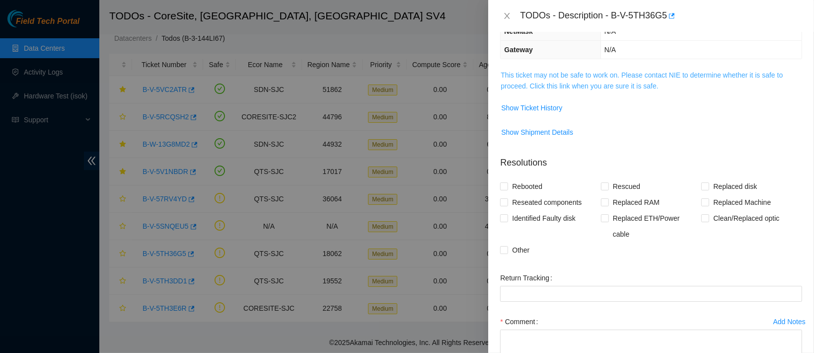
click at [616, 80] on link "This ticket may not be safe to work on. Please contact NIE to determine whether…" at bounding box center [642, 80] width 282 height 19
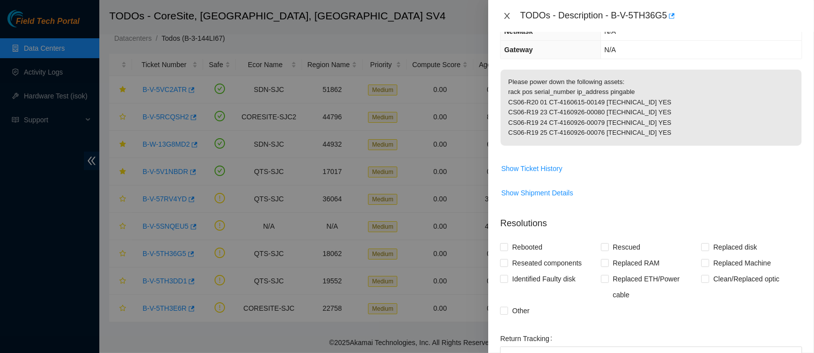
click at [508, 20] on button "Close" at bounding box center [507, 15] width 14 height 9
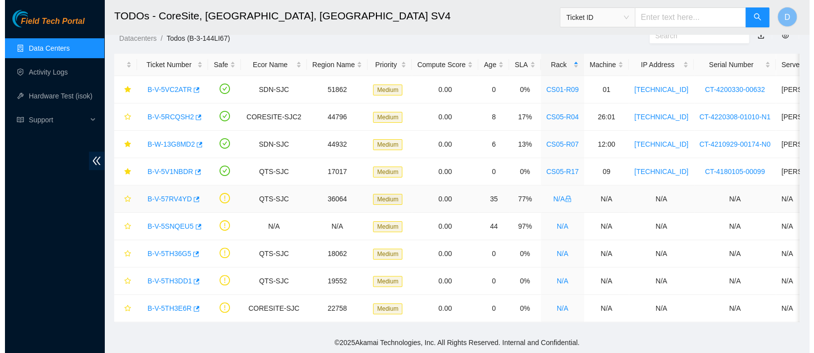
scroll to position [176, 0]
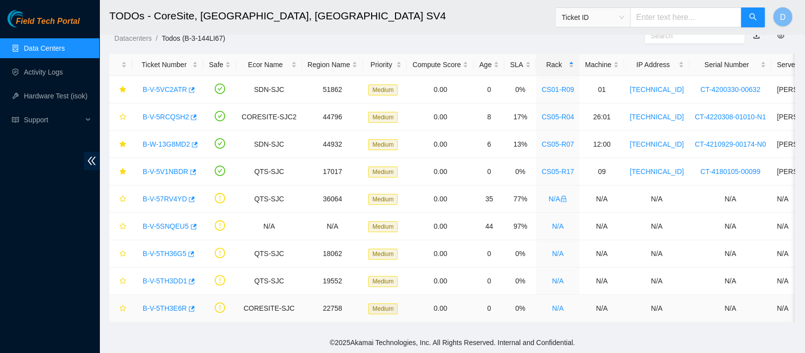
click at [174, 304] on link "B-V-5TH3E6R" at bounding box center [165, 308] width 44 height 8
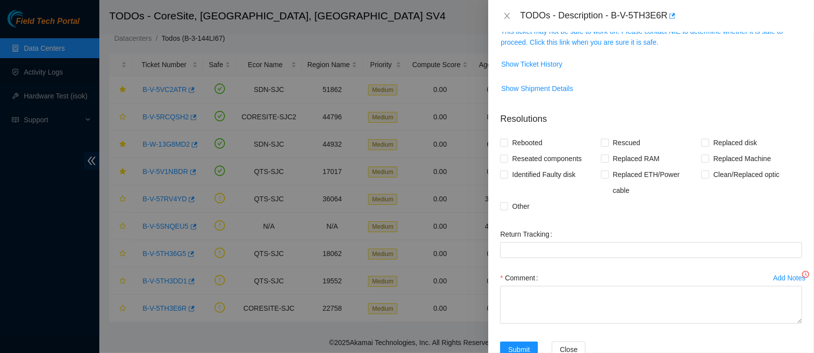
scroll to position [132, 0]
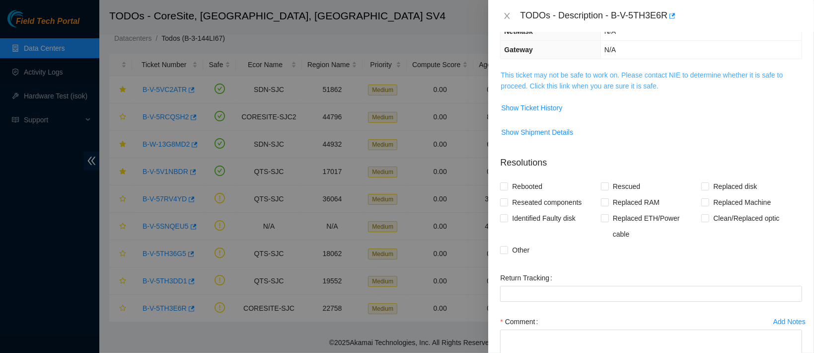
click at [610, 76] on link "This ticket may not be safe to work on. Please contact NIE to determine whether…" at bounding box center [642, 80] width 282 height 19
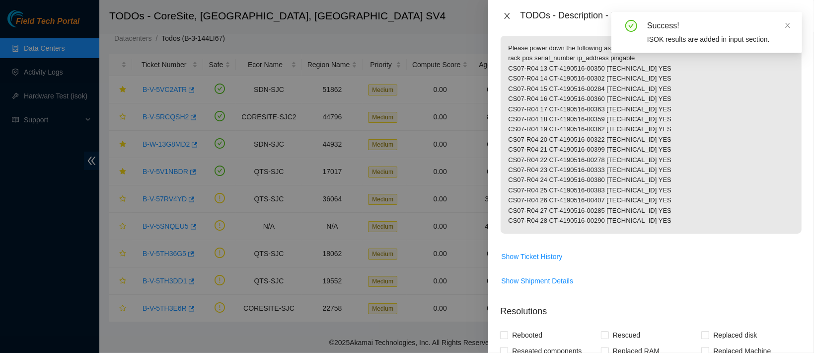
click at [510, 17] on icon "close" at bounding box center [507, 16] width 8 height 8
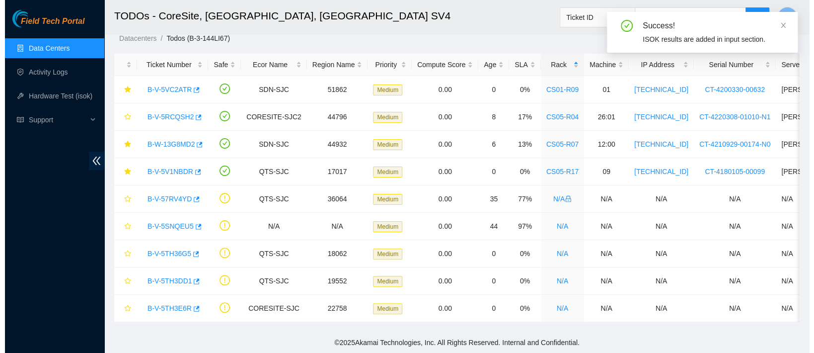
scroll to position [191, 0]
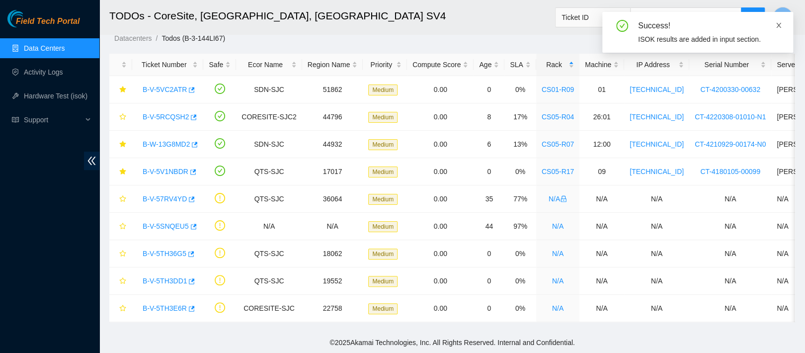
click at [780, 25] on icon "close" at bounding box center [778, 25] width 7 height 7
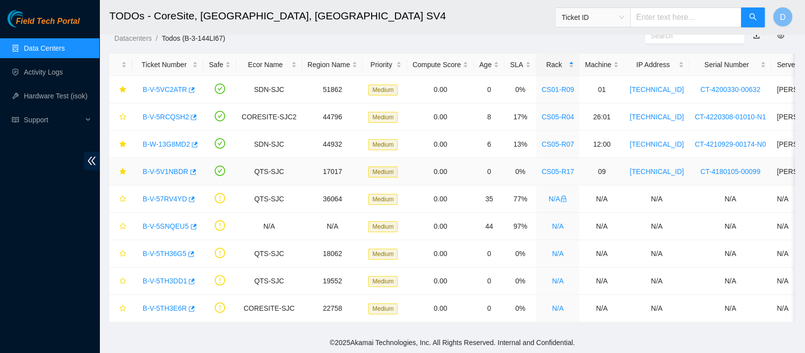
click at [164, 167] on link "B-V-5V1NBDR" at bounding box center [166, 171] width 46 height 8
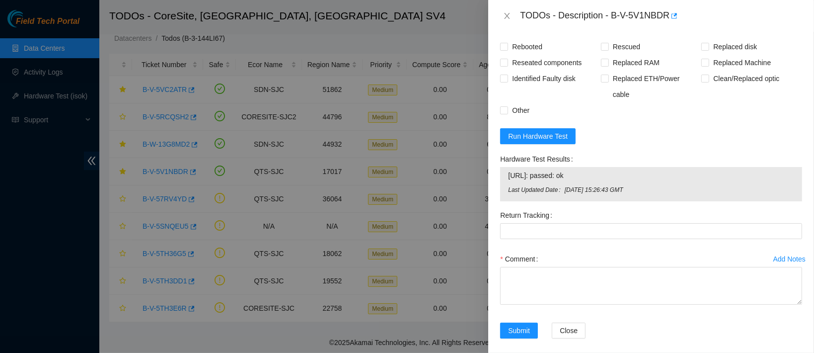
scroll to position [754, 0]
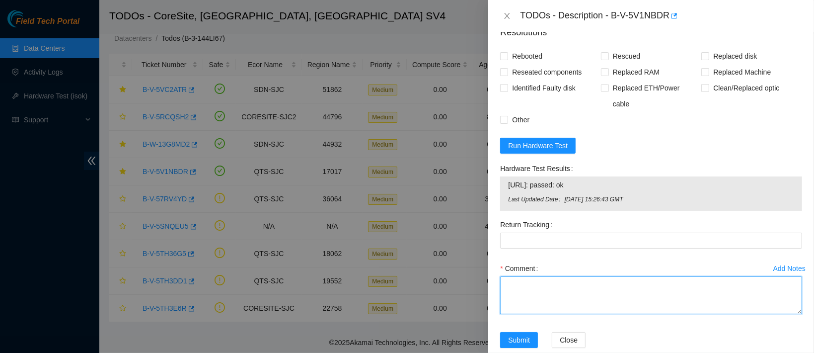
click at [530, 280] on textarea "Comment" at bounding box center [651, 295] width 302 height 38
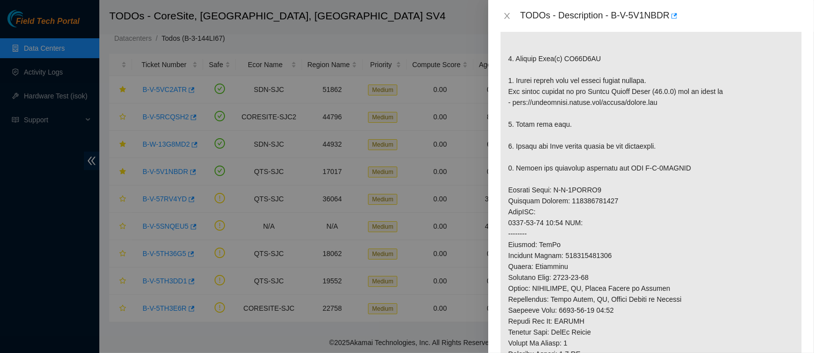
scroll to position [197, 0]
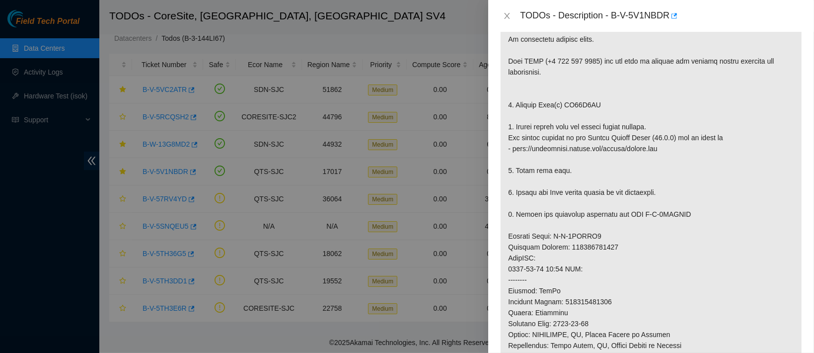
click at [585, 103] on p at bounding box center [651, 257] width 301 height 507
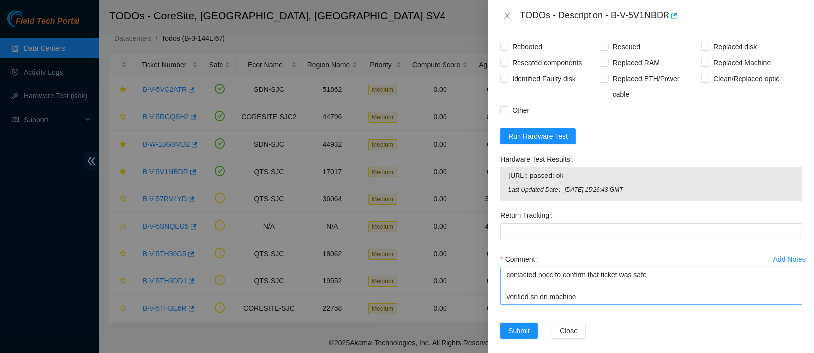
scroll to position [65, 0]
click at [569, 289] on textarea "contacted nocc to confirm that ticket was safe verified sn on machine connected…" at bounding box center [651, 286] width 302 height 38
paste textarea "ZC14Z4PQ"
paste textarea "2127JV4Y"
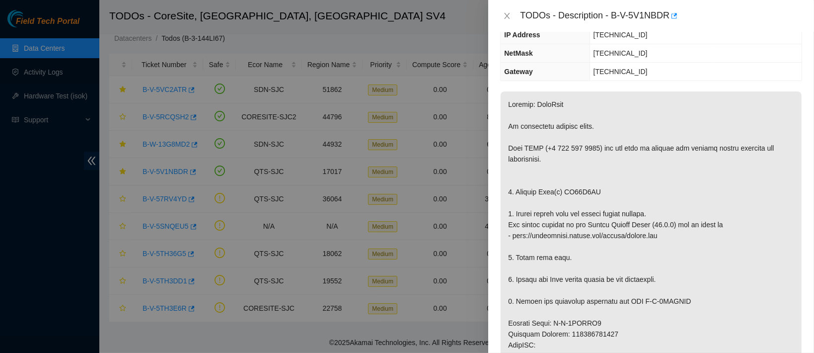
scroll to position [0, 0]
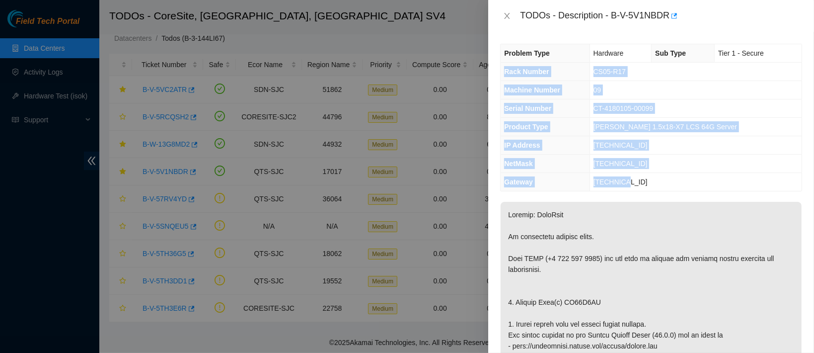
drag, startPoint x: 504, startPoint y: 70, endPoint x: 650, endPoint y: 189, distance: 188.9
click at [650, 189] on tbody "Problem Type Hardware Sub Type Tier 1 - Secure Rack Number CS05-R17 Machine Num…" at bounding box center [651, 117] width 301 height 147
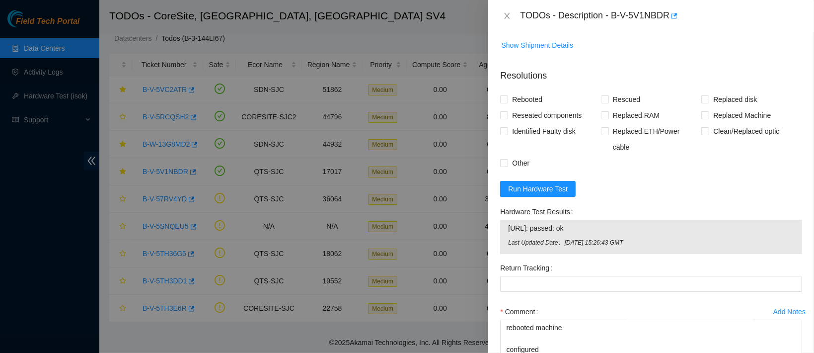
scroll to position [185, 0]
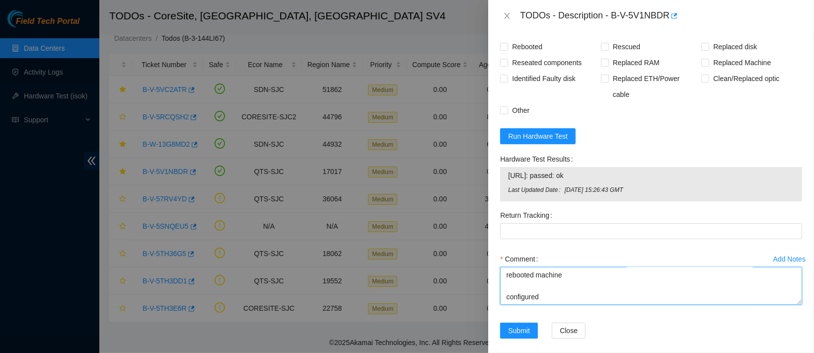
click at [555, 289] on textarea "contacted nocc to confirm that ticket was safe verified sn on machine connected…" at bounding box center [651, 286] width 302 height 38
paste textarea "Rack Number CS05-R17 Machine Number 09 Serial Number CT-4180105-00099 Product T…"
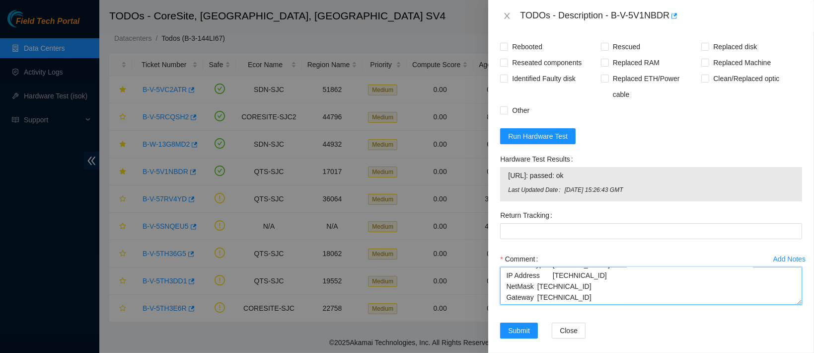
drag, startPoint x: 536, startPoint y: 279, endPoint x: 578, endPoint y: 312, distance: 53.8
click at [578, 312] on form "Resolutions Rebooted Rescued Replaced disk Reseated components Replaced RAM Rep…" at bounding box center [651, 179] width 302 height 342
click at [580, 278] on textarea "contacted nocc to confirm that ticket was safe verified sn on machine connected…" at bounding box center [651, 286] width 302 height 38
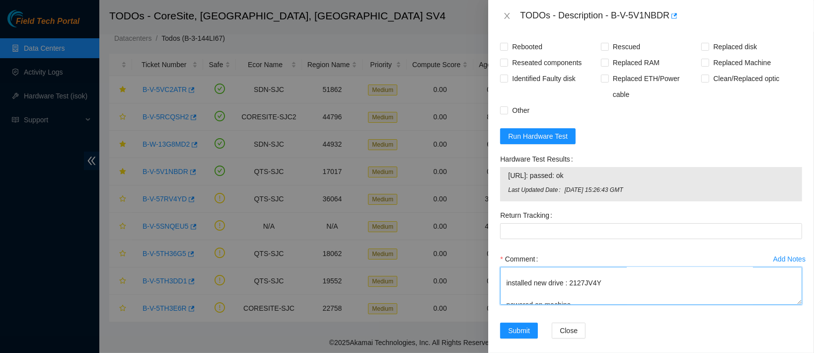
click at [583, 275] on textarea "contacted nocc to confirm that ticket was safe verified sn on machine connected…" at bounding box center [651, 286] width 302 height 38
click at [546, 289] on textarea "contacted nocc to confirm that ticket was safe verified sn on machine connected…" at bounding box center [651, 286] width 302 height 38
paste textarea "2127JV4Y"
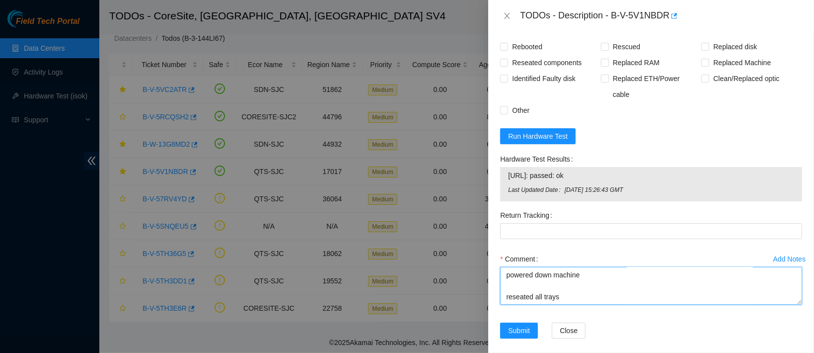
scroll to position [369, 0]
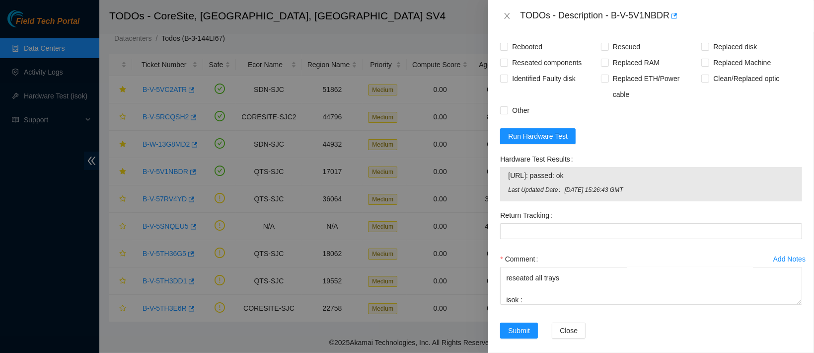
click at [535, 170] on span "96.6.45.116: passed: ok" at bounding box center [651, 175] width 286 height 11
click at [537, 291] on textarea "contacted nocc to confirm that ticket was safe verified sn on machine connected…" at bounding box center [651, 286] width 302 height 38
click at [566, 268] on textarea "contacted nocc to confirm that ticket was safe verified sn on machine connected…" at bounding box center [651, 286] width 302 height 38
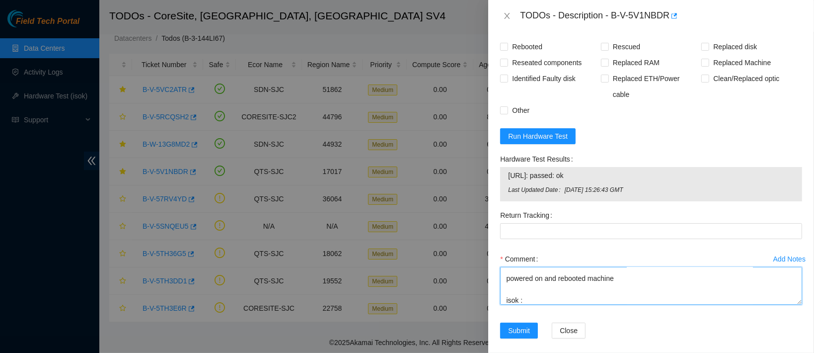
scroll to position [393, 0]
click at [534, 286] on textarea "contacted nocc to confirm that ticket was safe verified sn on machine connected…" at bounding box center [651, 286] width 302 height 38
paste textarea "96.6.45.116: passed: ok"
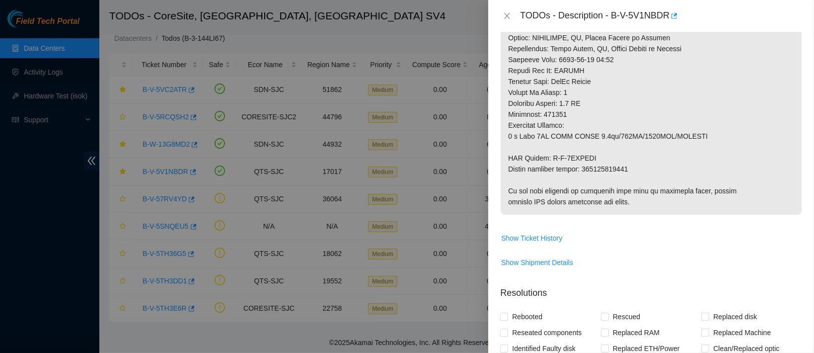
scroll to position [494, 0]
drag, startPoint x: 590, startPoint y: 154, endPoint x: 506, endPoint y: 155, distance: 84.0
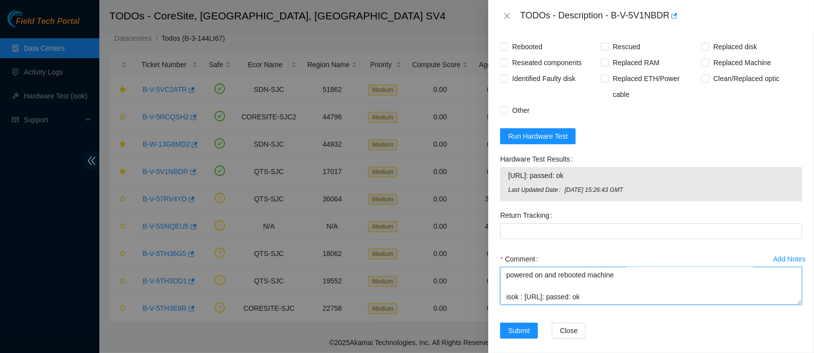
click at [529, 293] on textarea "contacted nocc to confirm that ticket was safe verified sn on machine connected…" at bounding box center [651, 286] width 302 height 38
paste textarea "RMA Return: B-V-5VBKXSF"
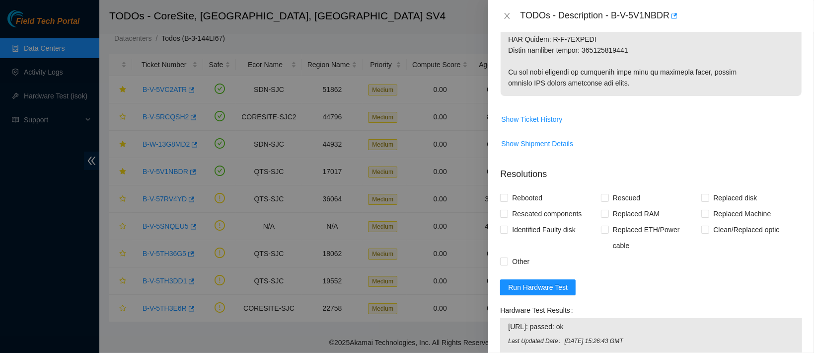
scroll to position [612, 0]
type textarea "contacted nocc to confirm that ticket was safe verified sn on machine connected…"
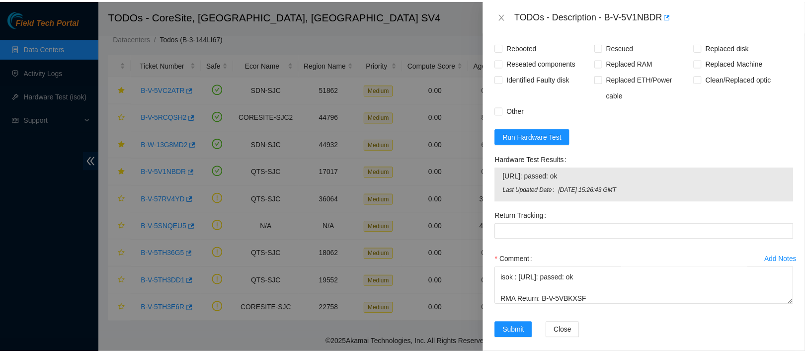
scroll to position [764, 0]
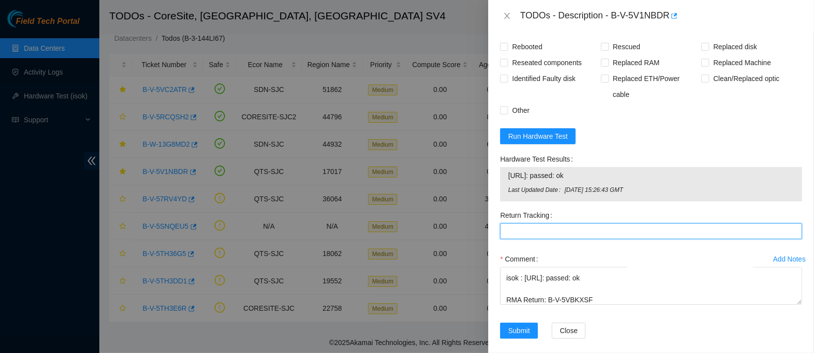
click at [548, 223] on Tracking "Return Tracking" at bounding box center [651, 231] width 302 height 16
paste Tracking "463470052250"
type Tracking "463470052250"
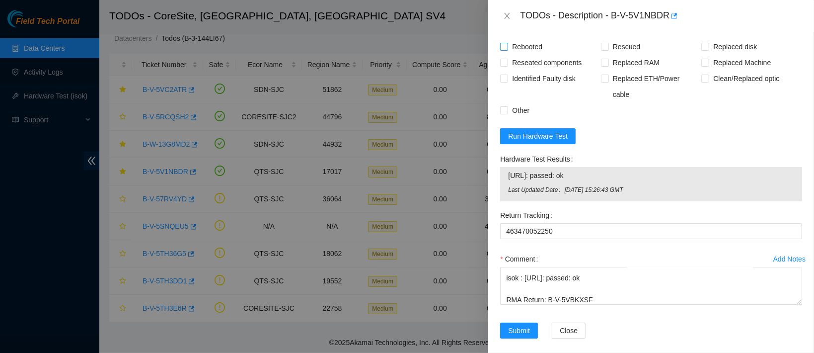
click at [525, 55] on span "Rebooted" at bounding box center [527, 47] width 38 height 16
click at [507, 50] on input "Rebooted" at bounding box center [503, 46] width 7 height 7
checkbox input "true"
click at [601, 50] on input "Rescued" at bounding box center [604, 46] width 7 height 7
checkbox input "true"
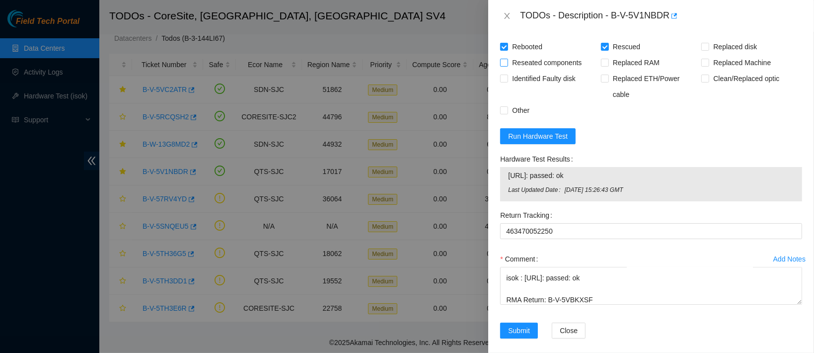
click at [561, 69] on span "Reseated components" at bounding box center [546, 63] width 77 height 16
click at [507, 66] on input "Reseated components" at bounding box center [503, 62] width 7 height 7
checkbox input "true"
click at [712, 43] on form "Resolutions Rebooted Rescued Replaced disk Reseated components Replaced RAM Rep…" at bounding box center [651, 179] width 302 height 342
click at [709, 55] on span "Replaced disk" at bounding box center [735, 47] width 52 height 16
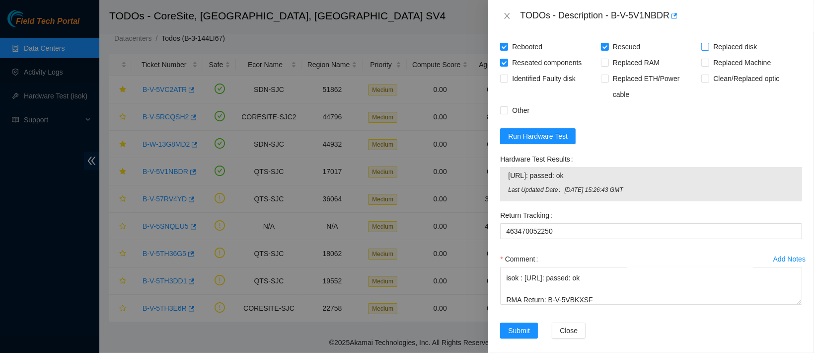
click at [703, 50] on input "Replaced disk" at bounding box center [704, 46] width 7 height 7
checkbox input "true"
click at [521, 325] on span "Submit" at bounding box center [519, 330] width 22 height 11
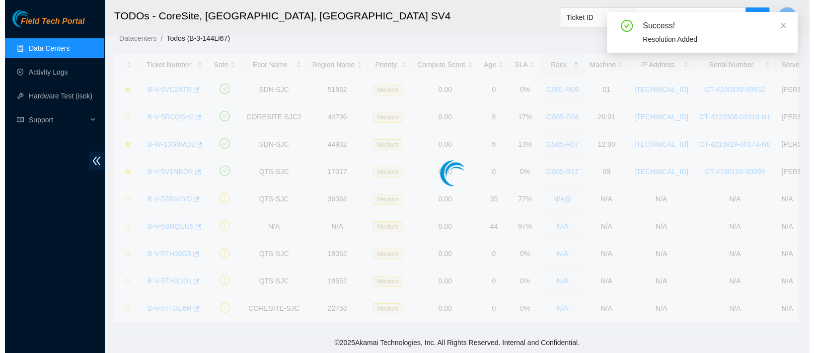
scroll to position [12, 0]
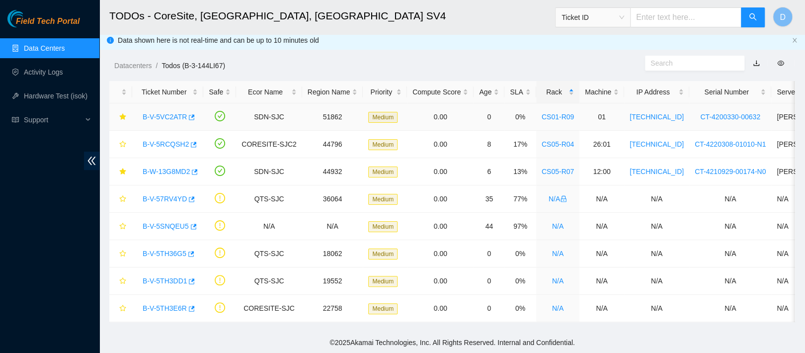
click at [161, 113] on link "B-V-5VC2ATR" at bounding box center [165, 117] width 44 height 8
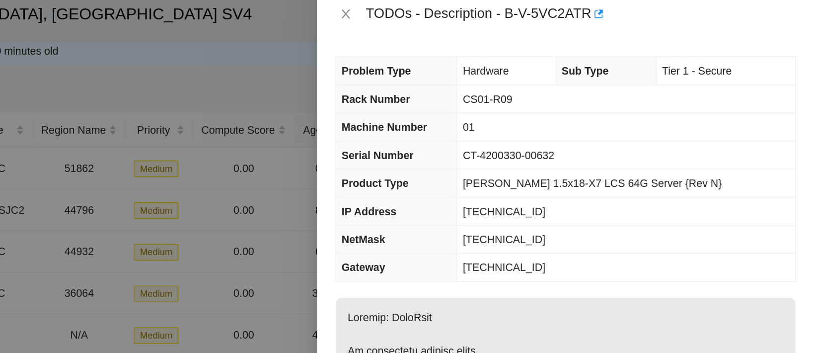
click at [728, 77] on td "CS01-R09" at bounding box center [691, 72] width 222 height 18
click at [728, 70] on td "CS01-R09" at bounding box center [691, 72] width 222 height 18
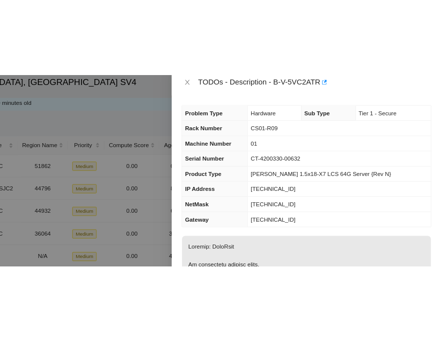
scroll to position [0, 0]
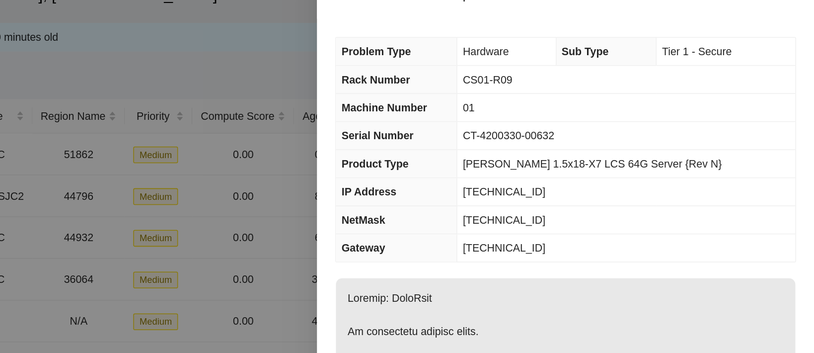
click at [728, 90] on td "01" at bounding box center [691, 90] width 222 height 18
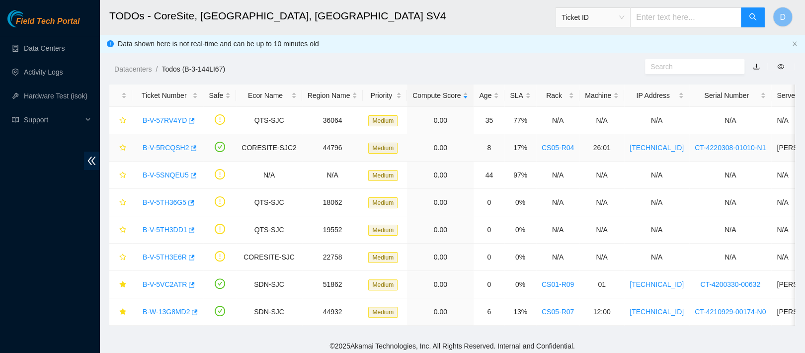
click at [168, 147] on link "B-V-5RCQSH2" at bounding box center [166, 148] width 46 height 8
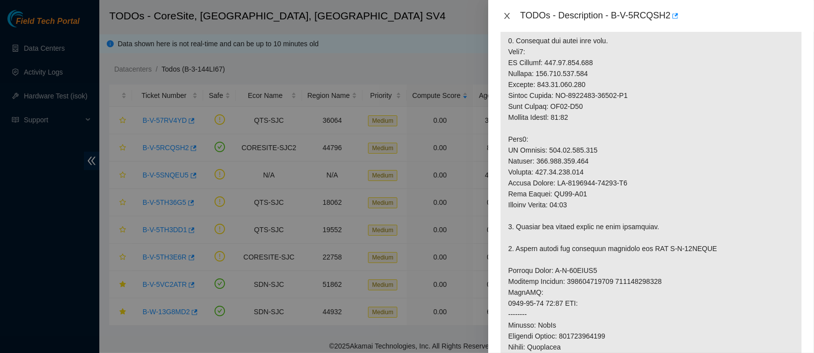
click at [502, 17] on button "Close" at bounding box center [507, 15] width 14 height 9
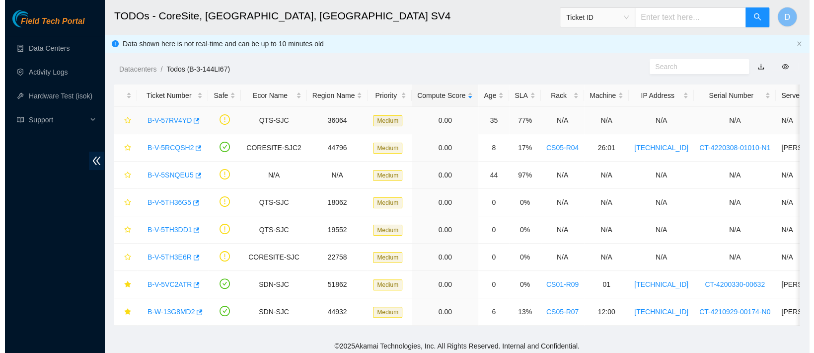
scroll to position [12, 0]
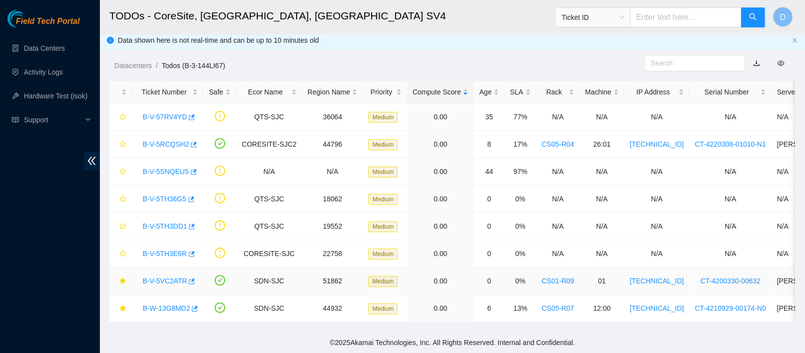
click at [150, 277] on link "B-V-5VC2ATR" at bounding box center [165, 281] width 44 height 8
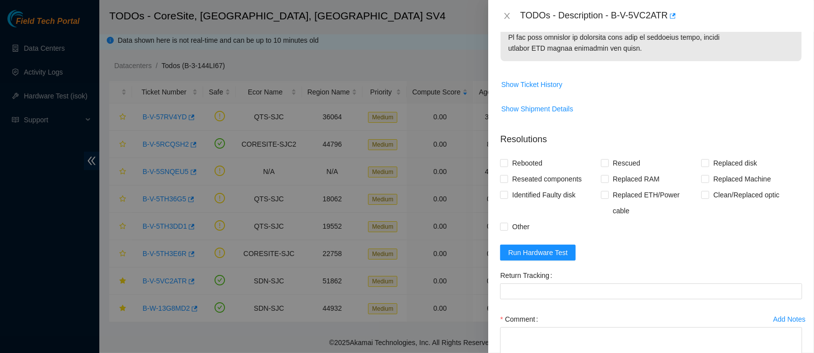
scroll to position [656, 0]
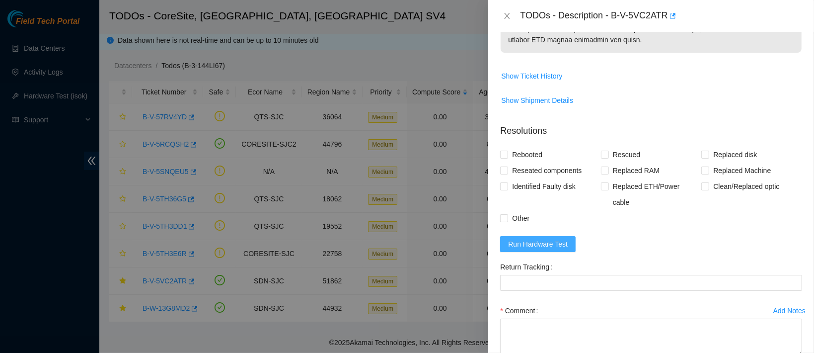
click at [538, 238] on span "Run Hardware Test" at bounding box center [538, 243] width 60 height 11
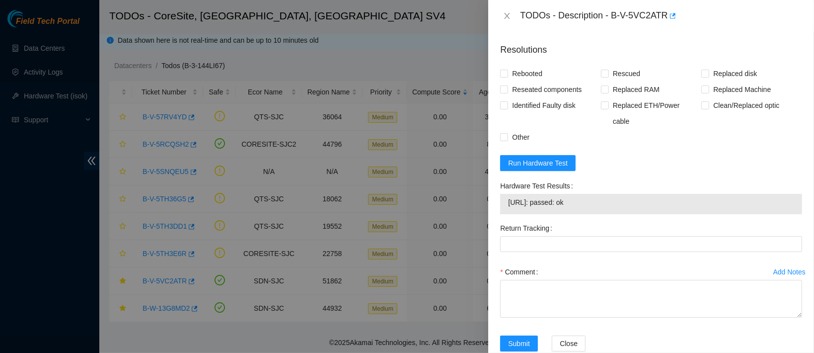
scroll to position [740, 0]
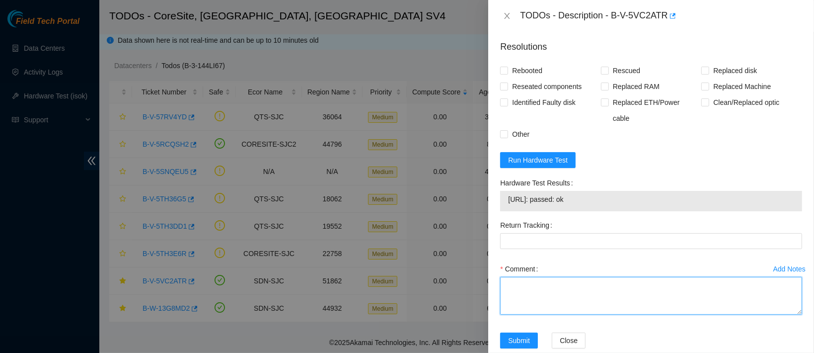
click at [556, 290] on textarea "Comment" at bounding box center [651, 296] width 302 height 38
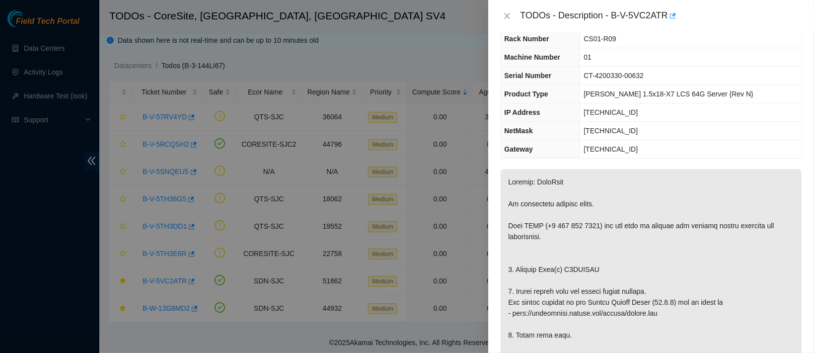
scroll to position [11, 0]
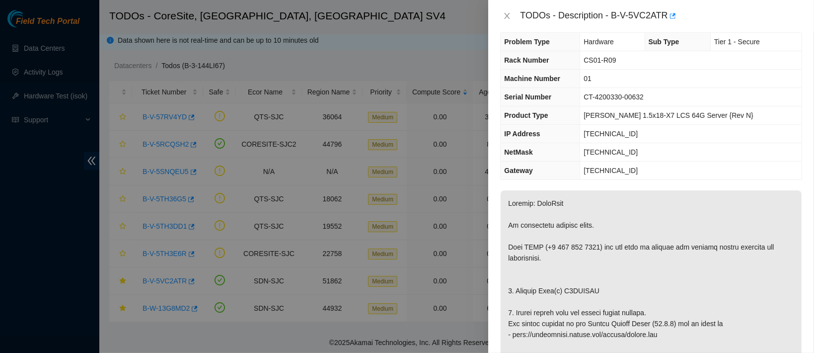
copy p "V6KMAGRS"
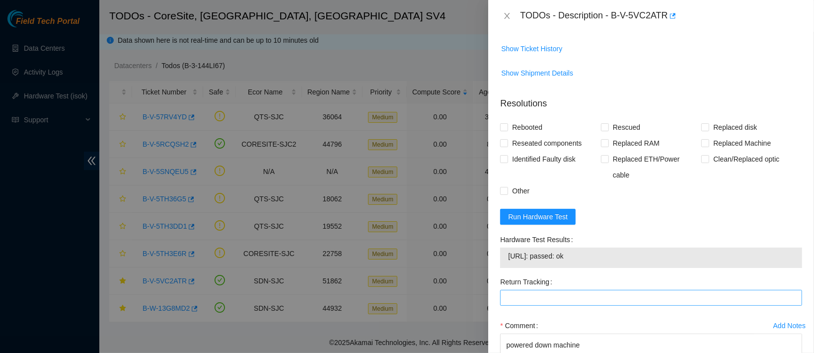
scroll to position [750, 0]
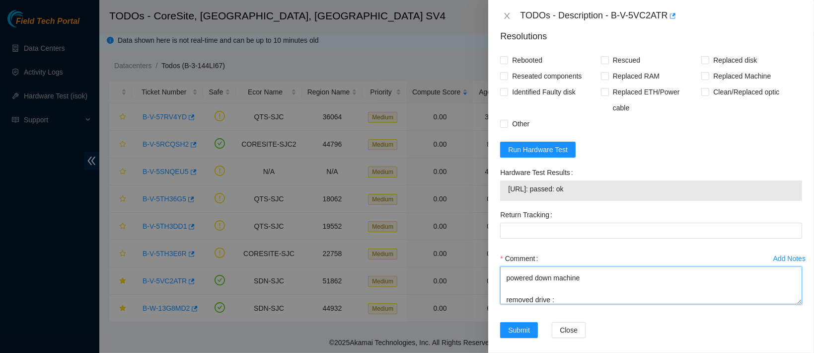
click at [558, 287] on textarea "contacted nocc to confirm that ticket was safe verified sn on machine connected…" at bounding box center [651, 285] width 302 height 38
paste textarea "V6KMAGRS"
paste textarea "2018K254FJKA"
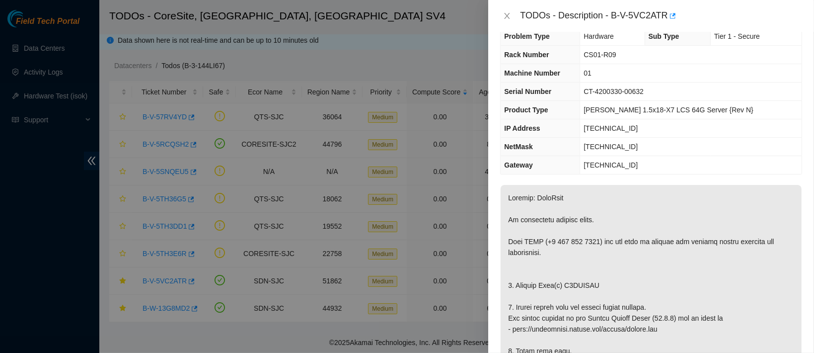
scroll to position [0, 0]
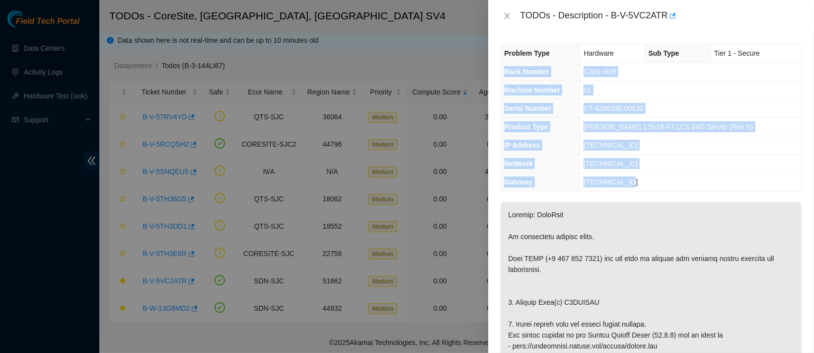
drag, startPoint x: 504, startPoint y: 72, endPoint x: 656, endPoint y: 185, distance: 189.2
click at [656, 185] on tbody "Problem Type Hardware Sub Type Tier 1 - Secure Rack Number CS01-R09 Machine Num…" at bounding box center [651, 117] width 301 height 147
copy tbody "Rack Number CS01-R09 Machine Number 01 Serial Number CT-4200330-00632 Product T…"
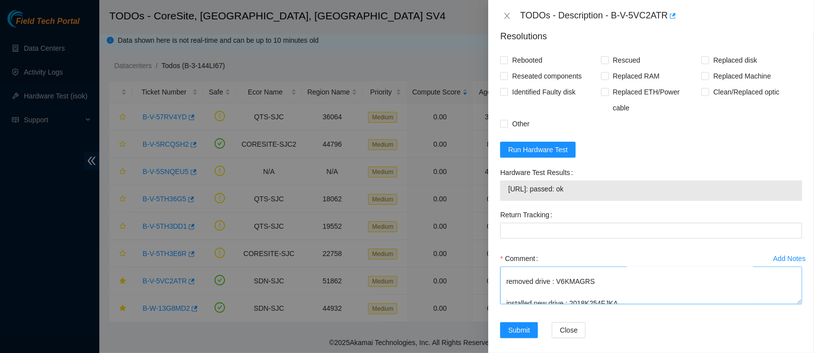
scroll to position [185, 0]
click at [514, 286] on textarea "contacted nocc to confirm that ticket was safe verified sn on machine connected…" at bounding box center [651, 285] width 302 height 38
paste textarea "Rack Number CS01-R09 Machine Number 01 Serial Number CT-4200330-00632 Product T…"
click at [544, 183] on td "23.201.105.100: passed: ok" at bounding box center [651, 190] width 287 height 15
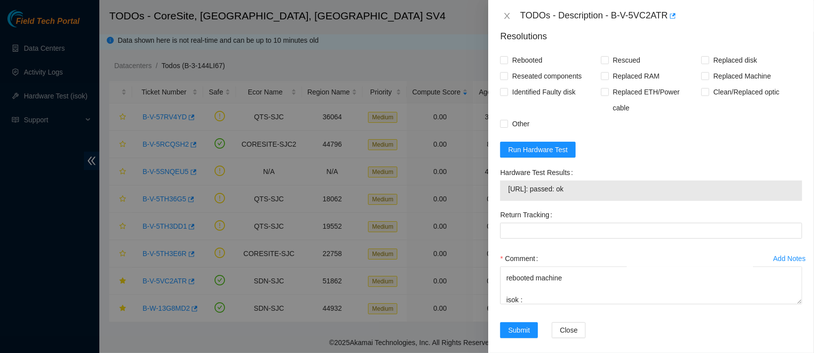
click at [537, 183] on span "23.201.105.100: passed: ok" at bounding box center [651, 188] width 286 height 11
copy span "23.201.105.100: passed: ok"
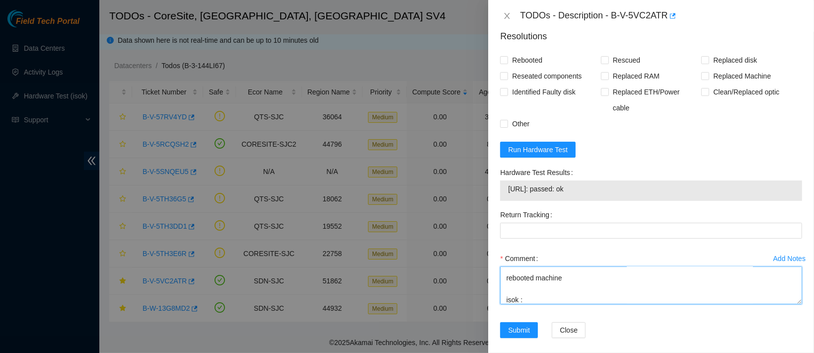
click at [552, 290] on textarea "contacted nocc to confirm that ticket was safe verified sn on machine connected…" at bounding box center [651, 285] width 302 height 38
paste textarea "23.201.105.100: passed: ok"
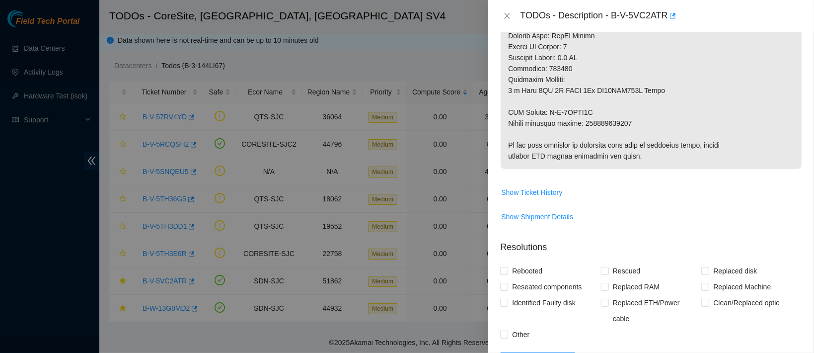
scroll to position [534, 0]
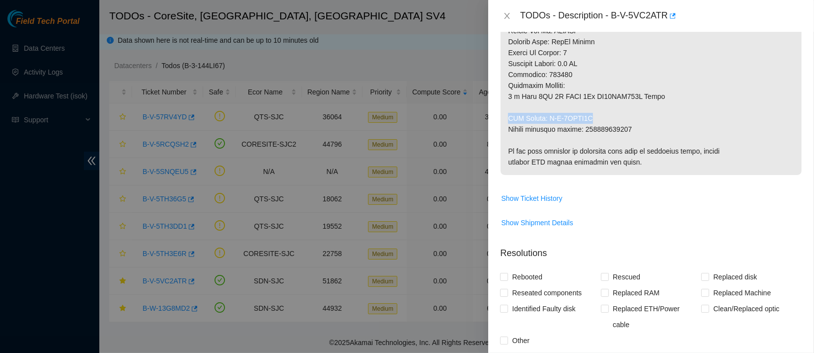
drag, startPoint x: 596, startPoint y: 118, endPoint x: 506, endPoint y: 119, distance: 89.4
copy p "RMA Return: B-V-5VECW0N"
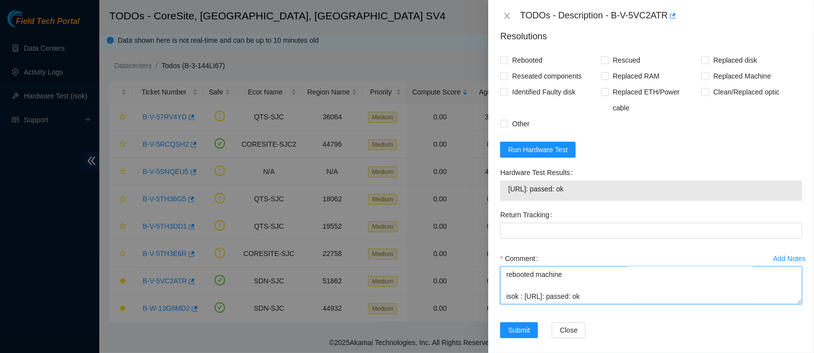
click at [517, 286] on textarea "contacted nocc to confirm that ticket was safe verified sn on machine connected…" at bounding box center [651, 285] width 302 height 38
paste textarea "RMA Return: B-V-5VECW0N"
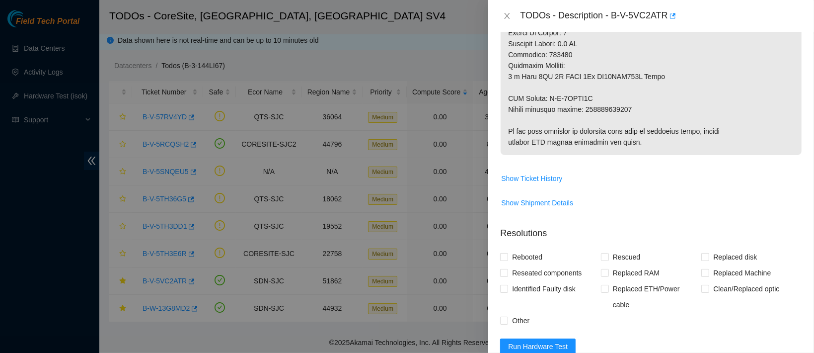
scroll to position [554, 0]
type textarea "contacted nocc to confirm that ticket was safe verified sn on machine connected…"
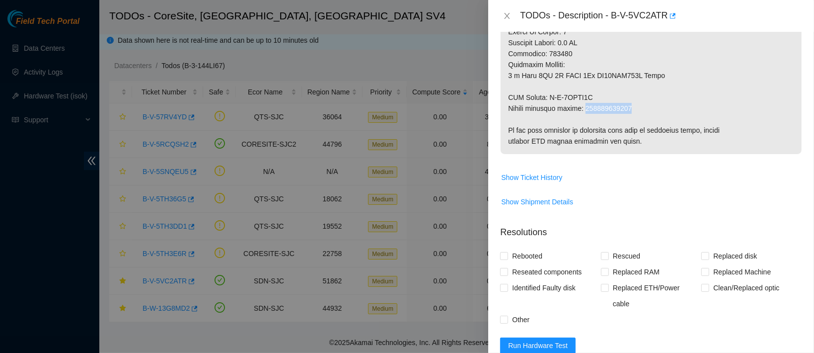
copy p "463470052993"
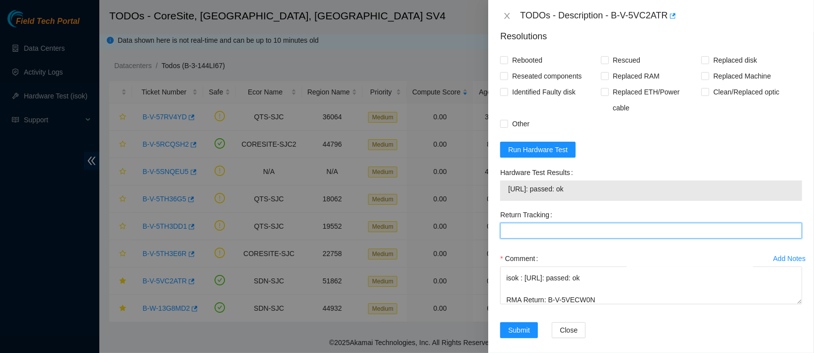
click at [572, 223] on Tracking "Return Tracking" at bounding box center [651, 231] width 302 height 16
paste Tracking "463470052993"
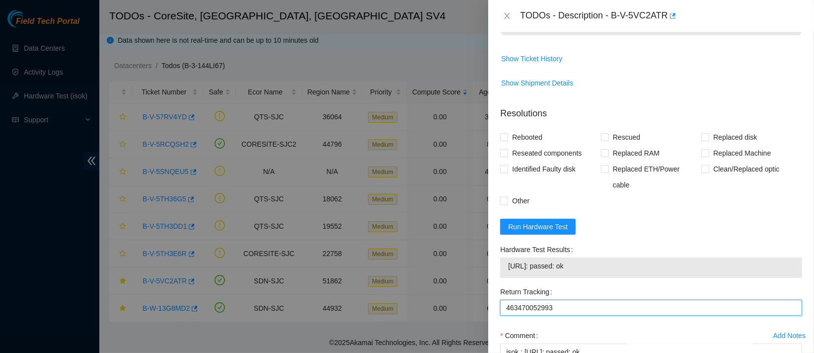
scroll to position [615, 0]
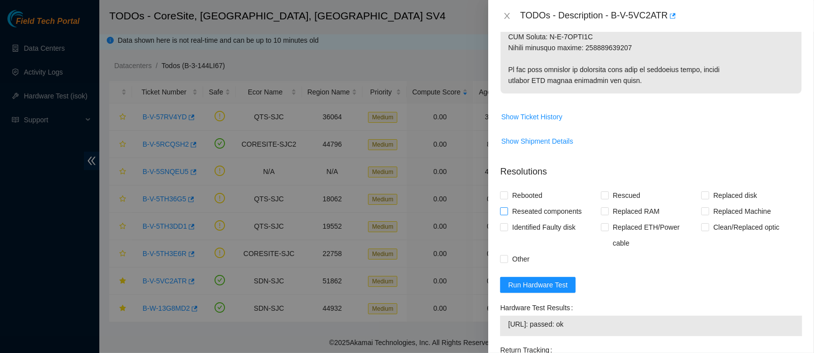
type Tracking "463470052993"
click at [537, 211] on span "Reseated components" at bounding box center [546, 211] width 77 height 16
click at [507, 211] on input "Reseated components" at bounding box center [503, 210] width 7 height 7
checkbox input "true"
click at [530, 203] on span "Rebooted" at bounding box center [527, 195] width 38 height 16
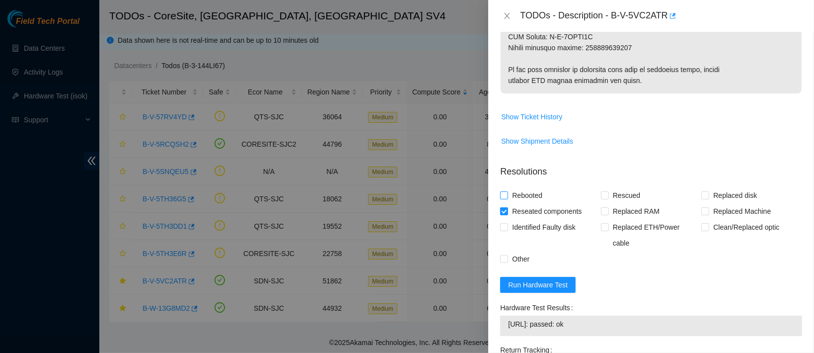
click at [507, 198] on input "Rebooted" at bounding box center [503, 194] width 7 height 7
checkbox input "true"
click at [601, 198] on input "Rescued" at bounding box center [604, 194] width 7 height 7
checkbox input "true"
click at [709, 202] on span "Replaced disk" at bounding box center [735, 195] width 52 height 16
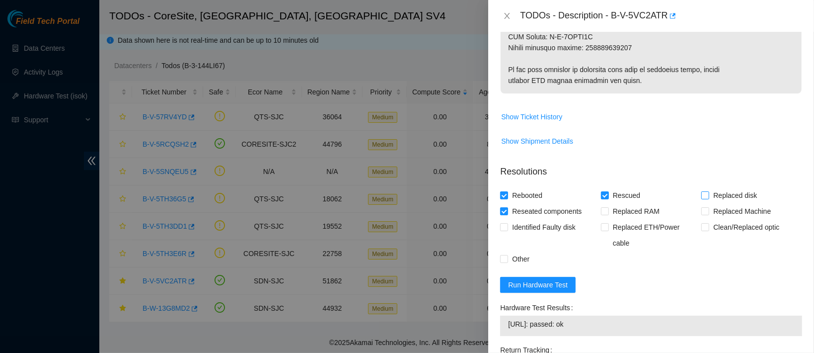
click at [708, 198] on input "Replaced disk" at bounding box center [704, 194] width 7 height 7
checkbox input "true"
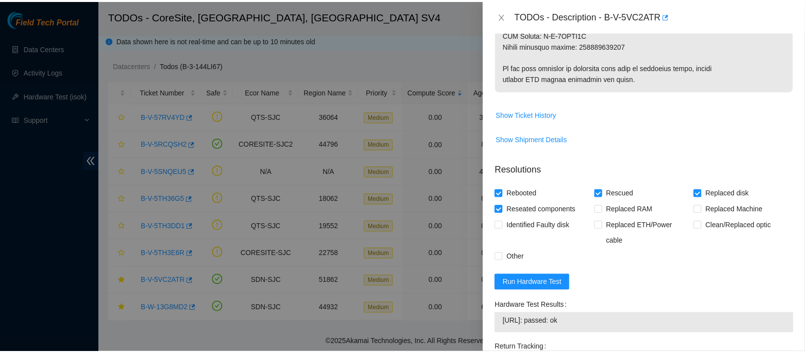
scroll to position [750, 0]
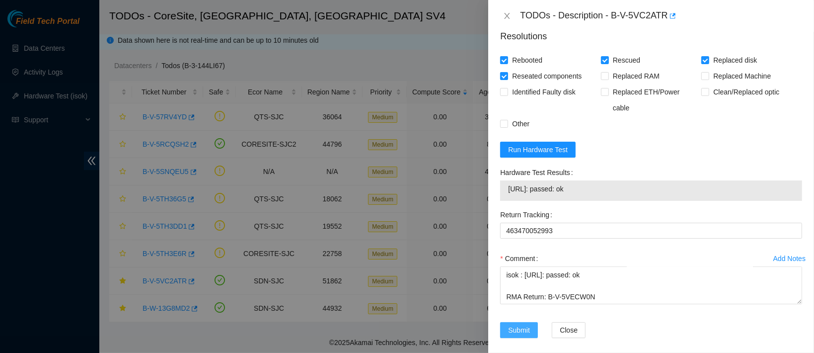
click at [523, 324] on span "Submit" at bounding box center [519, 329] width 22 height 11
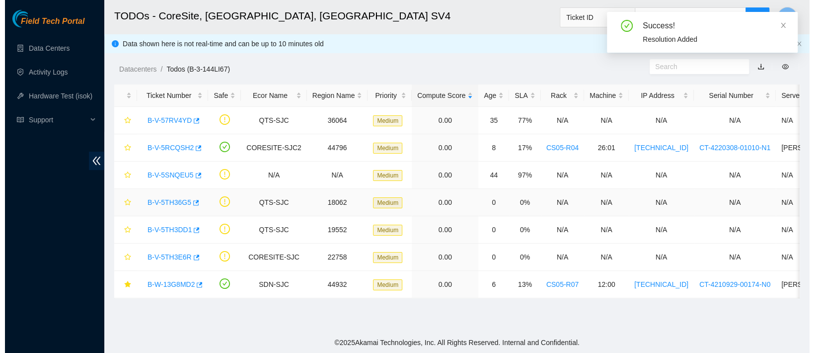
scroll to position [0, 0]
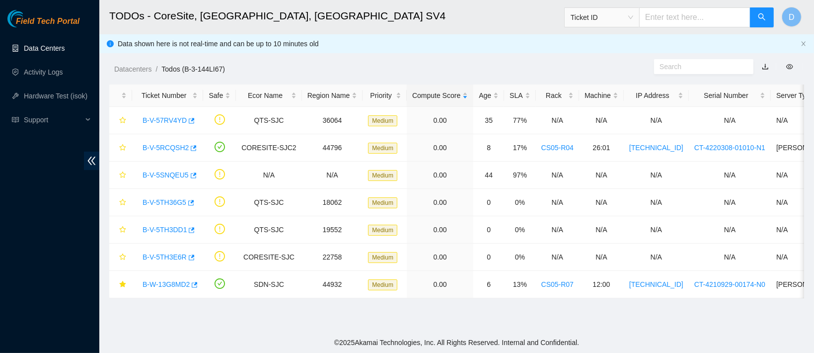
click at [46, 46] on link "Data Centers" at bounding box center [44, 48] width 41 height 8
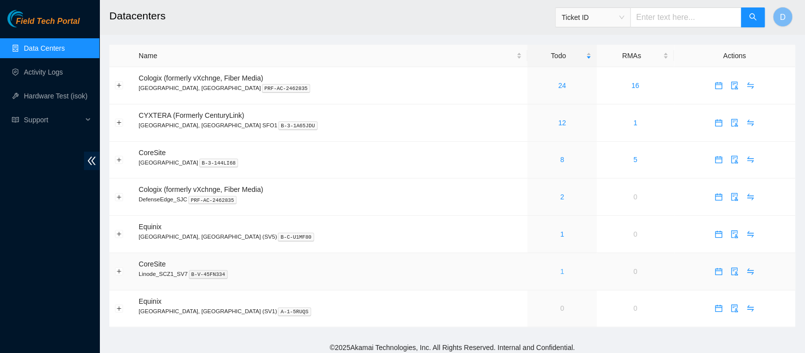
click at [560, 274] on link "1" at bounding box center [562, 271] width 4 height 8
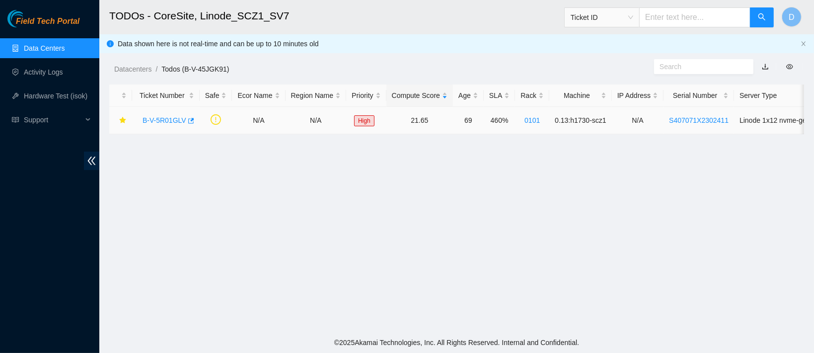
click at [160, 114] on div "B-V-5R01GLV" at bounding box center [166, 120] width 57 height 16
click at [161, 117] on link "B-V-5R01GLV" at bounding box center [165, 120] width 44 height 8
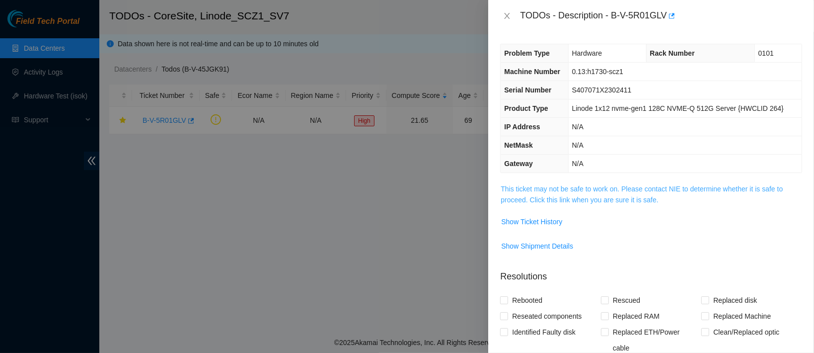
click at [566, 194] on link "This ticket may not be safe to work on. Please contact NIE to determine whether…" at bounding box center [642, 194] width 282 height 19
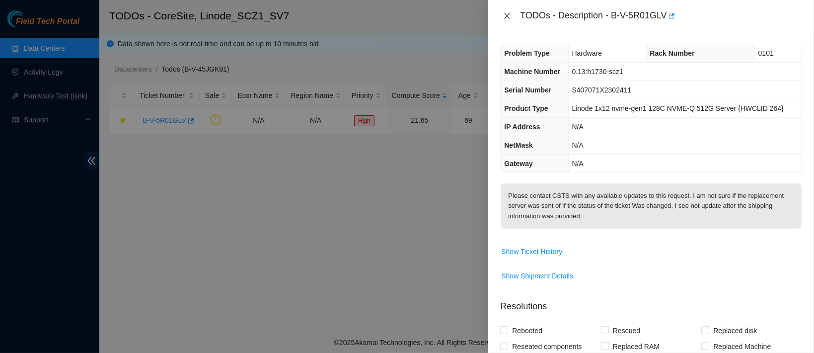
click at [504, 15] on icon "close" at bounding box center [507, 16] width 8 height 8
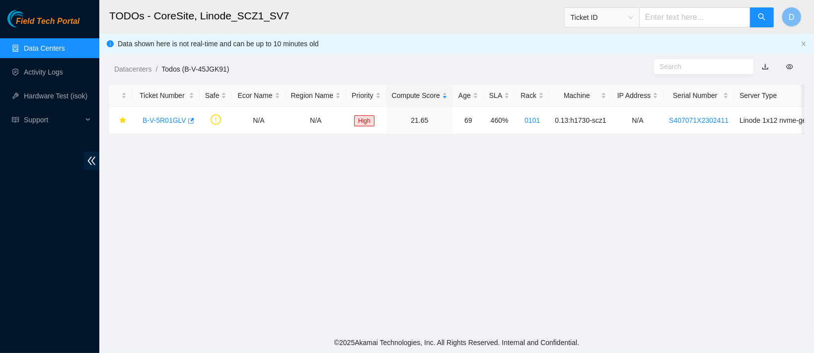
click at [42, 44] on link "Data Centers" at bounding box center [44, 48] width 41 height 8
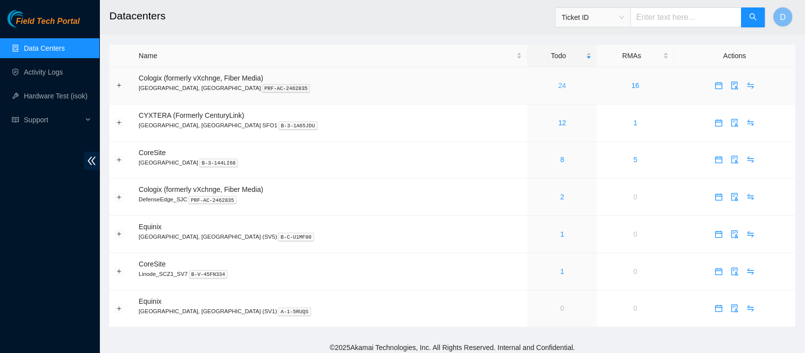
click at [558, 87] on link "24" at bounding box center [562, 85] width 8 height 8
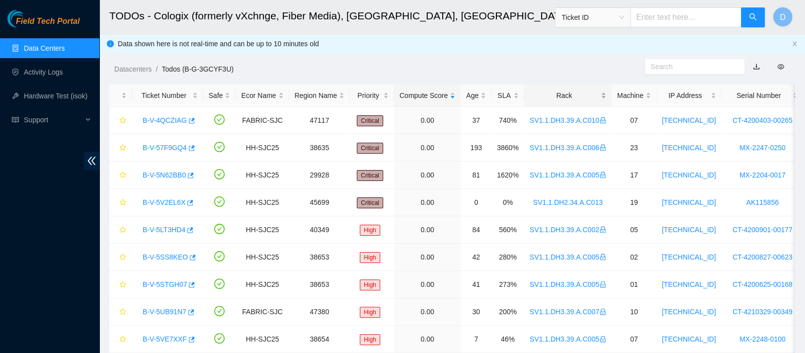
click at [546, 97] on div "Rack" at bounding box center [568, 95] width 77 height 11
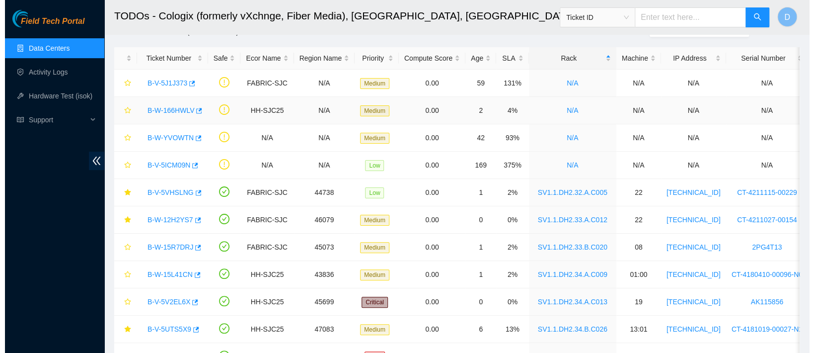
scroll to position [37, 0]
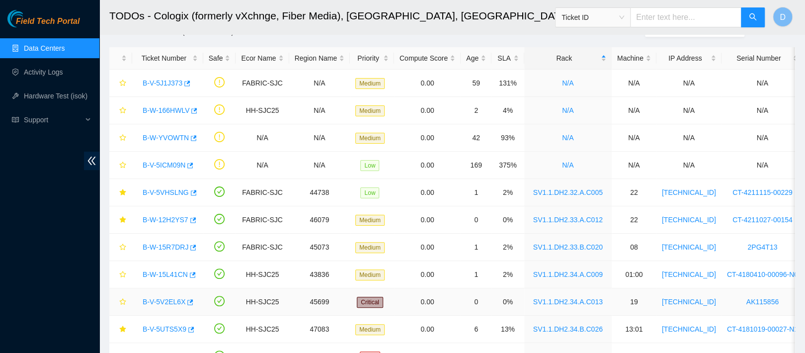
click at [160, 300] on link "B-V-5V2EL6X" at bounding box center [164, 302] width 43 height 8
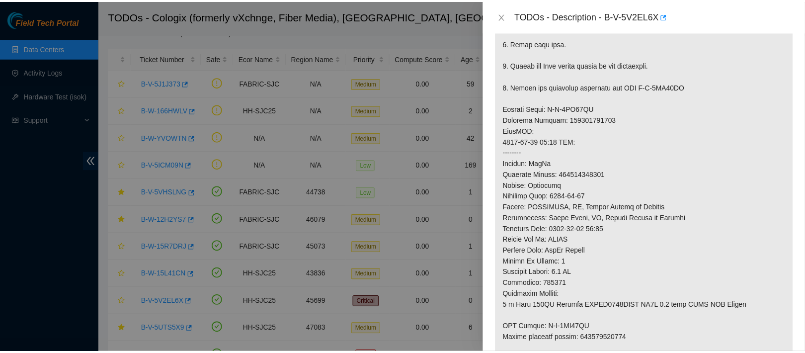
scroll to position [293, 0]
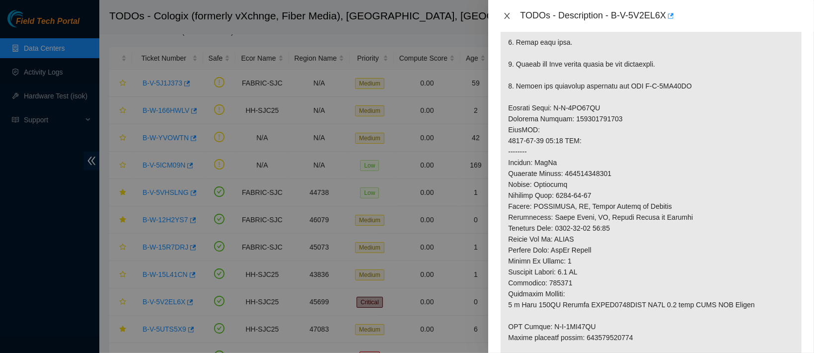
click at [506, 16] on icon "close" at bounding box center [507, 16] width 8 height 8
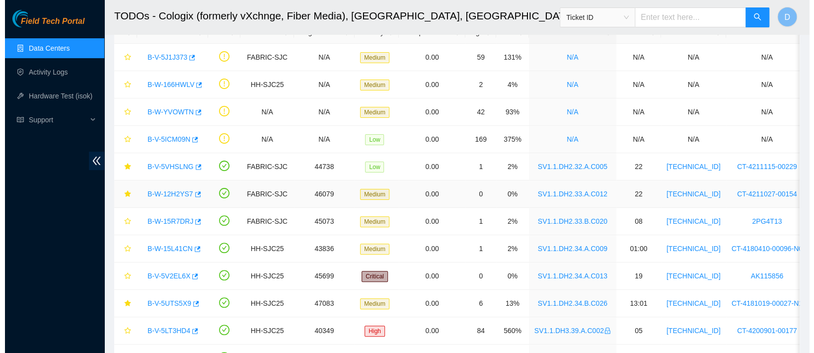
scroll to position [80, 0]
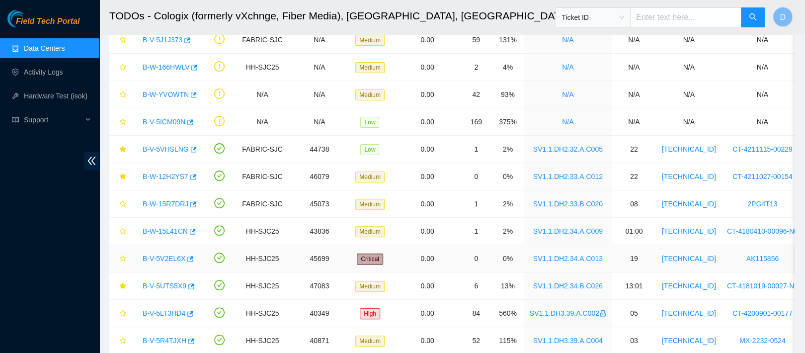
drag, startPoint x: 165, startPoint y: 257, endPoint x: 295, endPoint y: 239, distance: 130.3
click at [165, 257] on link "B-V-5V2EL6X" at bounding box center [164, 258] width 43 height 8
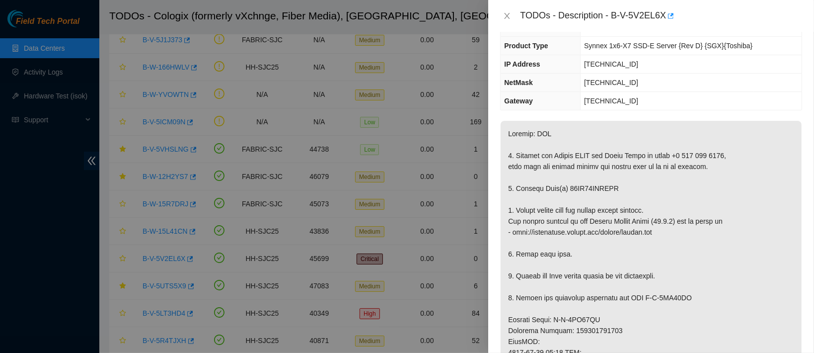
scroll to position [78, 0]
